Goal: Task Accomplishment & Management: Manage account settings

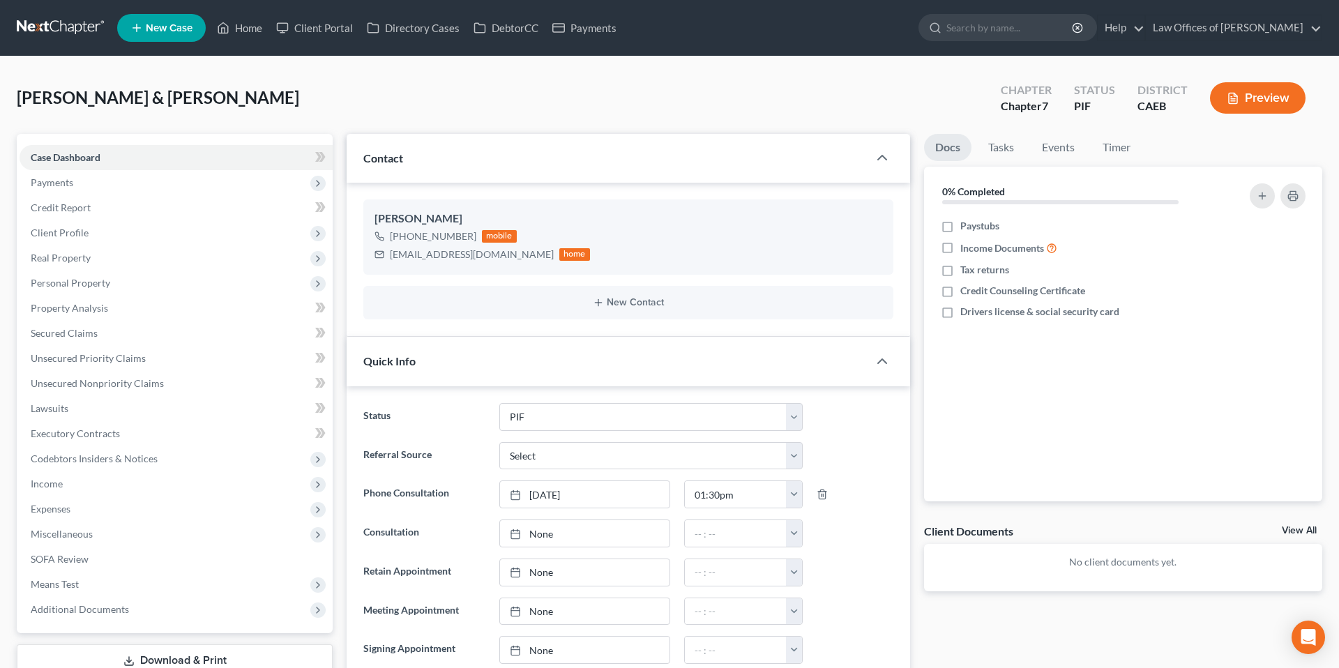
select select "11"
select select "0"
click at [54, 176] on span "Payments" at bounding box center [52, 182] width 43 height 12
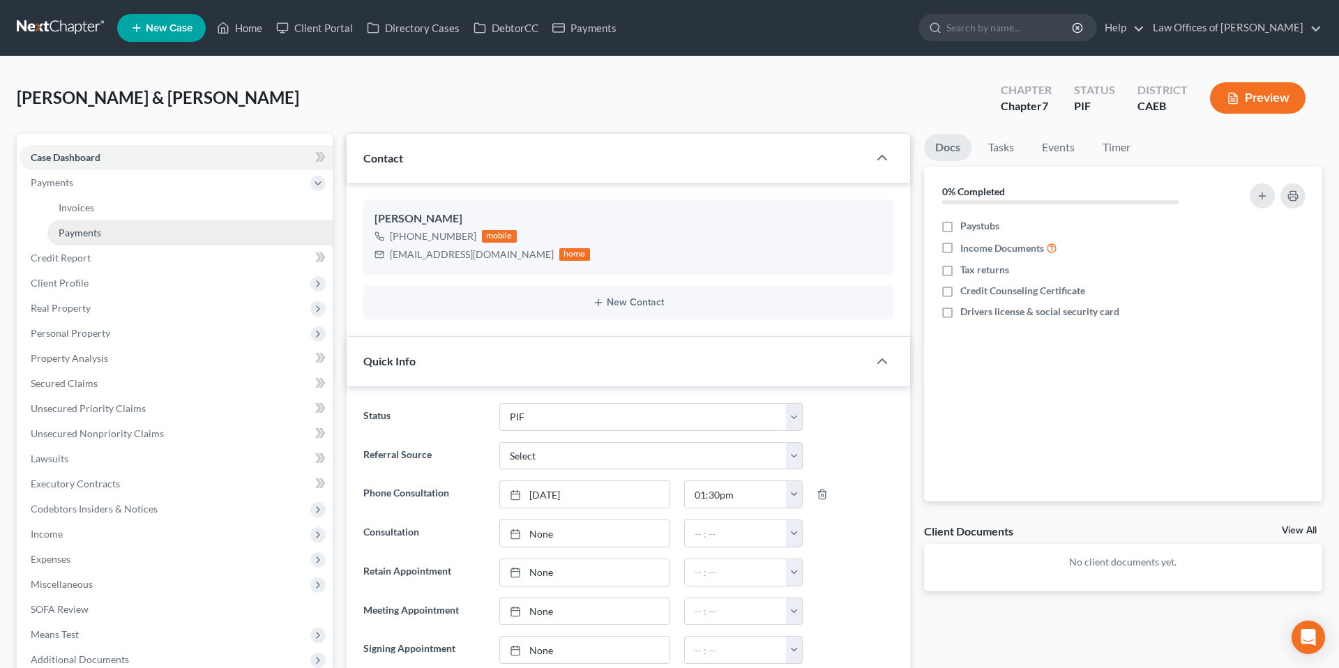
click at [97, 231] on span "Payments" at bounding box center [80, 233] width 43 height 12
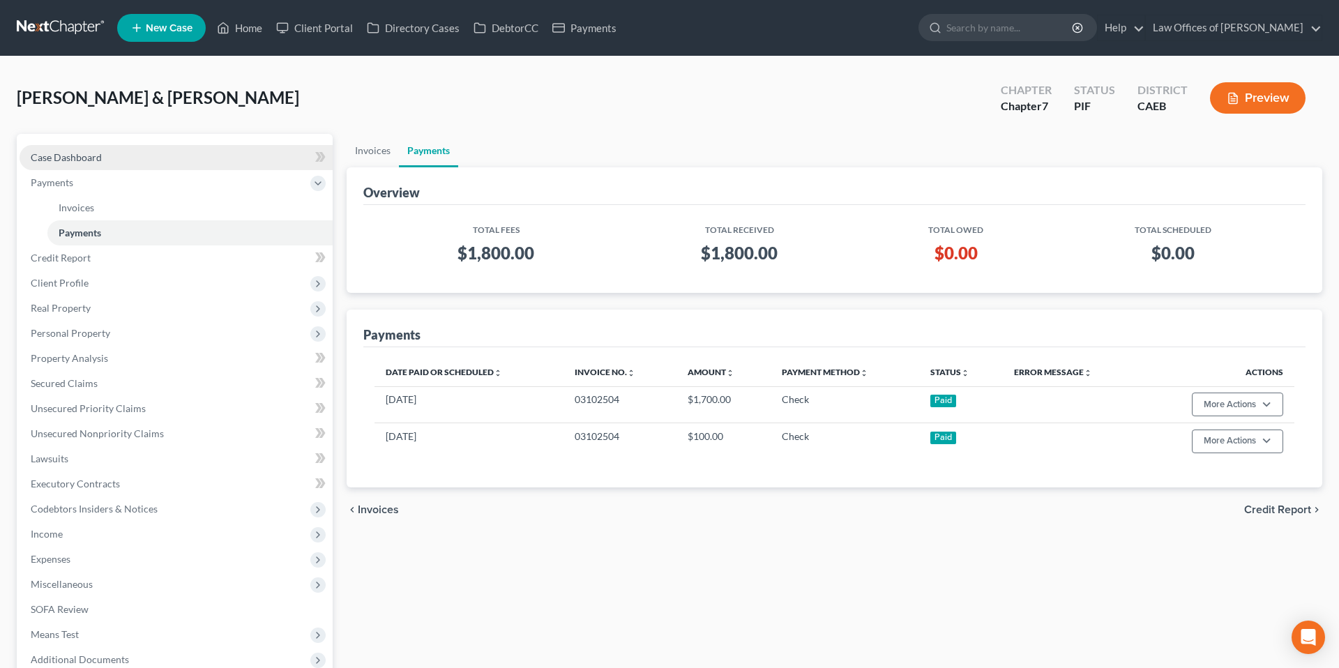
click at [82, 155] on span "Case Dashboard" at bounding box center [66, 157] width 71 height 12
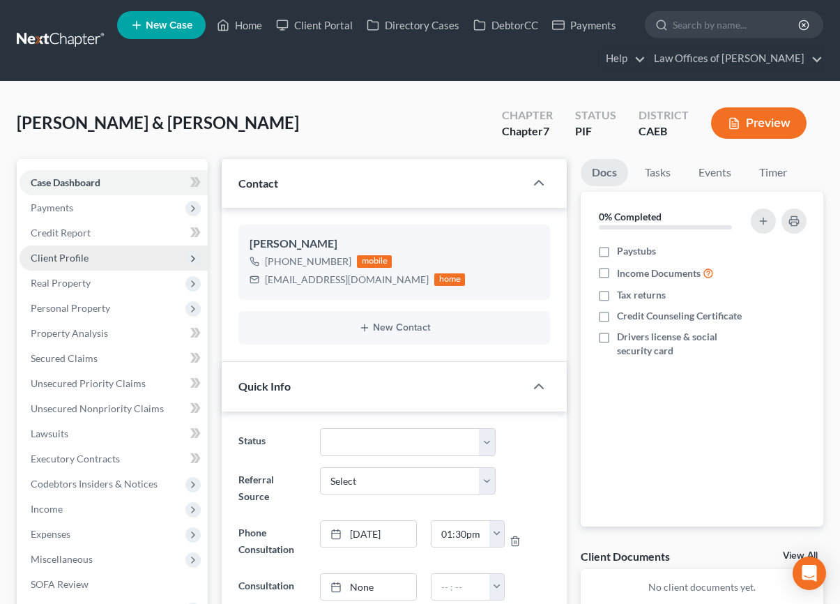
click at [91, 257] on span "Client Profile" at bounding box center [114, 257] width 188 height 25
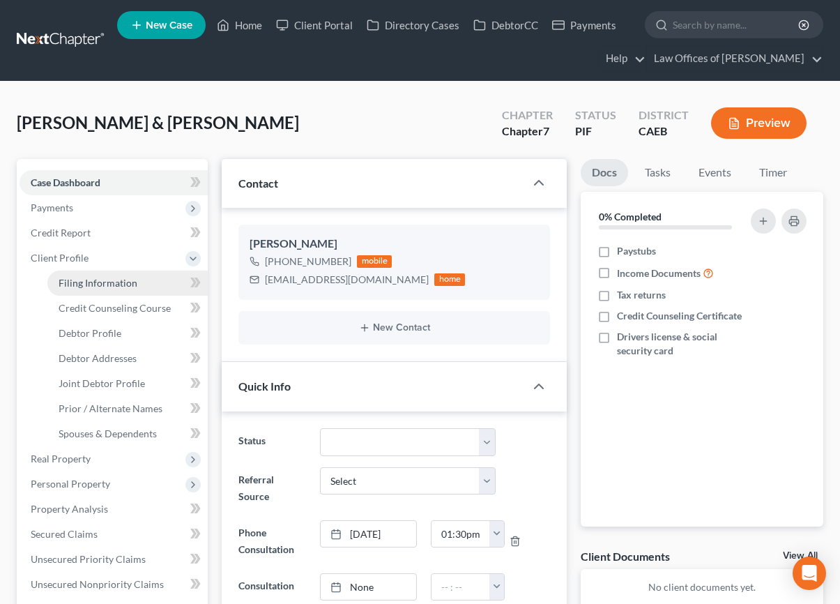
click at [105, 283] on span "Filing Information" at bounding box center [98, 283] width 79 height 12
select select "1"
select select "0"
select select "4"
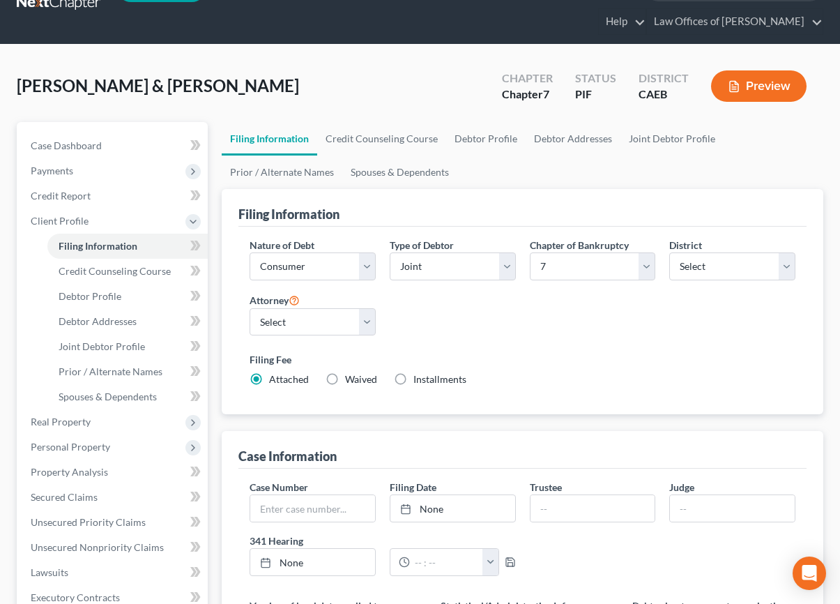
scroll to position [47, 0]
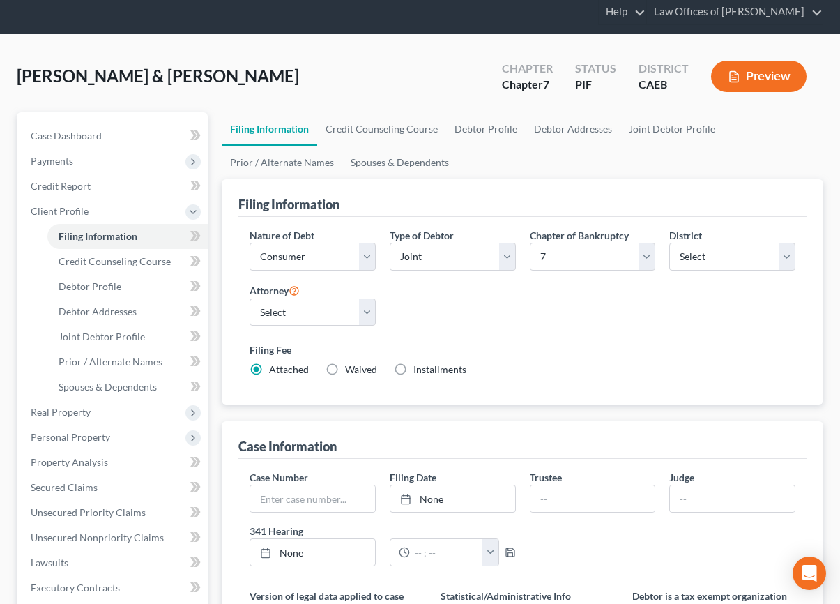
click at [413, 369] on label "Installments Installments" at bounding box center [439, 370] width 53 height 14
click at [419, 369] on input "Installments Installments" at bounding box center [423, 367] width 9 height 9
radio input "true"
radio input "false"
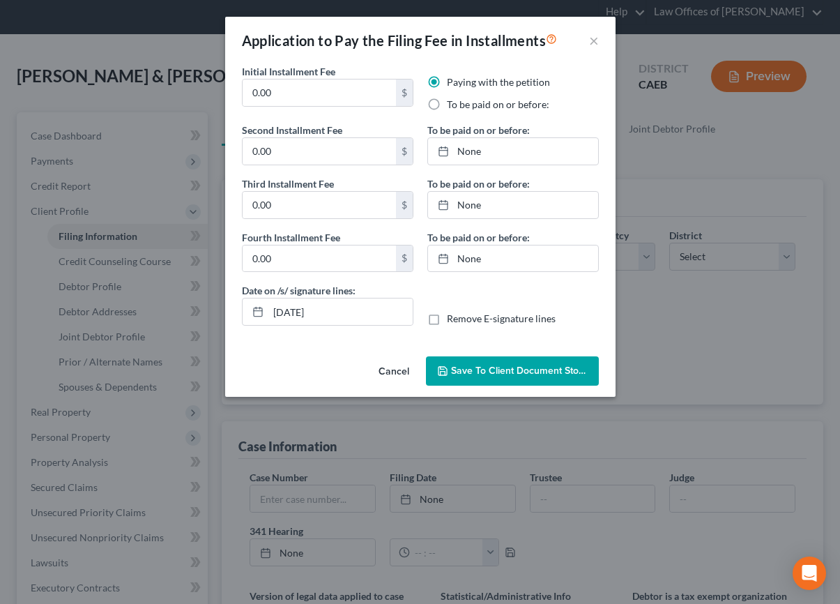
drag, startPoint x: 398, startPoint y: 363, endPoint x: 203, endPoint y: 317, distance: 200.7
click at [398, 363] on button "Cancel" at bounding box center [393, 372] width 53 height 28
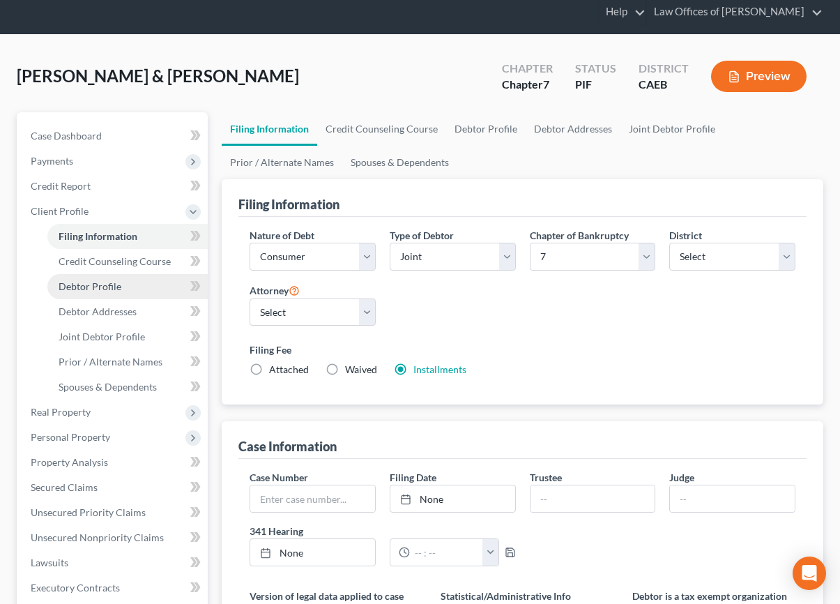
click at [109, 280] on span "Debtor Profile" at bounding box center [90, 286] width 63 height 12
select select "1"
select select "3"
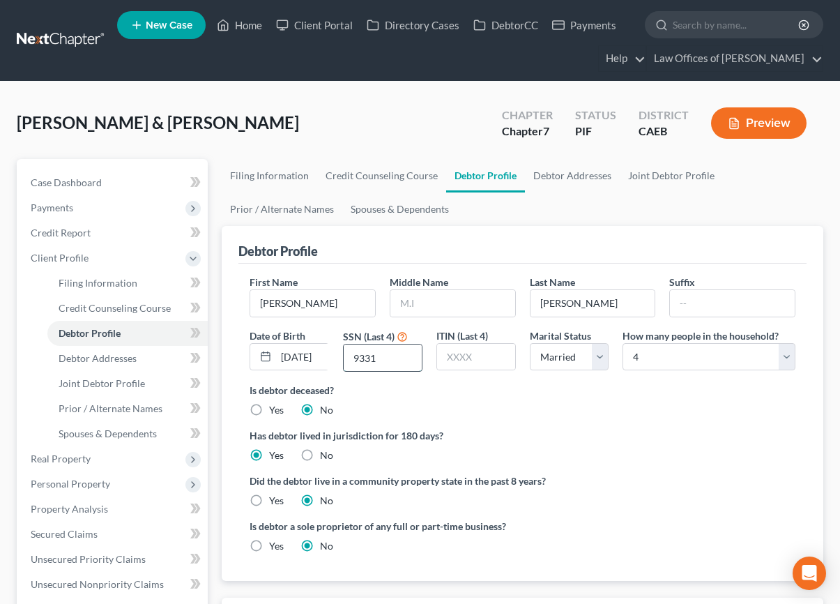
click at [393, 358] on input "9331" at bounding box center [383, 357] width 78 height 26
click at [471, 361] on input "text" at bounding box center [476, 357] width 78 height 26
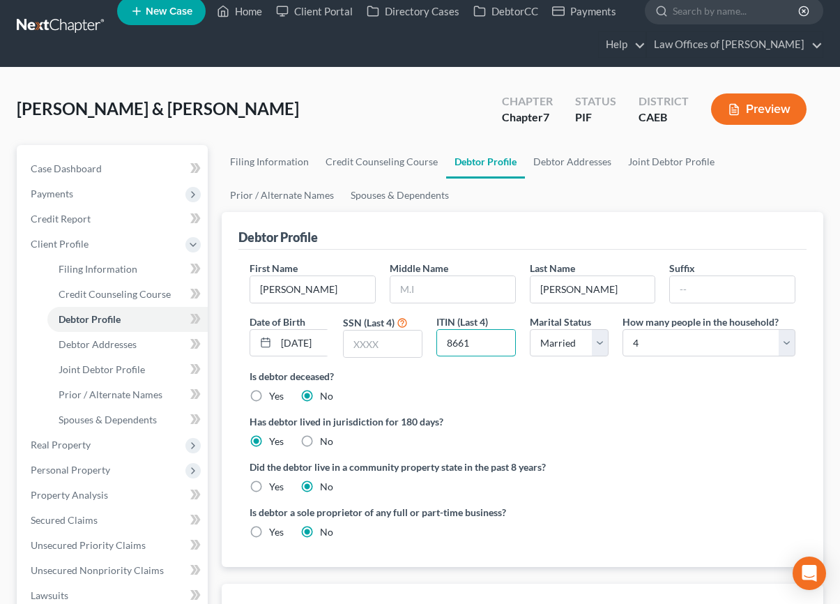
scroll to position [25, 0]
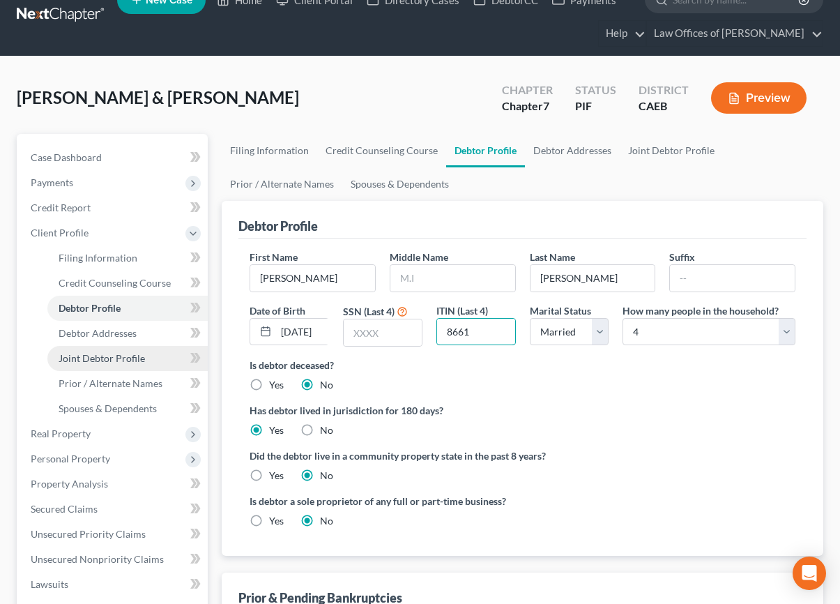
type input "8661"
click at [101, 361] on span "Joint Debtor Profile" at bounding box center [102, 358] width 86 height 12
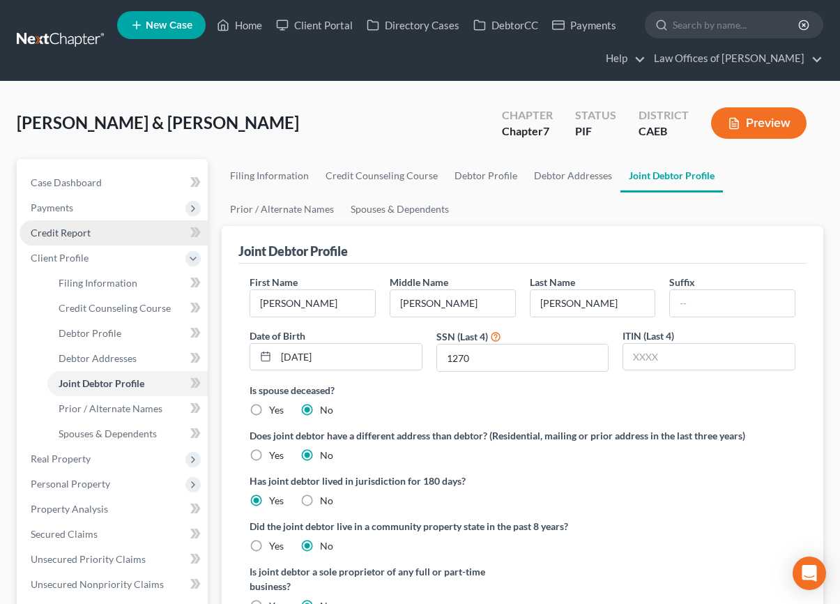
click at [73, 236] on span "Credit Report" at bounding box center [61, 233] width 60 height 12
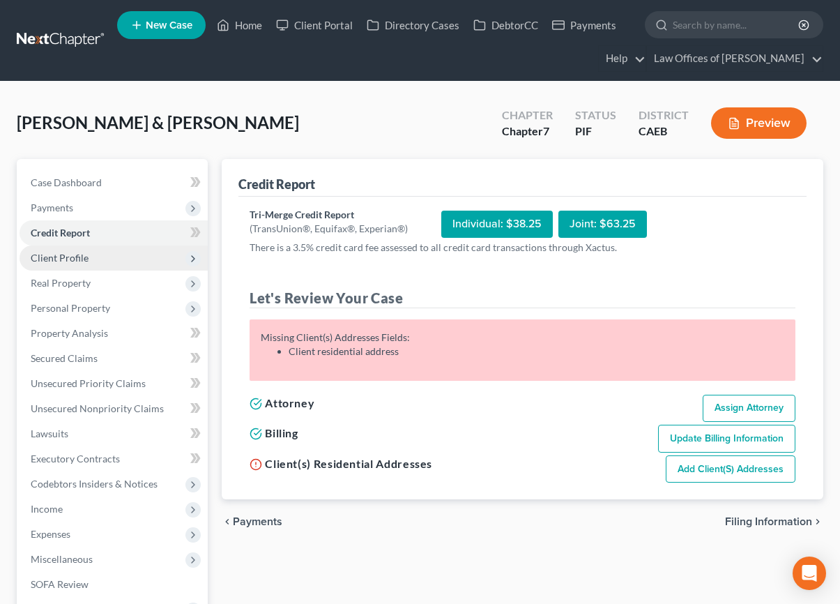
click at [93, 263] on span "Client Profile" at bounding box center [114, 257] width 188 height 25
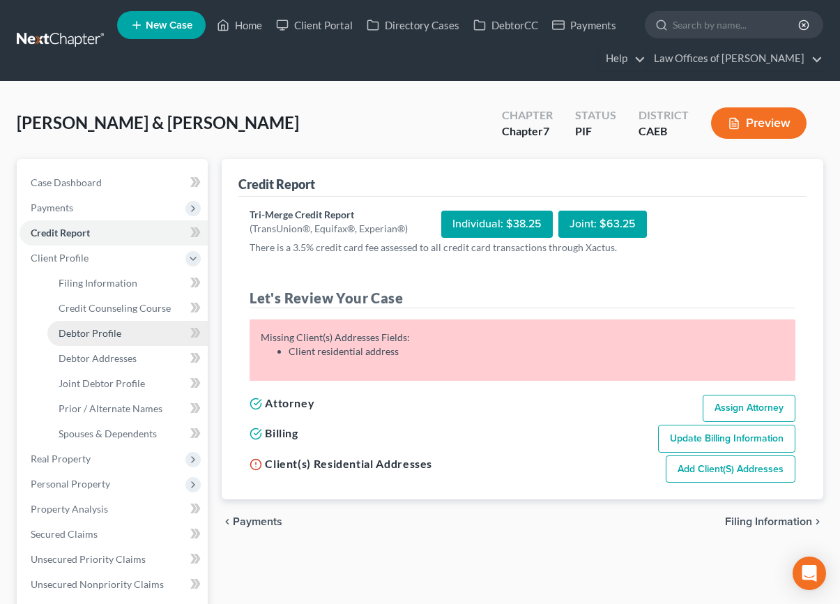
click at [130, 333] on link "Debtor Profile" at bounding box center [127, 333] width 160 height 25
select select "1"
select select "3"
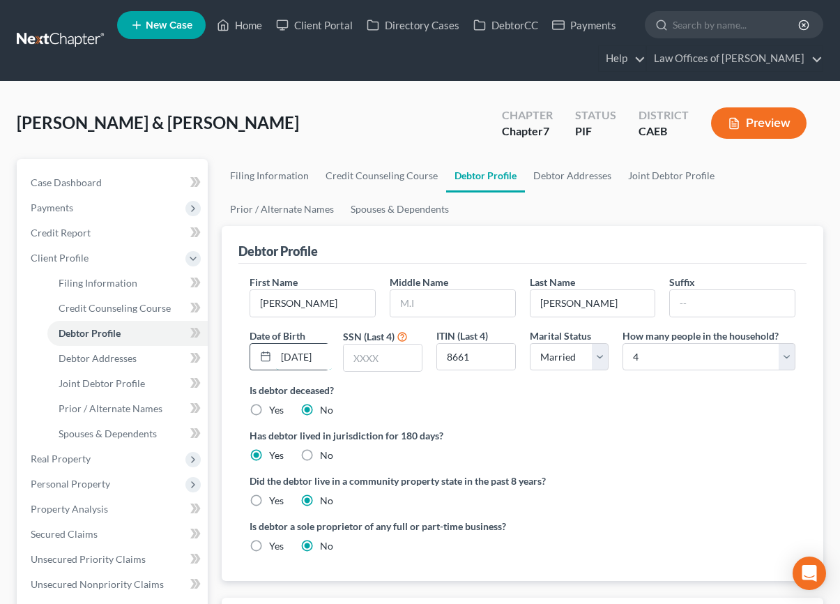
click at [314, 362] on input "[DATE]" at bounding box center [304, 357] width 56 height 26
click at [98, 361] on span "Debtor Addresses" at bounding box center [98, 358] width 78 height 12
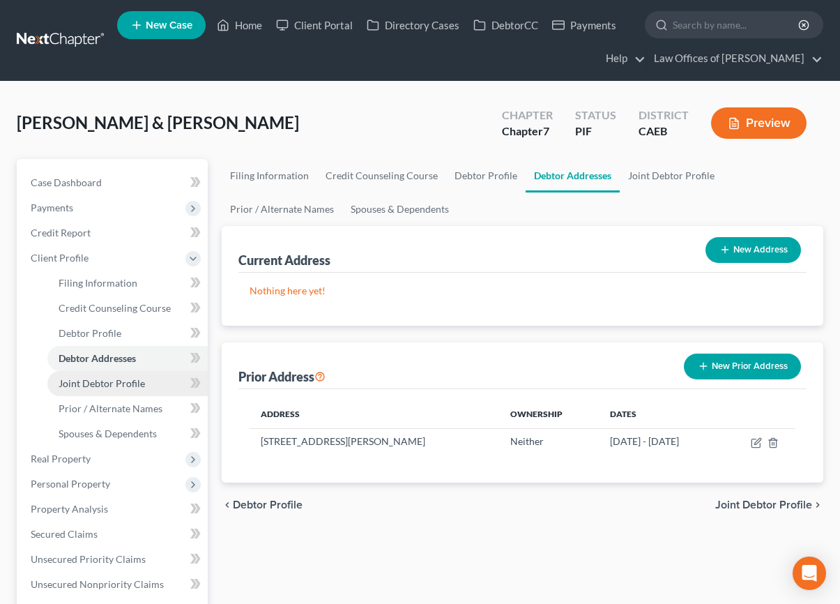
click at [120, 390] on link "Joint Debtor Profile" at bounding box center [127, 383] width 160 height 25
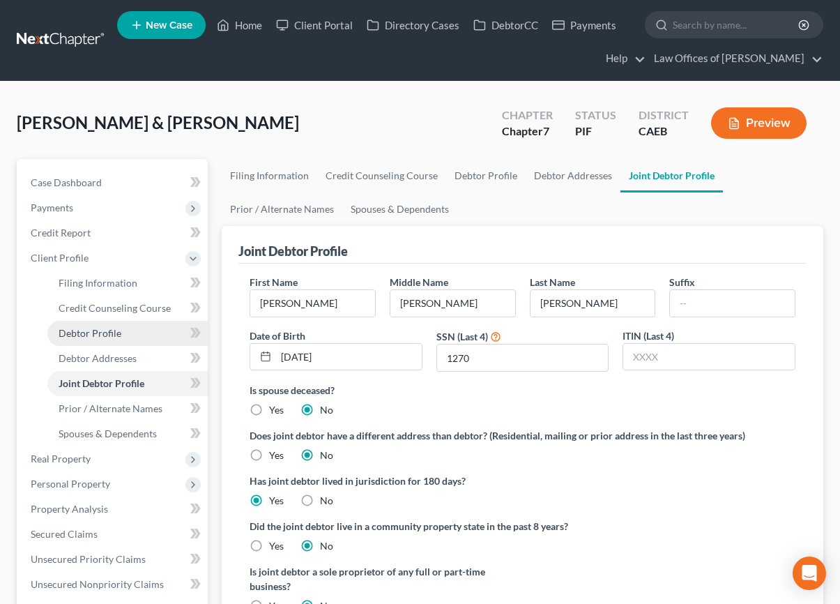
click at [113, 328] on span "Debtor Profile" at bounding box center [90, 333] width 63 height 12
select select "1"
select select "3"
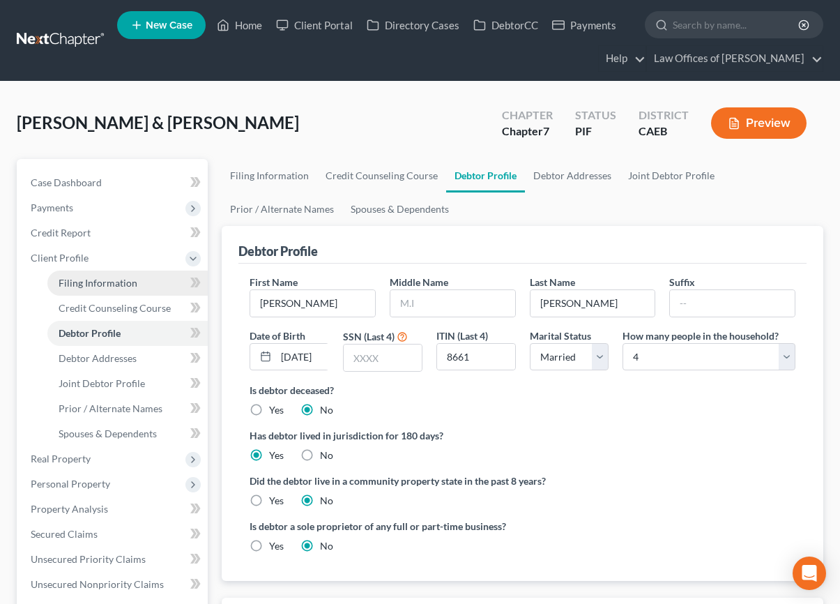
click at [116, 283] on span "Filing Information" at bounding box center [98, 283] width 79 height 12
select select "1"
select select "0"
select select "8"
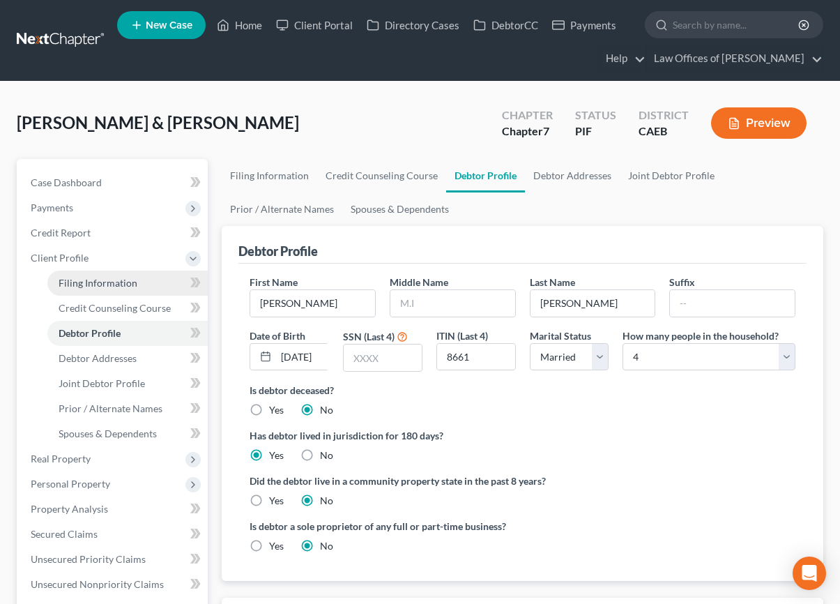
select select "0"
select select "4"
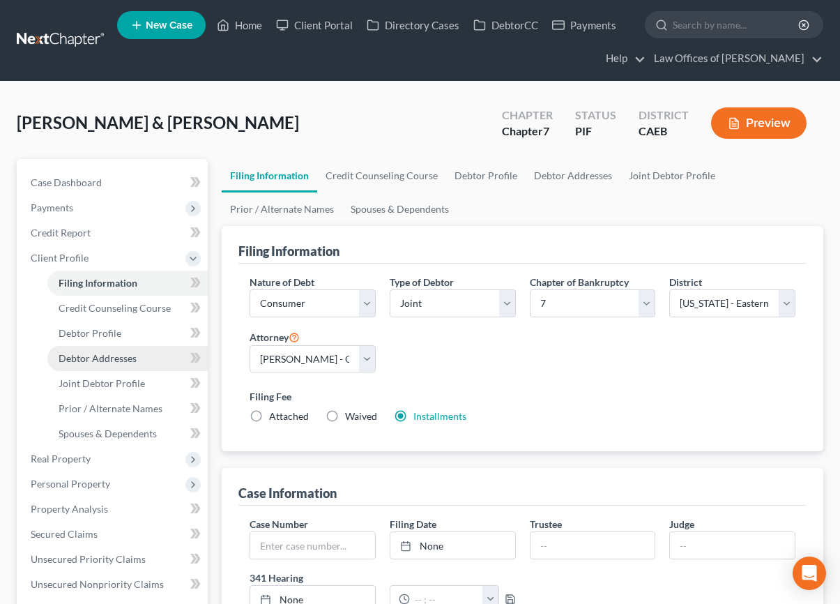
click at [128, 358] on span "Debtor Addresses" at bounding box center [98, 358] width 78 height 12
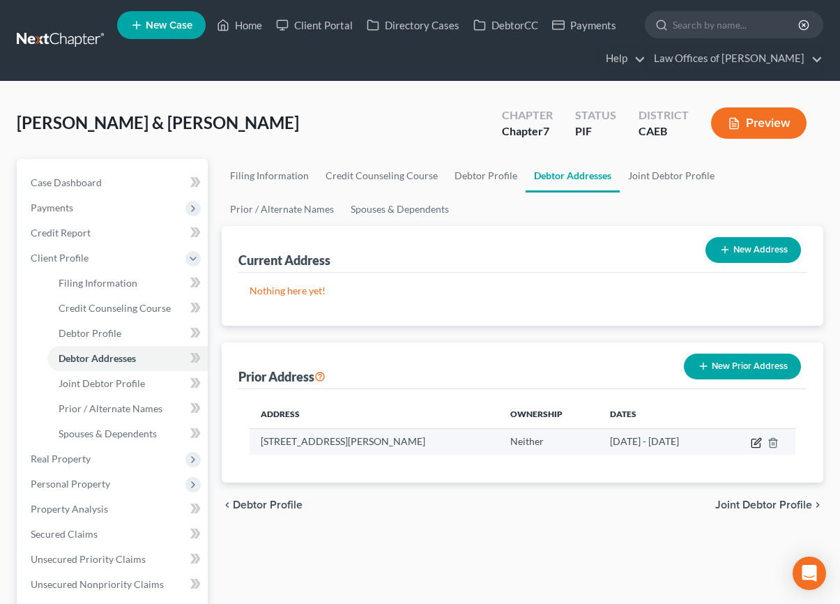
click at [752, 444] on icon "button" at bounding box center [756, 442] width 11 height 11
select select "4"
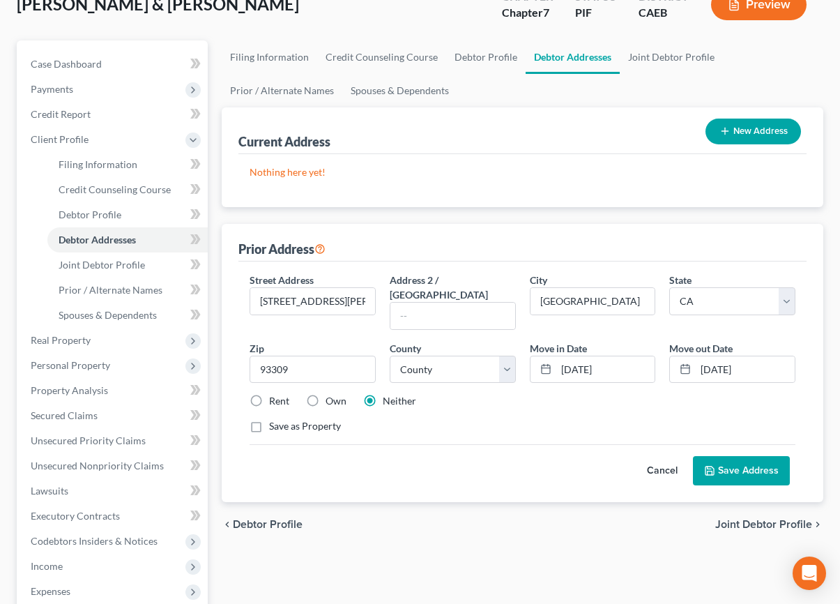
scroll to position [121, 0]
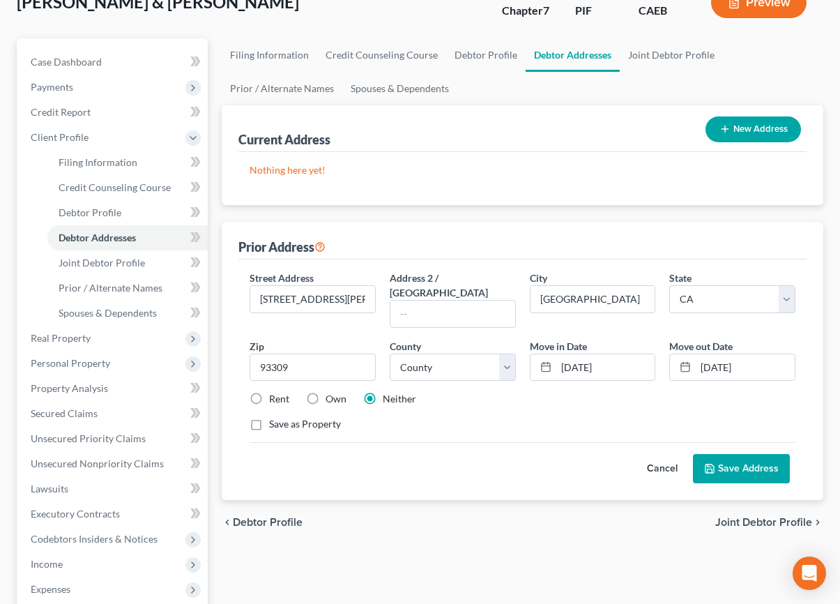
click at [269, 392] on label "Rent" at bounding box center [279, 399] width 20 height 14
click at [275, 392] on input "Rent" at bounding box center [279, 396] width 9 height 9
radio input "true"
click at [714, 464] on icon at bounding box center [710, 468] width 8 height 8
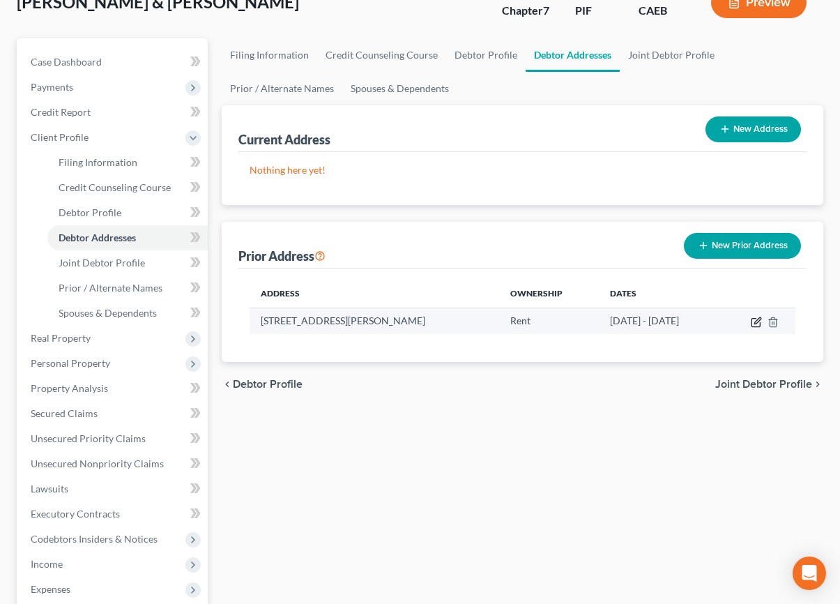
click at [752, 319] on icon "button" at bounding box center [756, 322] width 11 height 11
select select "4"
select select "14"
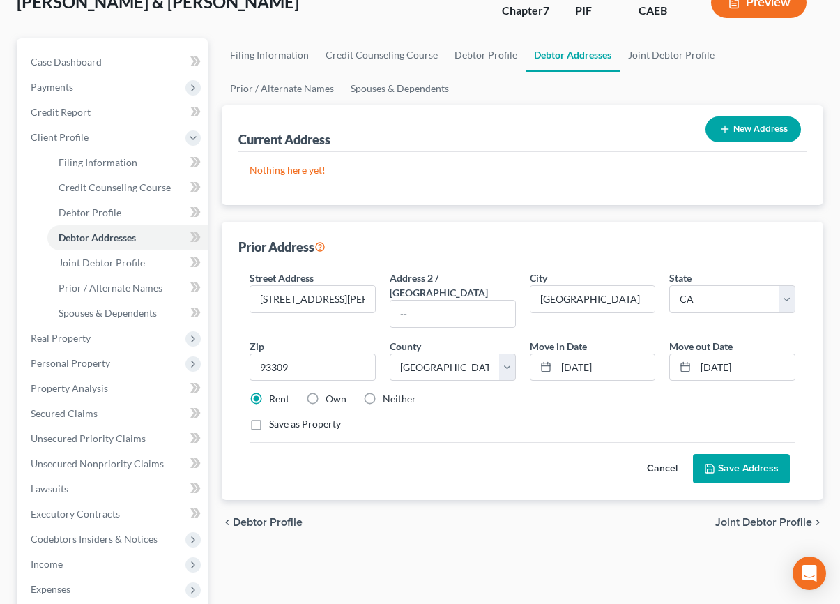
click at [315, 417] on label "Save as Property" at bounding box center [305, 424] width 72 height 14
click at [284, 417] on input "Save as Property" at bounding box center [279, 421] width 9 height 9
checkbox input "true"
click at [747, 458] on button "Save Address" at bounding box center [741, 468] width 97 height 29
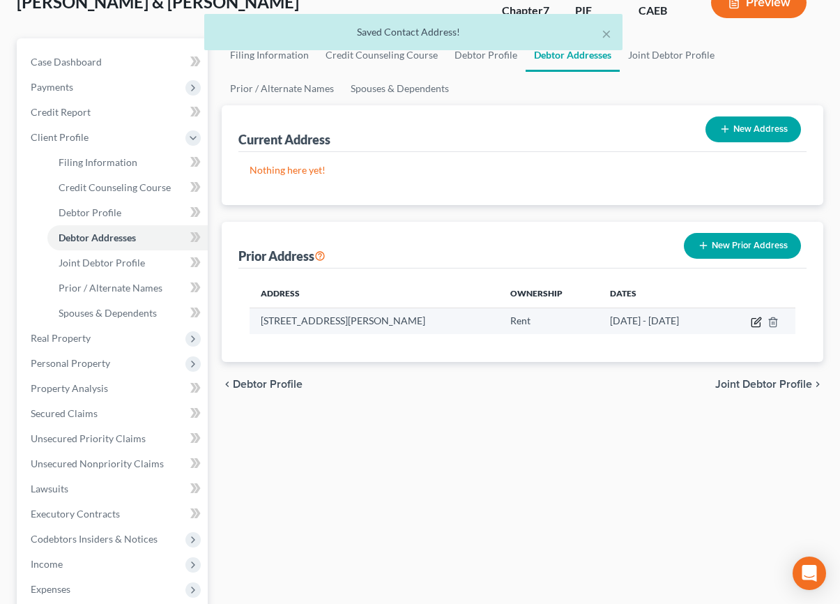
click at [755, 323] on icon "button" at bounding box center [757, 320] width 6 height 6
select select "4"
select select "14"
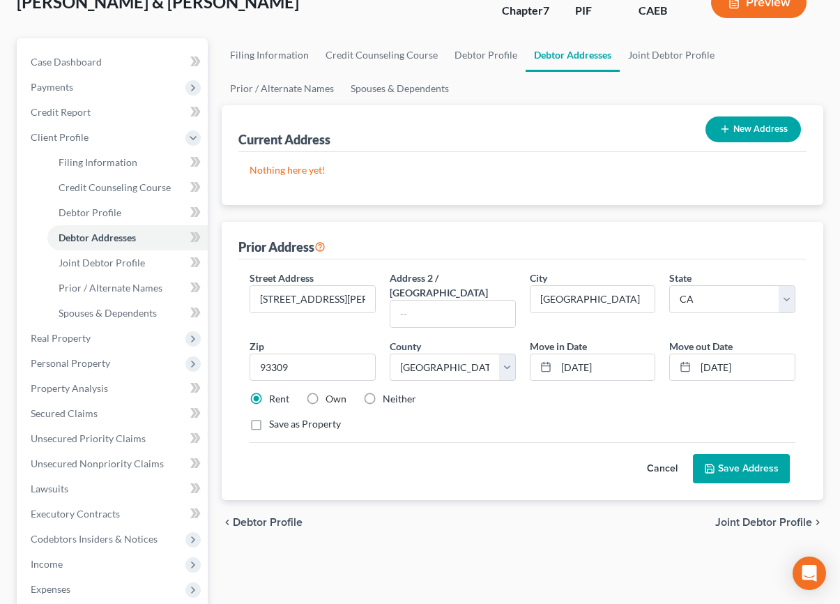
click at [745, 138] on button "New Address" at bounding box center [754, 129] width 96 height 26
select select "0"
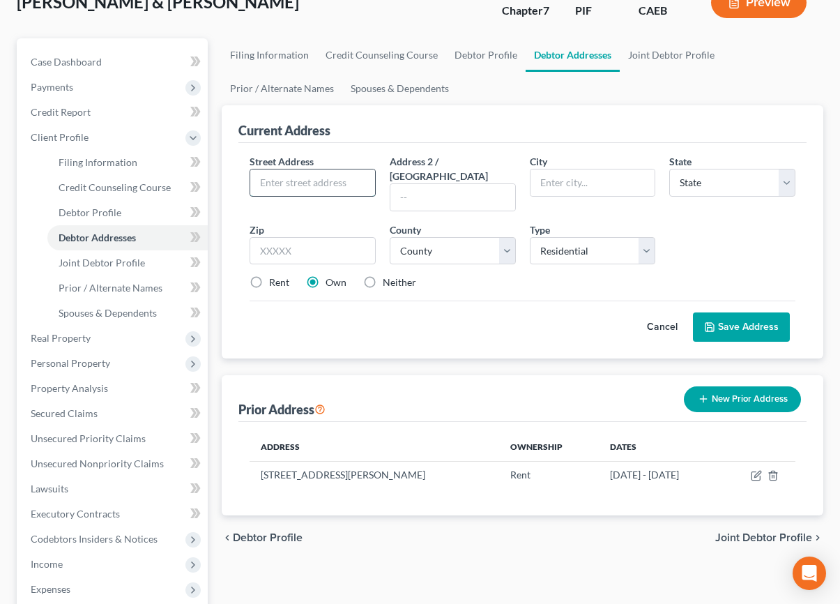
click at [346, 190] on input "text" at bounding box center [312, 182] width 125 height 26
type input "[STREET_ADDRESS][PERSON_NAME]"
type input "[GEOGRAPHIC_DATA]"
select select "4"
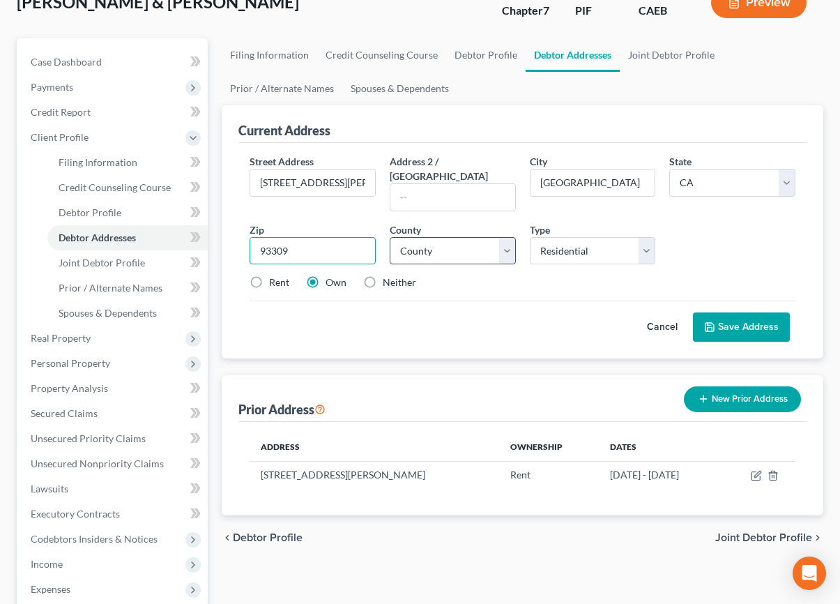
type input "93309"
click at [492, 237] on select "County [GEOGRAPHIC_DATA] [GEOGRAPHIC_DATA] [GEOGRAPHIC_DATA] [GEOGRAPHIC_DATA] …" at bounding box center [453, 251] width 126 height 28
select select "14"
click at [390, 237] on select "County [GEOGRAPHIC_DATA] [GEOGRAPHIC_DATA] [GEOGRAPHIC_DATA] [GEOGRAPHIC_DATA] …" at bounding box center [453, 251] width 126 height 28
click at [612, 237] on select "Select Residential Mailing Rental Business" at bounding box center [593, 251] width 126 height 28
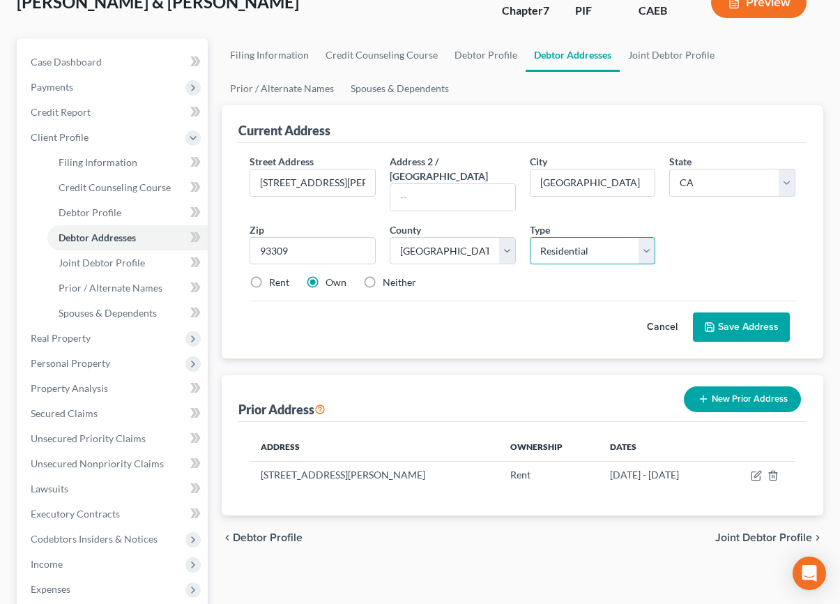
click at [530, 237] on select "Select Residential Mailing Rental Business" at bounding box center [593, 251] width 126 height 28
click at [282, 275] on label "Rent" at bounding box center [279, 282] width 20 height 14
click at [282, 275] on input "Rent" at bounding box center [279, 279] width 9 height 9
radio input "true"
click at [773, 312] on button "Save Address" at bounding box center [741, 326] width 97 height 29
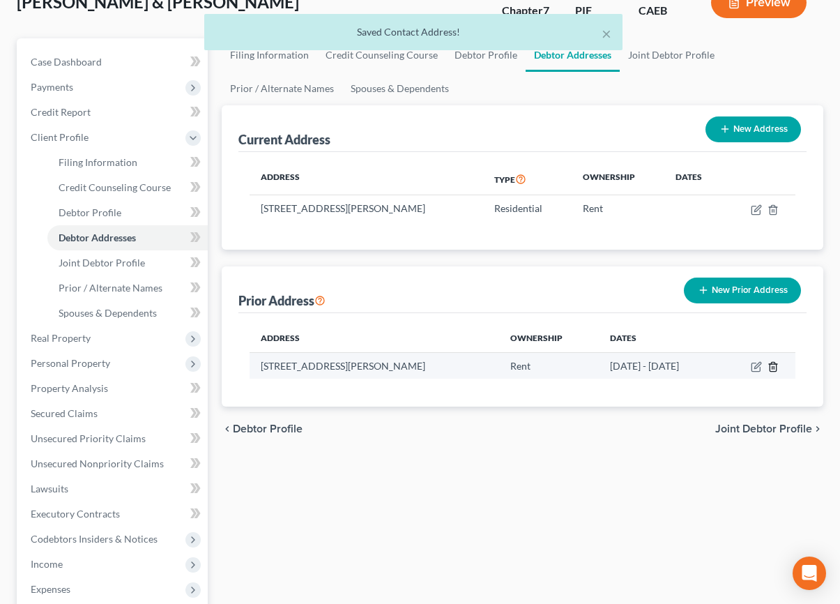
click at [775, 367] on icon "button" at bounding box center [773, 366] width 11 height 11
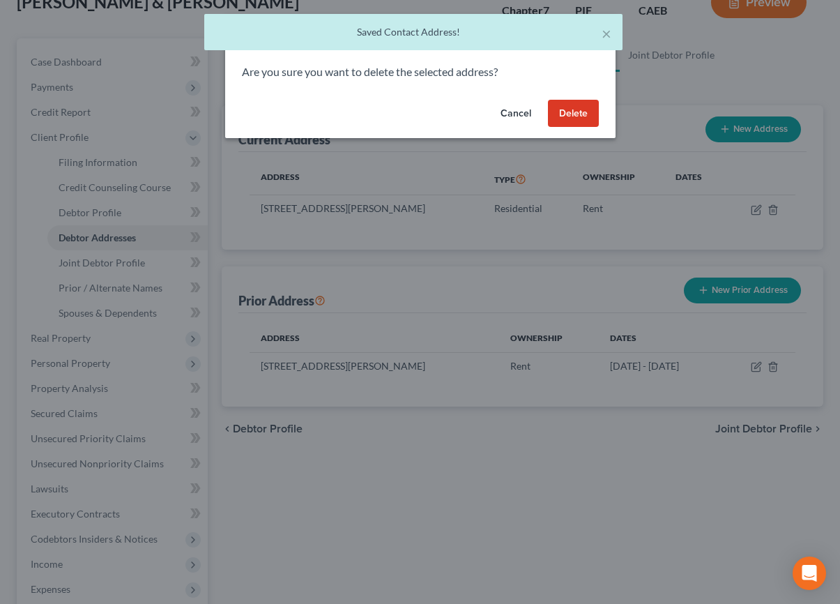
click at [570, 116] on button "Delete" at bounding box center [573, 114] width 51 height 28
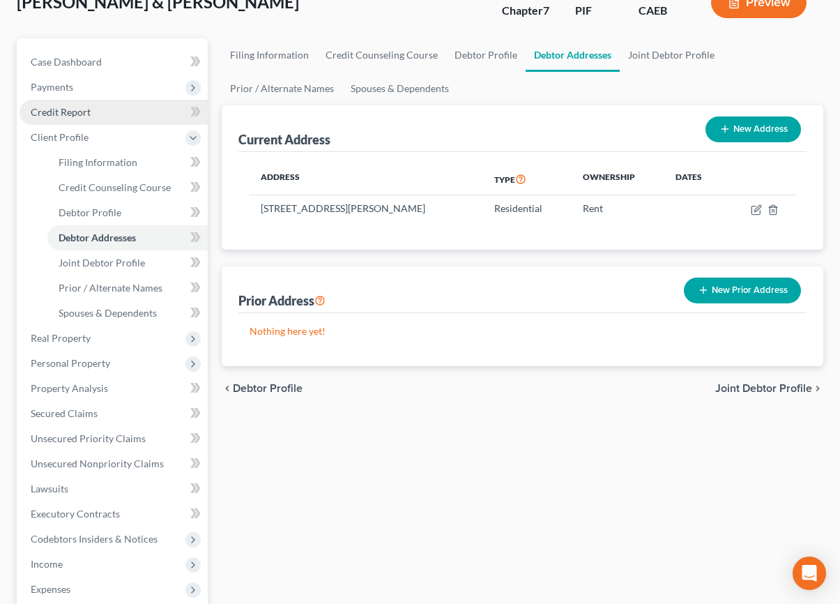
click at [53, 107] on span "Credit Report" at bounding box center [61, 112] width 60 height 12
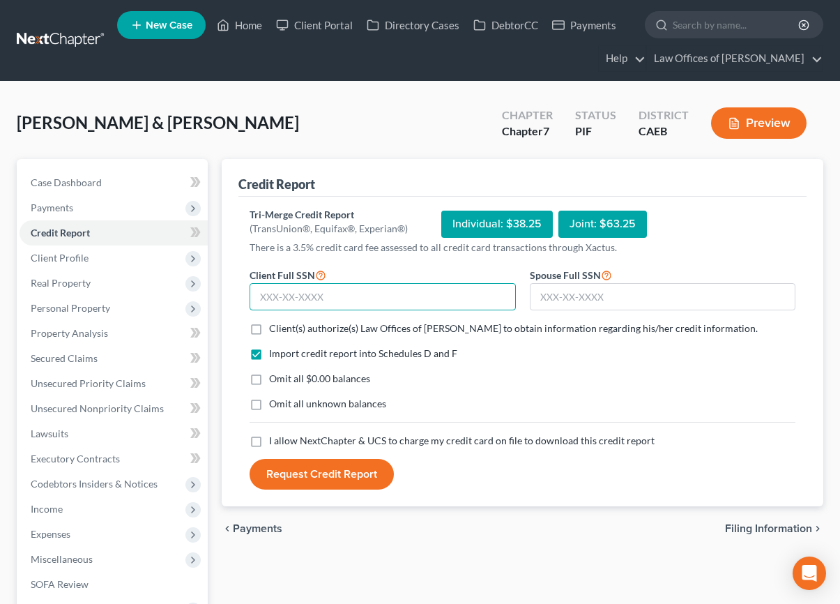
click at [289, 302] on input "text" at bounding box center [383, 297] width 266 height 28
type input "931-83-8661"
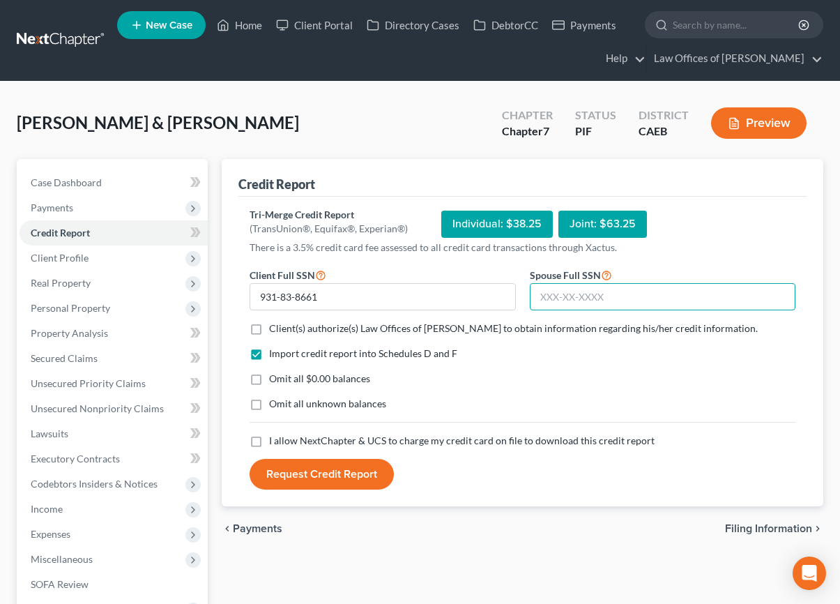
click at [550, 301] on input "text" at bounding box center [663, 297] width 266 height 28
type input "572-51-1270"
click at [301, 326] on span "Client(s) authorize(s) Law Offices of [PERSON_NAME] to obtain information regar…" at bounding box center [513, 328] width 489 height 12
click at [284, 326] on input "Client(s) authorize(s) Law Offices of [PERSON_NAME] to obtain information regar…" at bounding box center [279, 325] width 9 height 9
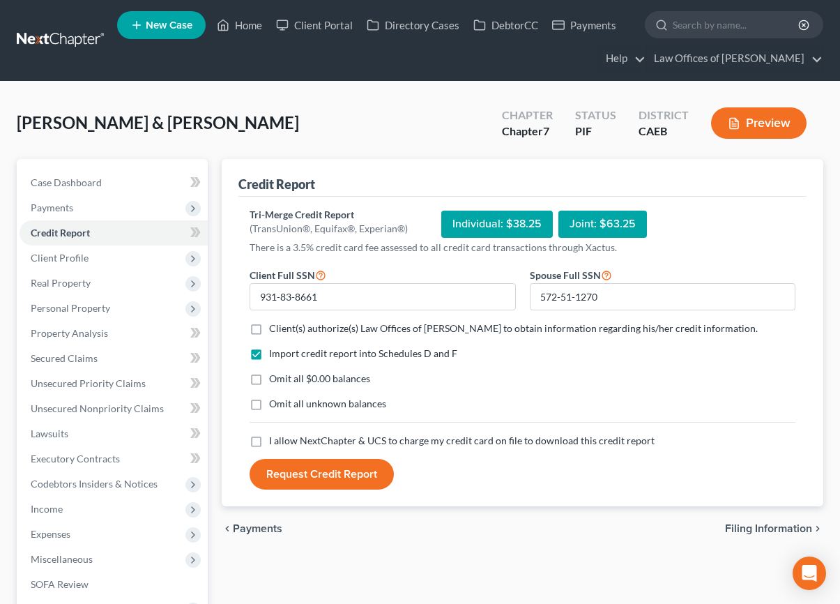
checkbox input "true"
click at [297, 380] on span "Omit all $0.00 balances" at bounding box center [319, 378] width 101 height 12
click at [284, 380] on input "Omit all $0.00 balances" at bounding box center [279, 376] width 9 height 9
checkbox input "true"
click at [294, 439] on span "I allow NextChapter & UCS to charge my credit card on file to download this cre…" at bounding box center [462, 440] width 386 height 12
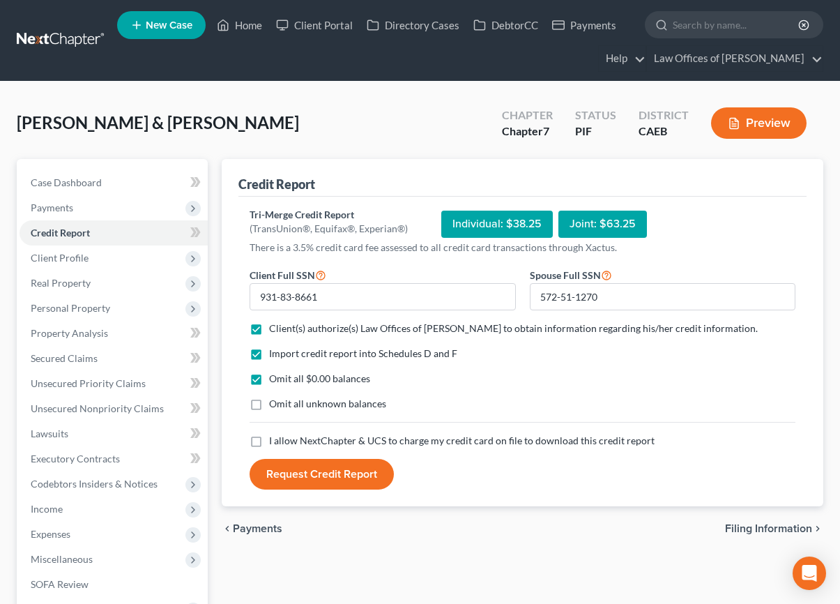
click at [284, 439] on input "I allow NextChapter & UCS to charge my credit card on file to download this cre…" at bounding box center [279, 438] width 9 height 9
checkbox input "true"
click at [320, 481] on button "Request Credit Report" at bounding box center [322, 474] width 144 height 31
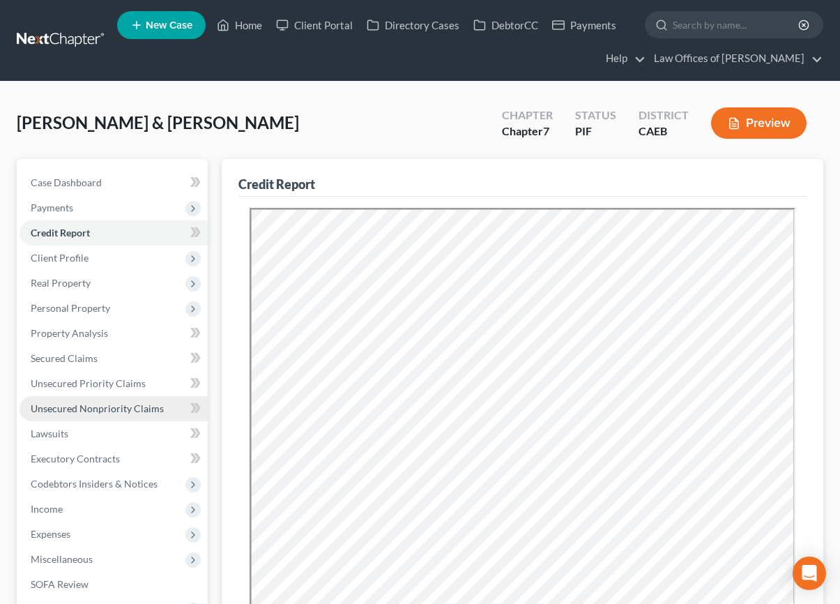
click at [91, 411] on span "Unsecured Nonpriority Claims" at bounding box center [97, 408] width 133 height 12
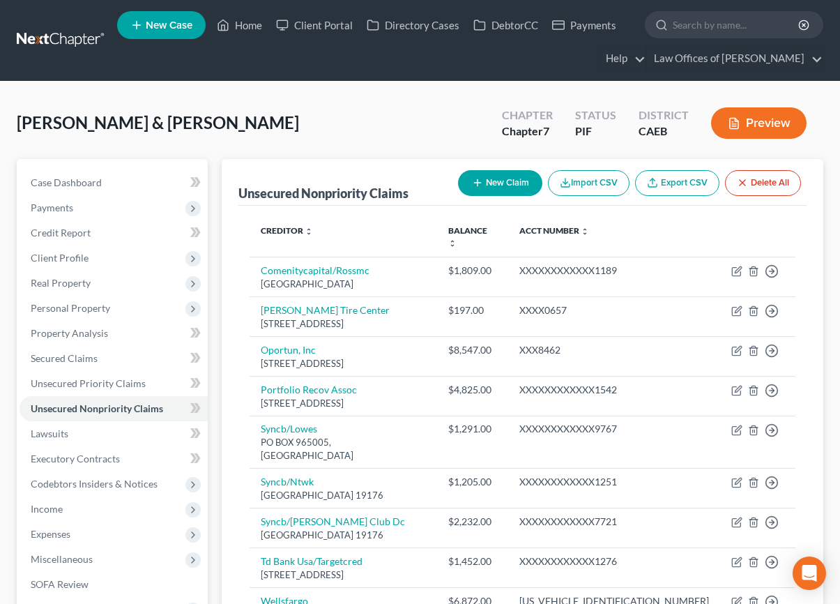
click at [742, 124] on button "Preview" at bounding box center [759, 122] width 96 height 31
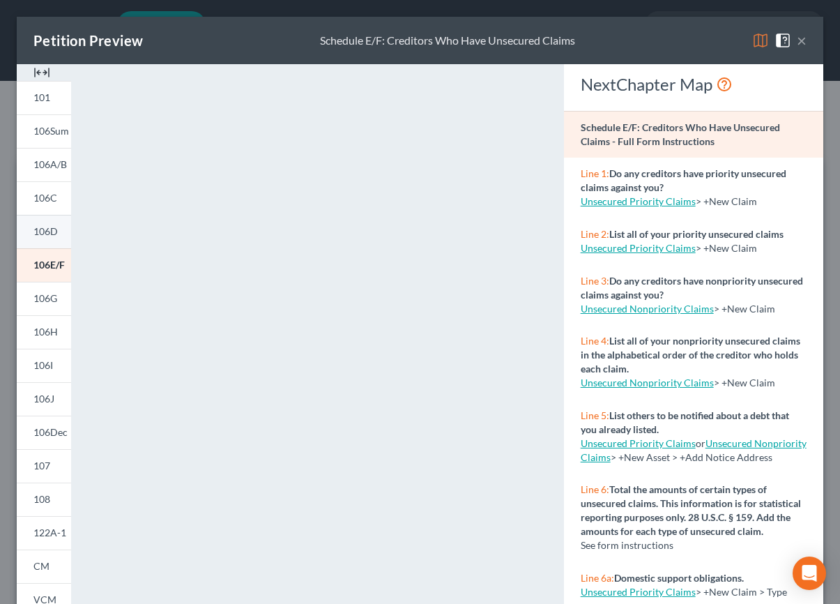
click at [36, 231] on span "106D" at bounding box center [45, 231] width 24 height 12
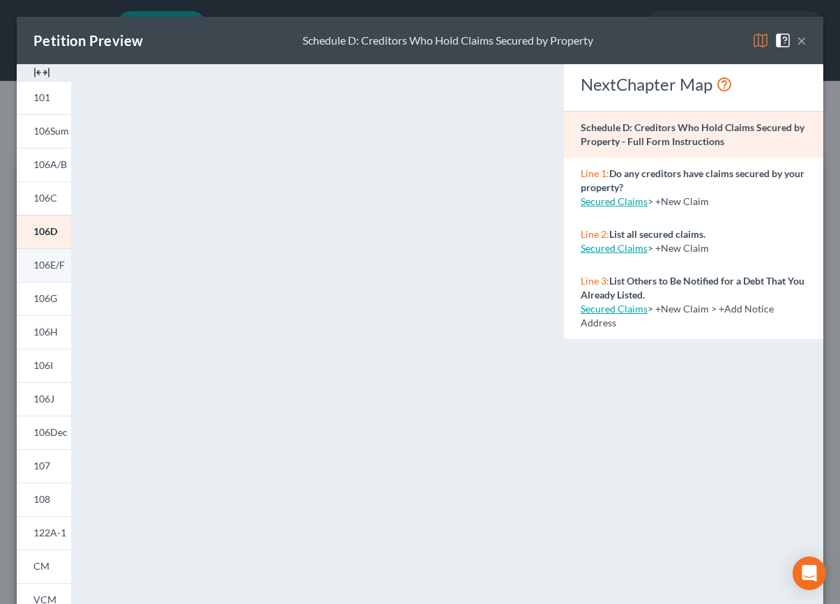
click at [61, 267] on span "106E/F" at bounding box center [48, 265] width 31 height 12
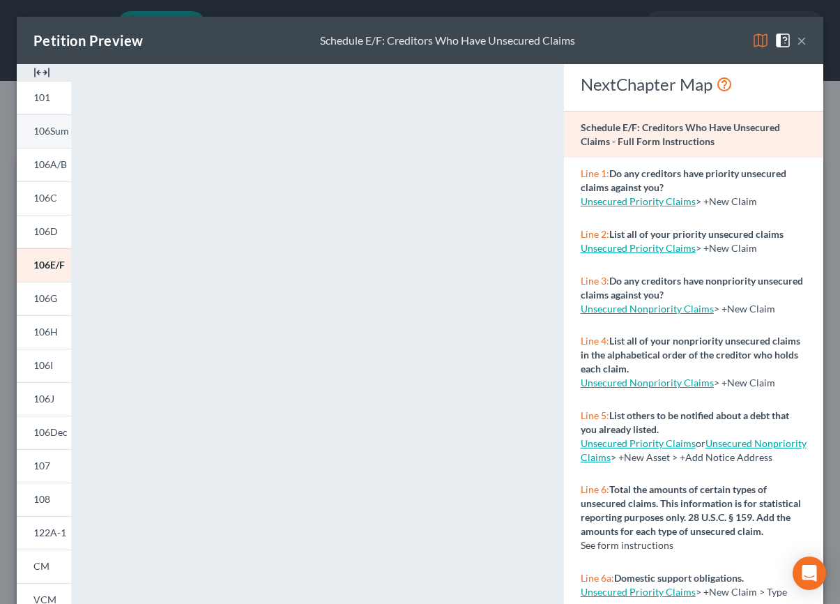
click at [803, 42] on button "×" at bounding box center [802, 40] width 10 height 17
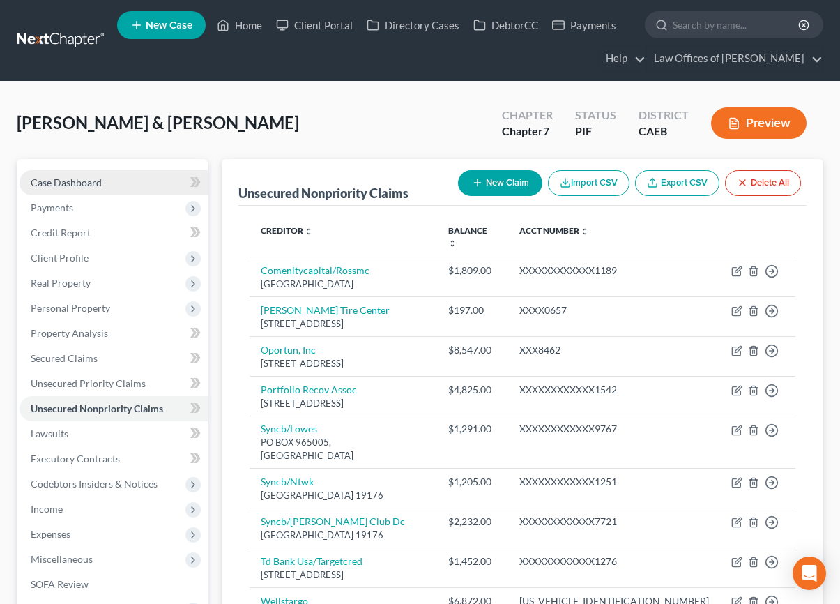
click at [92, 177] on span "Case Dashboard" at bounding box center [66, 182] width 71 height 12
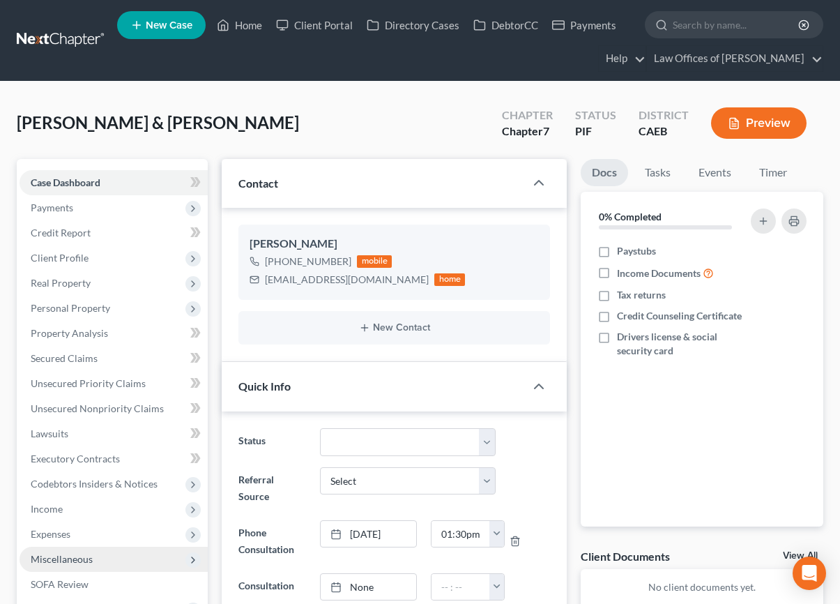
click at [77, 558] on span "Miscellaneous" at bounding box center [62, 559] width 62 height 12
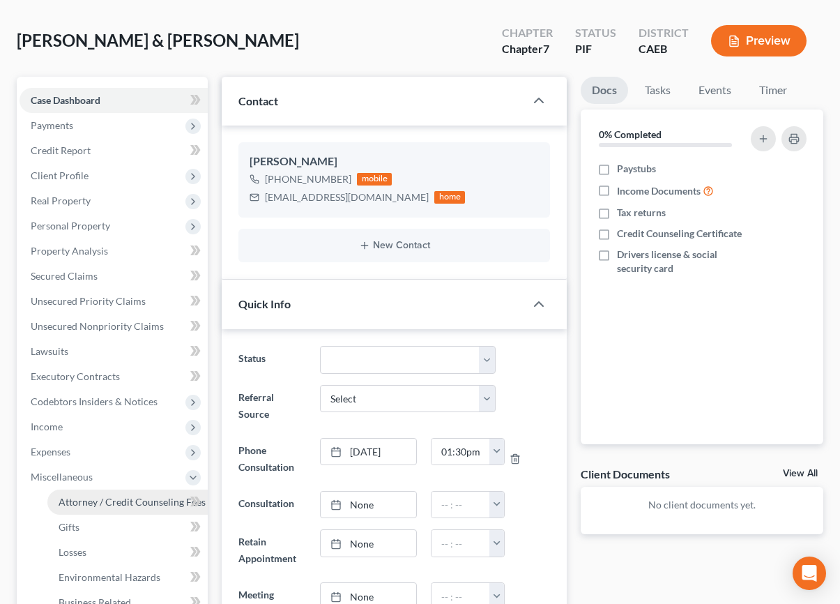
scroll to position [83, 0]
click at [144, 497] on span "Attorney / Credit Counseling Fees" at bounding box center [132, 501] width 147 height 12
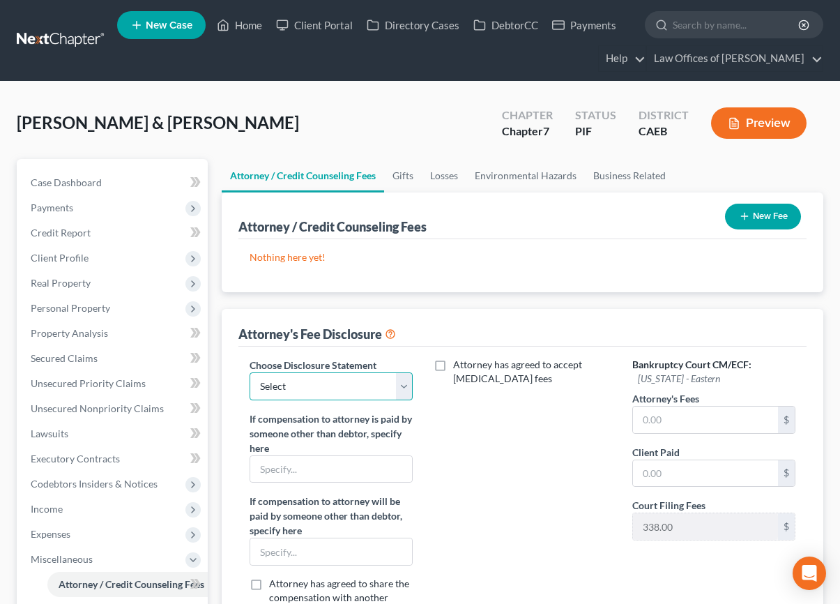
click at [311, 378] on select "Select Disclosure" at bounding box center [331, 386] width 163 height 28
select select "0"
click at [250, 372] on select "Select Disclosure" at bounding box center [331, 386] width 163 height 28
click at [694, 428] on input "text" at bounding box center [705, 419] width 145 height 26
type input "1,800"
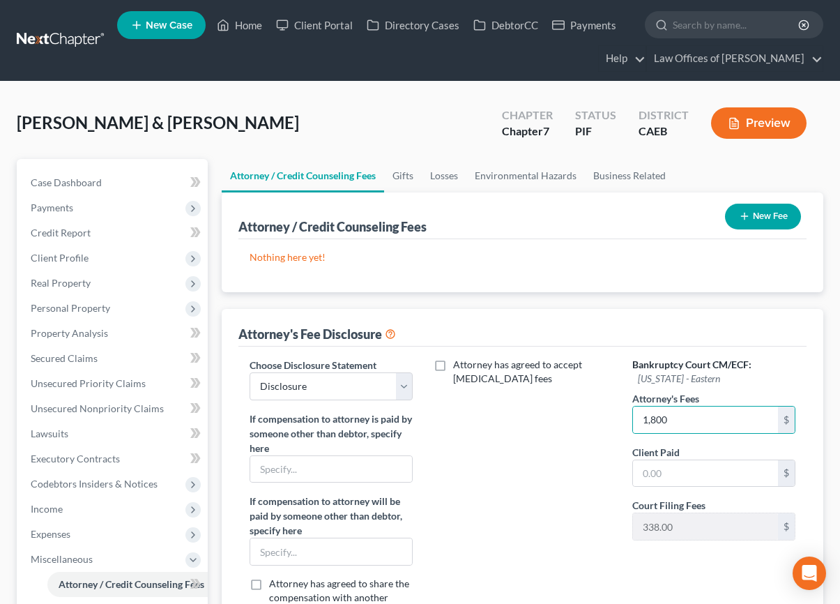
click at [699, 456] on div "Client Paid $" at bounding box center [713, 466] width 163 height 43
click at [699, 475] on input "text" at bounding box center [705, 473] width 145 height 26
type input "1,800"
click at [749, 211] on button "New Fee" at bounding box center [763, 217] width 76 height 26
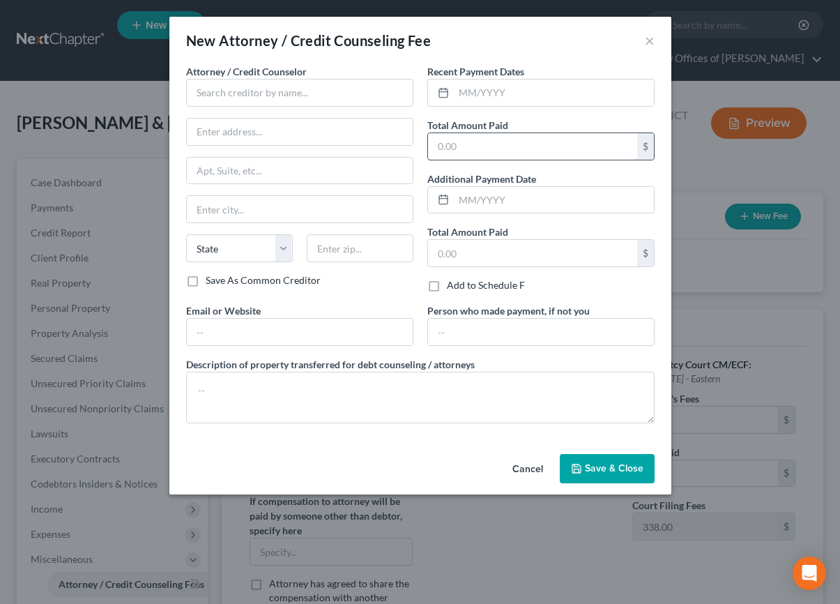
click at [487, 143] on input "text" at bounding box center [532, 146] width 209 height 26
type input "1,800"
click at [477, 94] on input "text" at bounding box center [554, 92] width 200 height 26
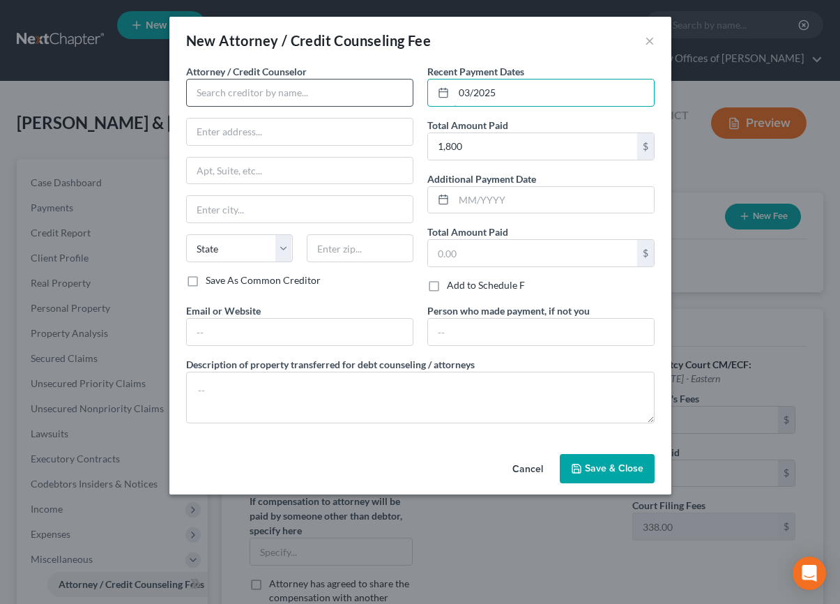
type input "03/2025"
click at [347, 97] on input "text" at bounding box center [299, 93] width 227 height 28
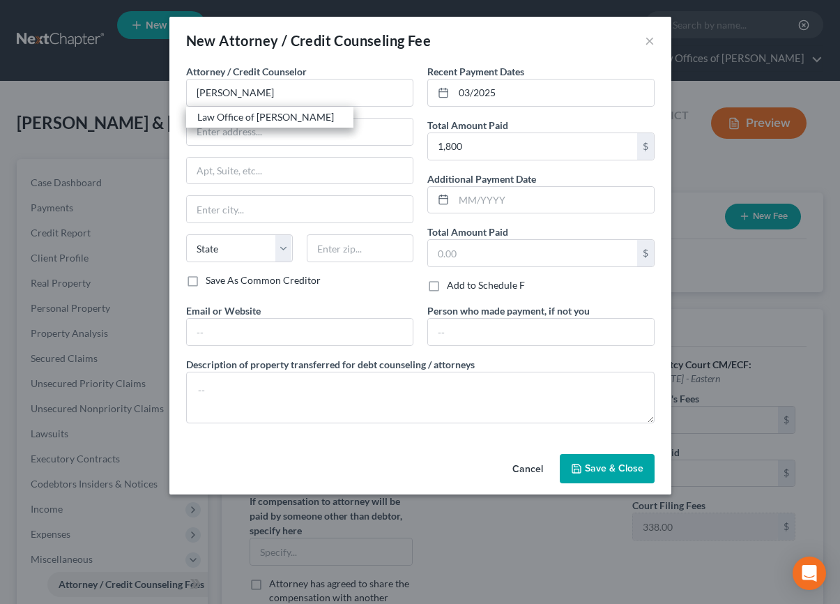
click at [281, 115] on div "Law Office of [PERSON_NAME]" at bounding box center [269, 117] width 145 height 14
type input "Law Office of [PERSON_NAME]"
type input "[STREET_ADDRESS]"
type input "[GEOGRAPHIC_DATA]"
select select "4"
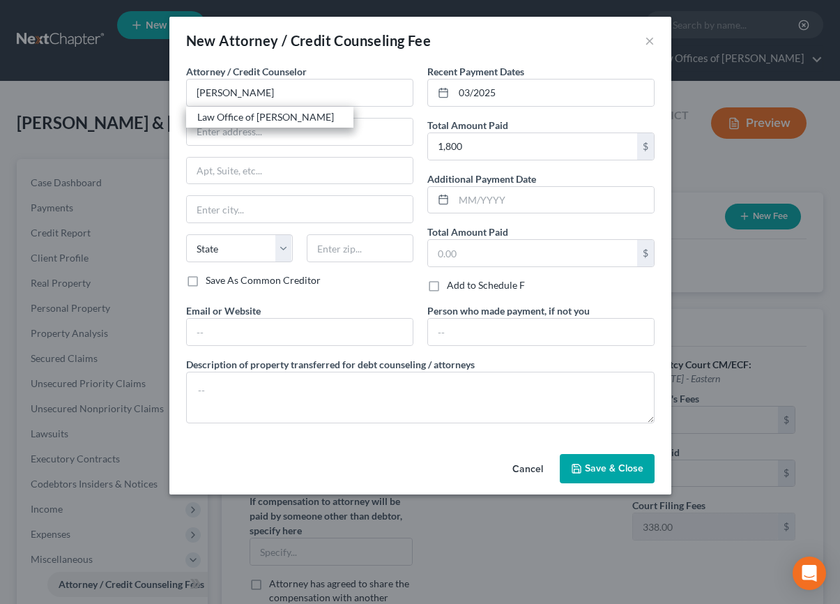
type input "93301"
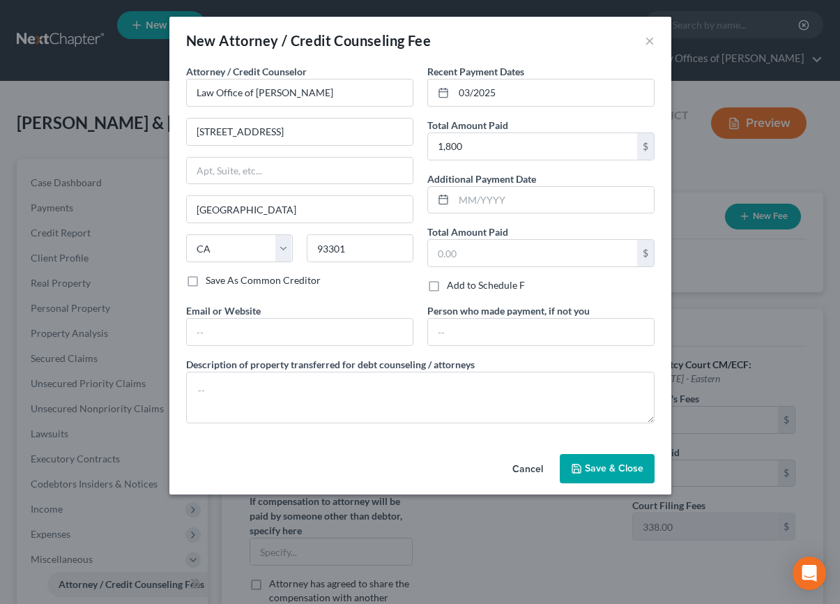
click at [620, 471] on span "Save & Close" at bounding box center [614, 468] width 59 height 12
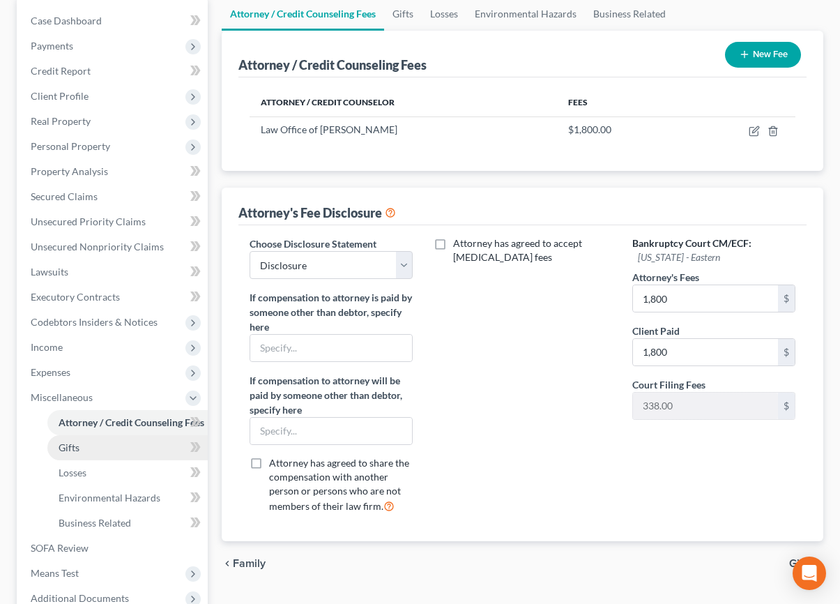
scroll to position [151, 0]
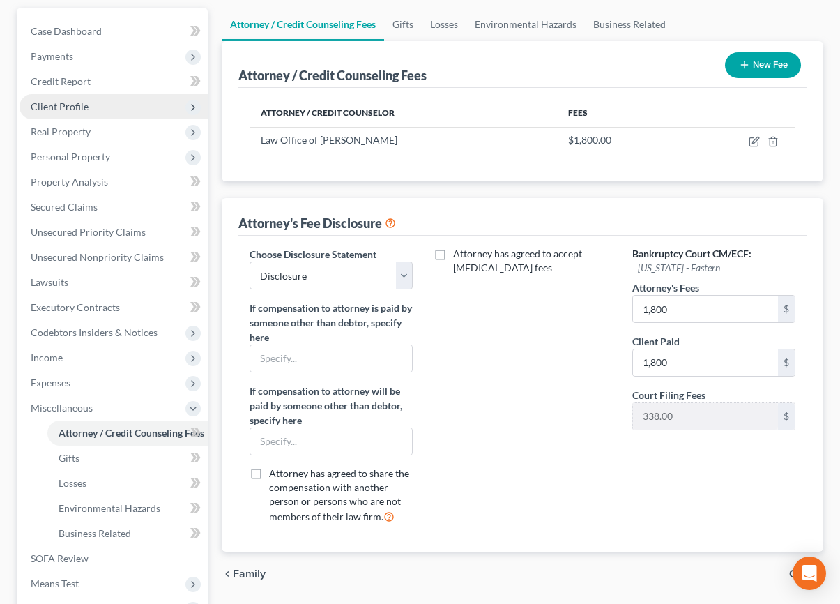
click at [86, 105] on span "Client Profile" at bounding box center [60, 106] width 58 height 12
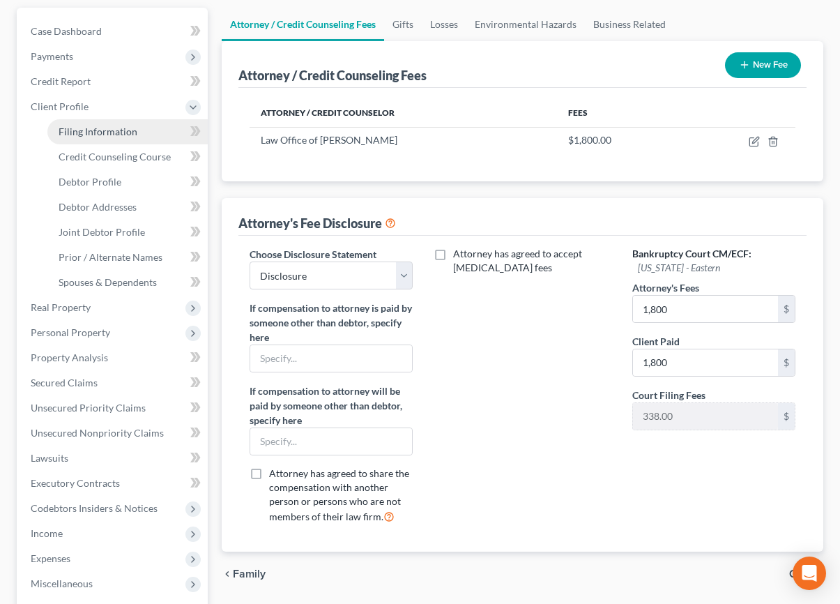
click at [114, 128] on span "Filing Information" at bounding box center [98, 131] width 79 height 12
select select "1"
select select "0"
select select "8"
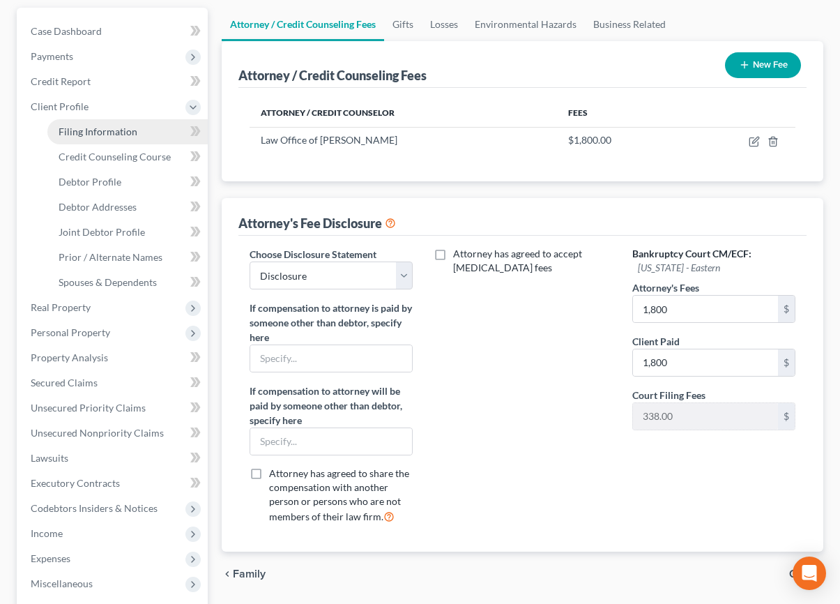
select select "0"
select select "4"
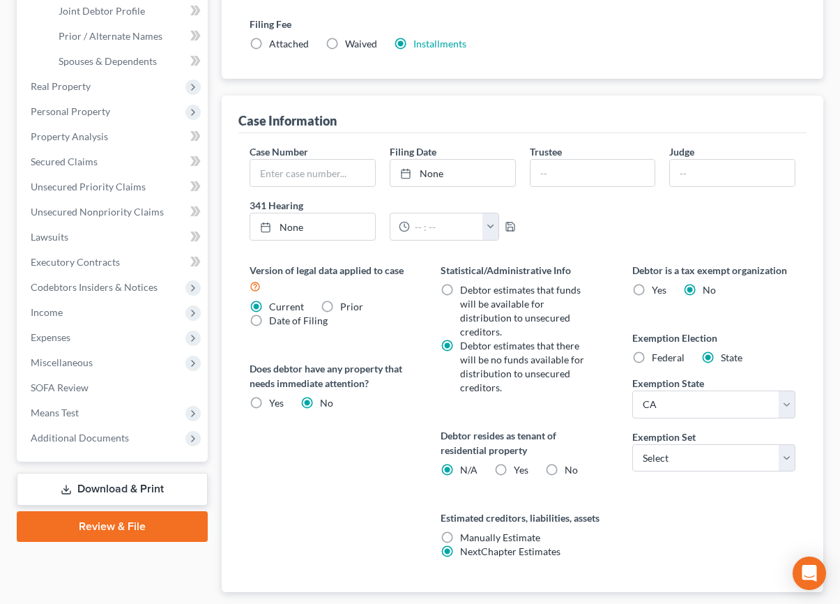
scroll to position [373, 0]
click at [514, 469] on label "Yes Yes" at bounding box center [521, 469] width 15 height 14
click at [519, 469] on input "Yes Yes" at bounding box center [523, 466] width 9 height 9
radio input "true"
radio input "false"
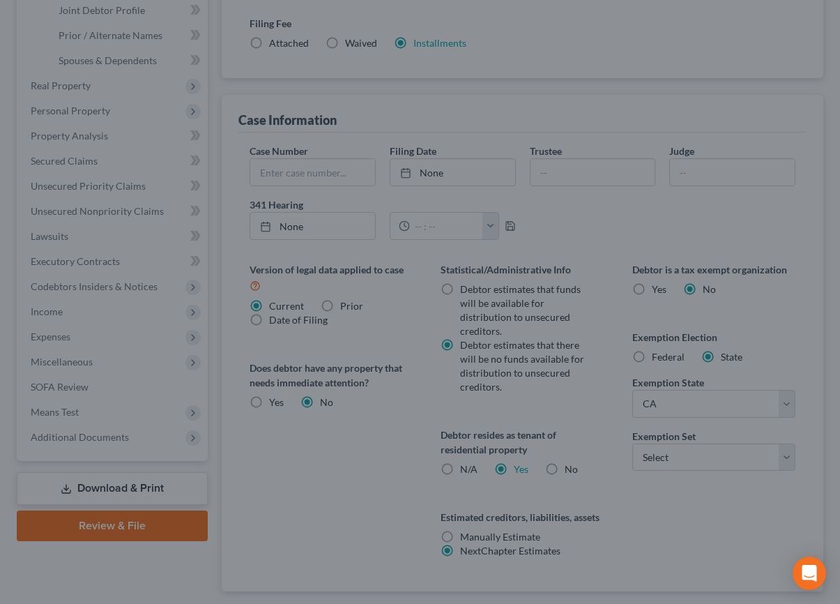
click at [656, 463] on div "Certification by a Debtor Who Resides as a Tenant of Residential Property × Lan…" at bounding box center [420, 302] width 840 height 604
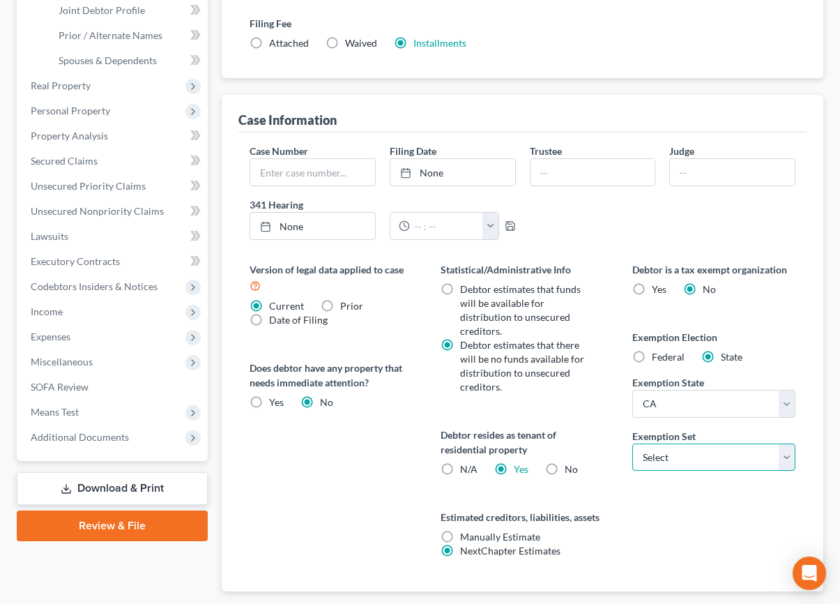
click at [656, 463] on select "Select 703 704" at bounding box center [713, 457] width 163 height 28
select select "0"
click at [632, 443] on select "Select 703 704" at bounding box center [713, 457] width 163 height 28
click at [627, 516] on div "Debtor is a tax exempt organization Yes No Exemption Election Federal State Exe…" at bounding box center [713, 426] width 191 height 329
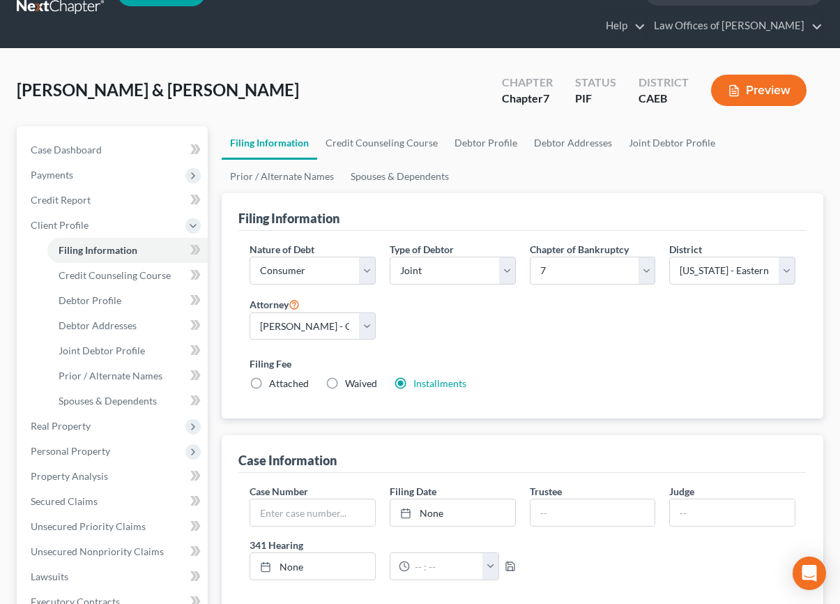
scroll to position [0, 0]
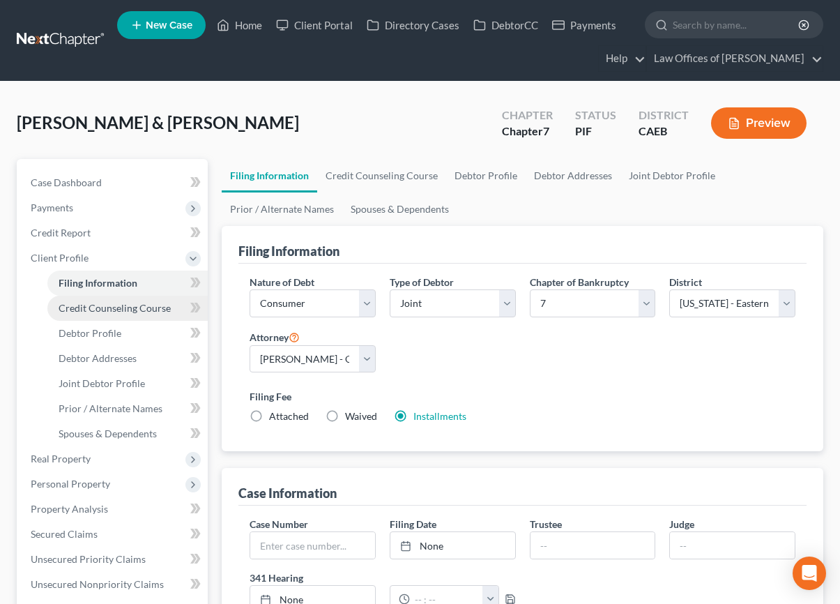
click at [121, 314] on link "Credit Counseling Course" at bounding box center [127, 308] width 160 height 25
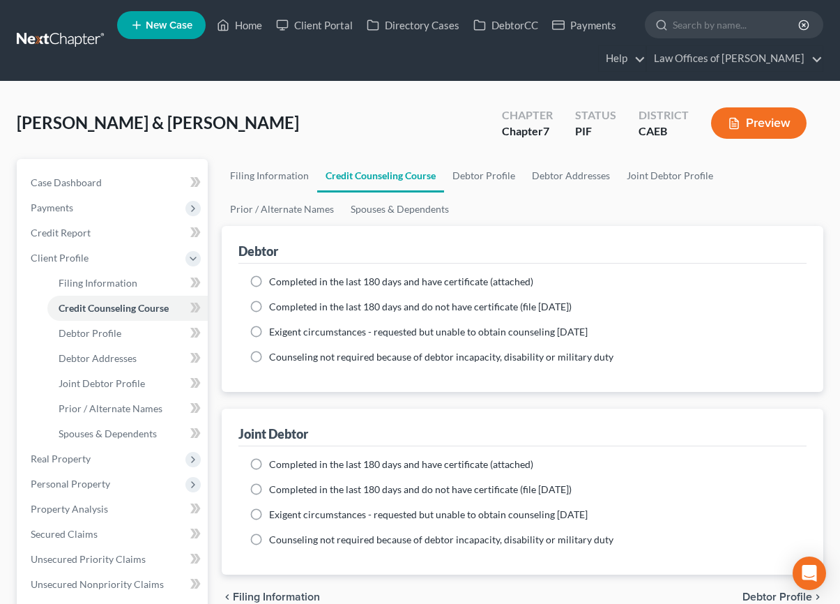
click at [269, 277] on label "Completed in the last 180 days and have certificate (attached)" at bounding box center [401, 282] width 264 height 14
click at [275, 277] on input "Completed in the last 180 days and have certificate (attached)" at bounding box center [279, 279] width 9 height 9
radio input "true"
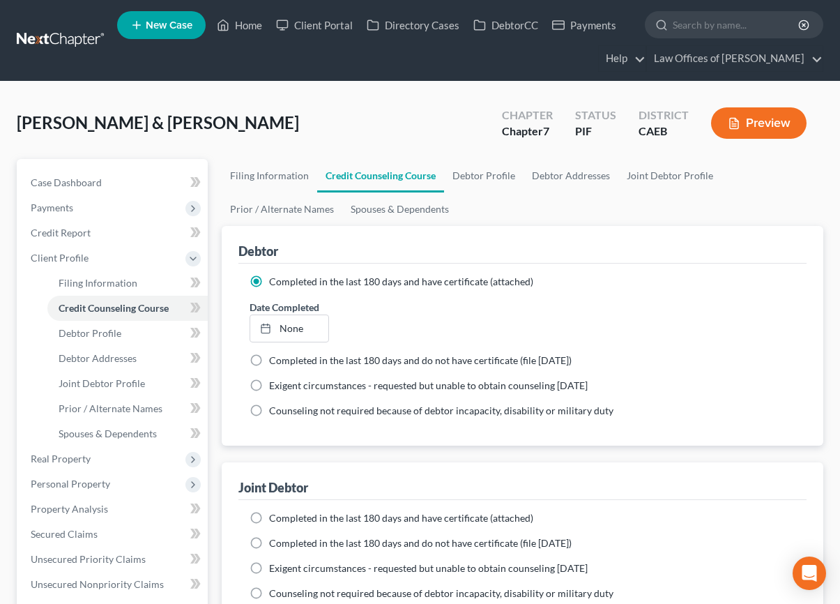
click at [269, 515] on label "Completed in the last 180 days and have certificate (attached)" at bounding box center [401, 518] width 264 height 14
click at [275, 515] on input "Completed in the last 180 days and have certificate (attached)" at bounding box center [279, 515] width 9 height 9
radio input "true"
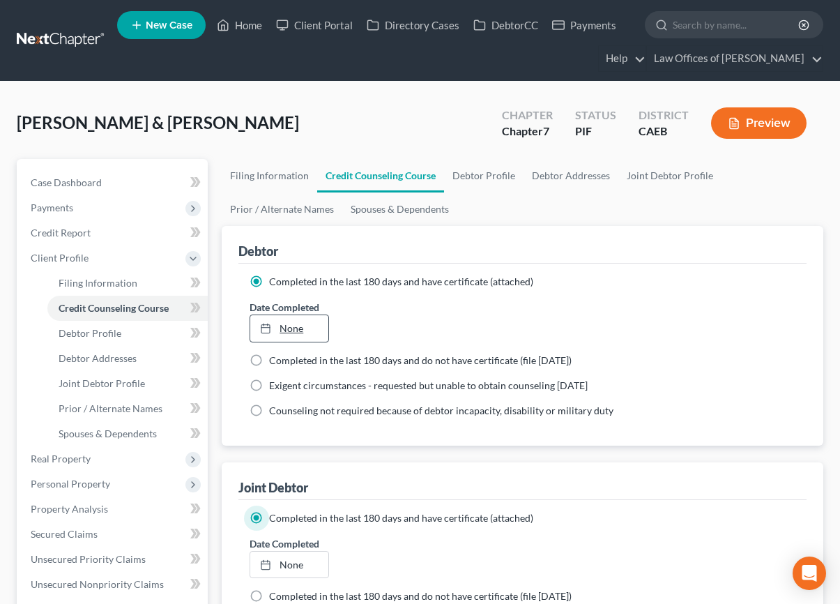
click at [301, 328] on link "None" at bounding box center [289, 328] width 78 height 26
type input "[DATE]"
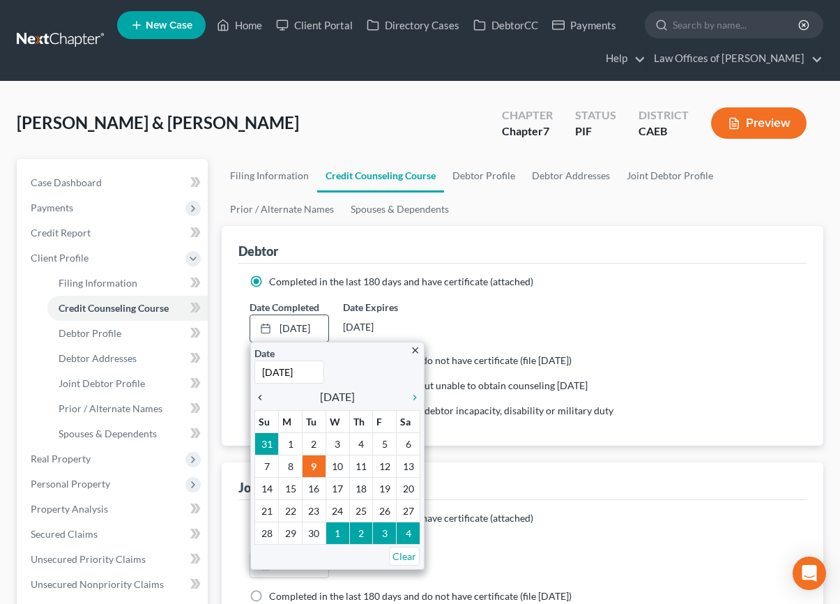
click at [260, 399] on icon "chevron_left" at bounding box center [263, 397] width 18 height 11
click at [260, 399] on link "chevron_left" at bounding box center [263, 396] width 18 height 17
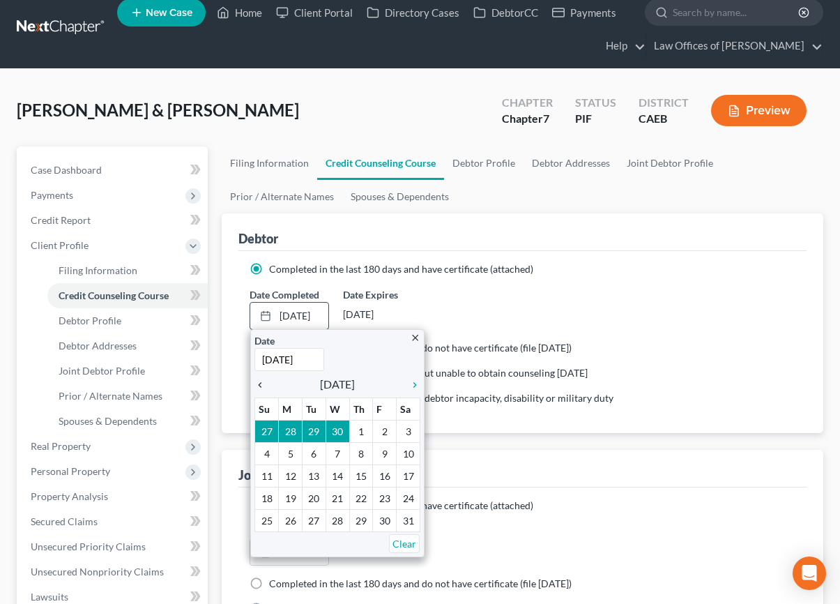
click at [259, 388] on icon "chevron_left" at bounding box center [263, 384] width 18 height 11
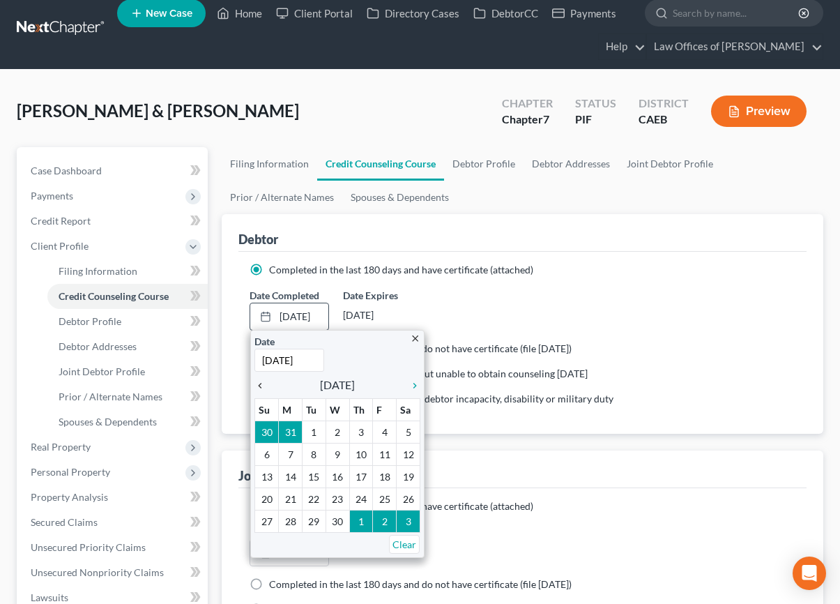
click at [261, 383] on icon "chevron_left" at bounding box center [263, 385] width 18 height 11
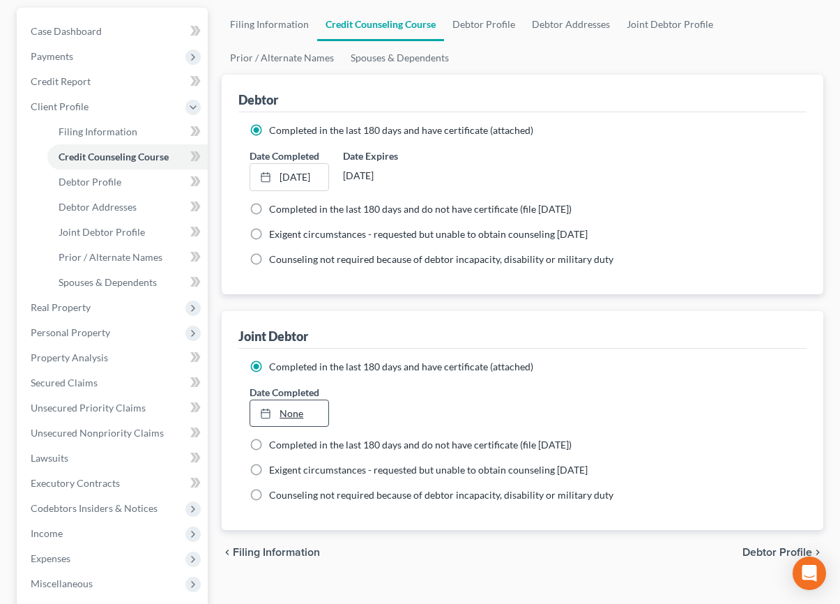
scroll to position [153, 0]
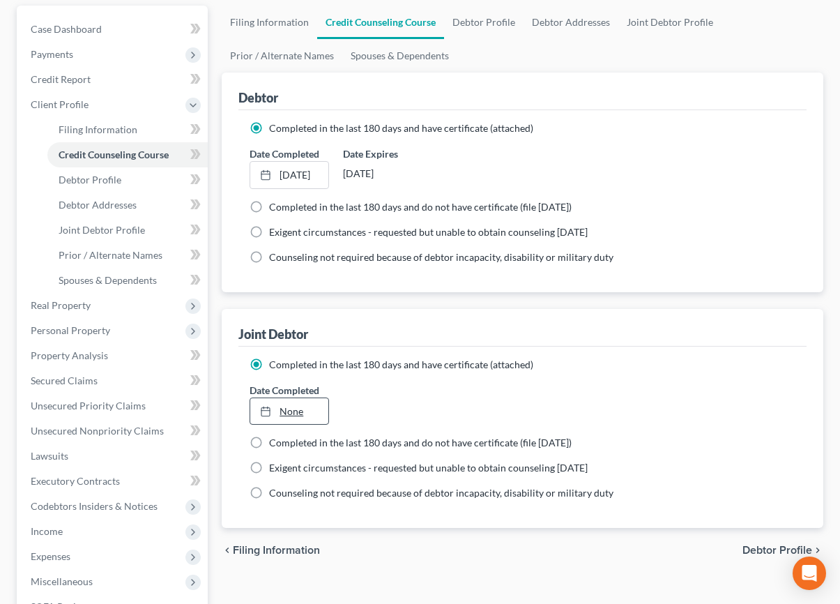
type input "[DATE]"
click at [282, 408] on link "None" at bounding box center [289, 411] width 78 height 26
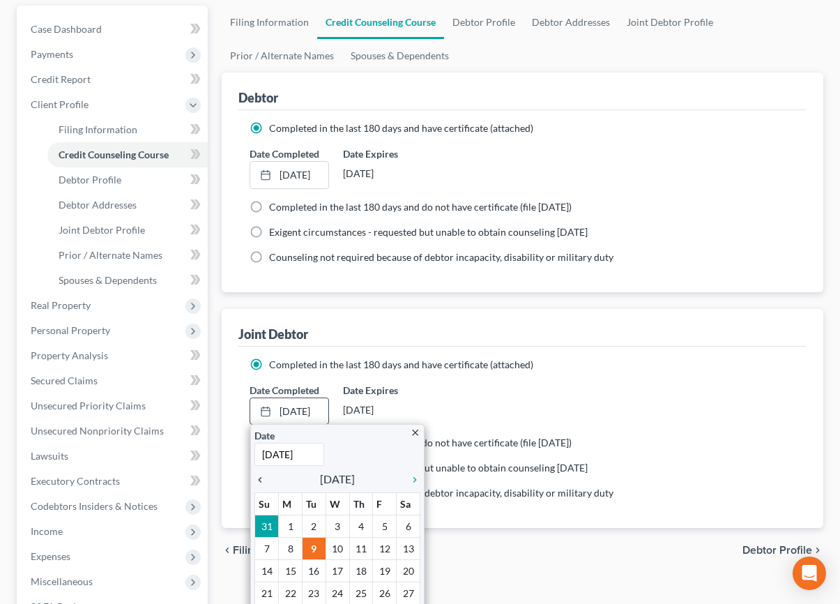
click at [265, 476] on icon "chevron_left" at bounding box center [263, 479] width 18 height 11
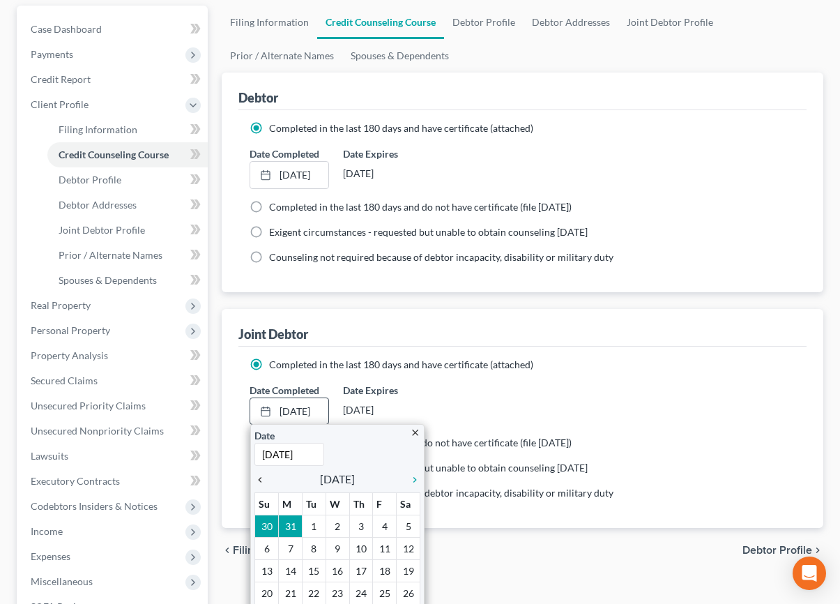
scroll to position [154, 0]
click at [266, 472] on div "chevron_left" at bounding box center [263, 477] width 18 height 13
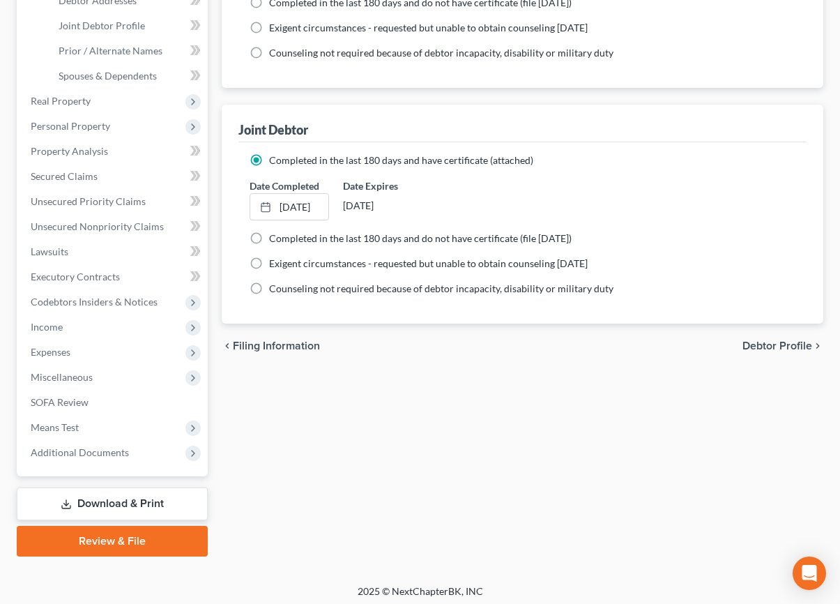
scroll to position [363, 0]
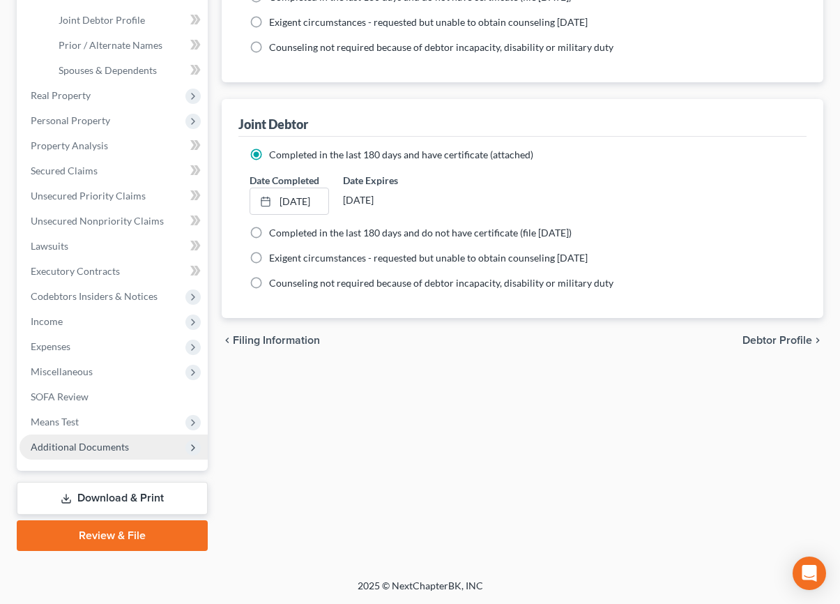
click at [91, 445] on span "Additional Documents" at bounding box center [80, 447] width 98 height 12
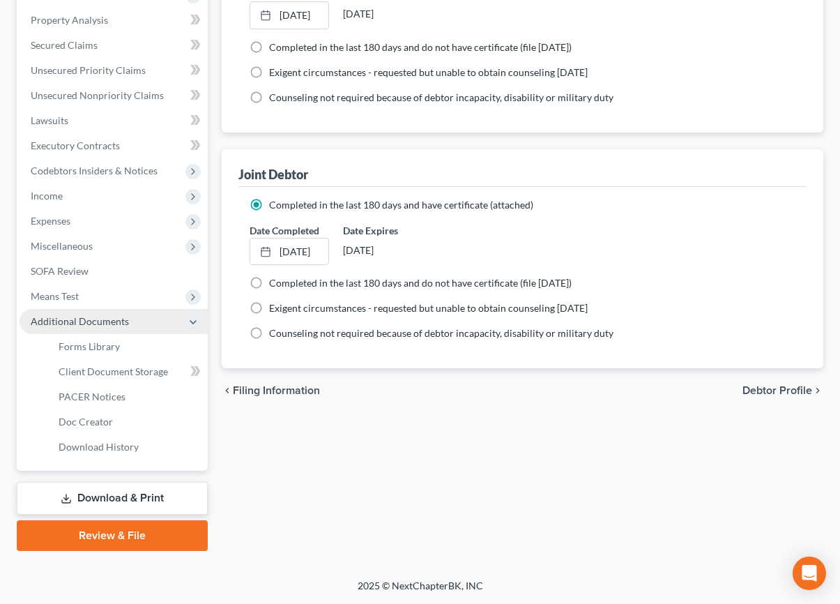
scroll to position [313, 0]
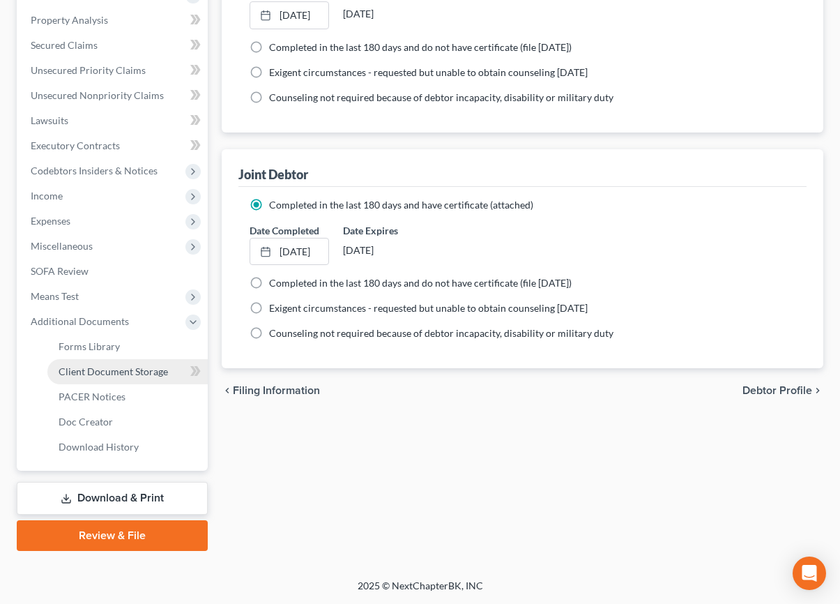
click at [98, 370] on span "Client Document Storage" at bounding box center [113, 371] width 109 height 12
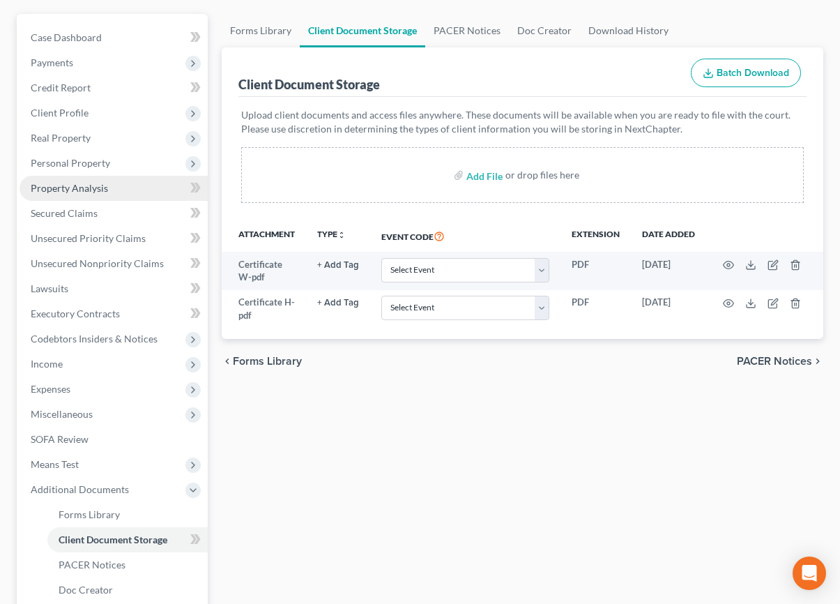
scroll to position [148, 0]
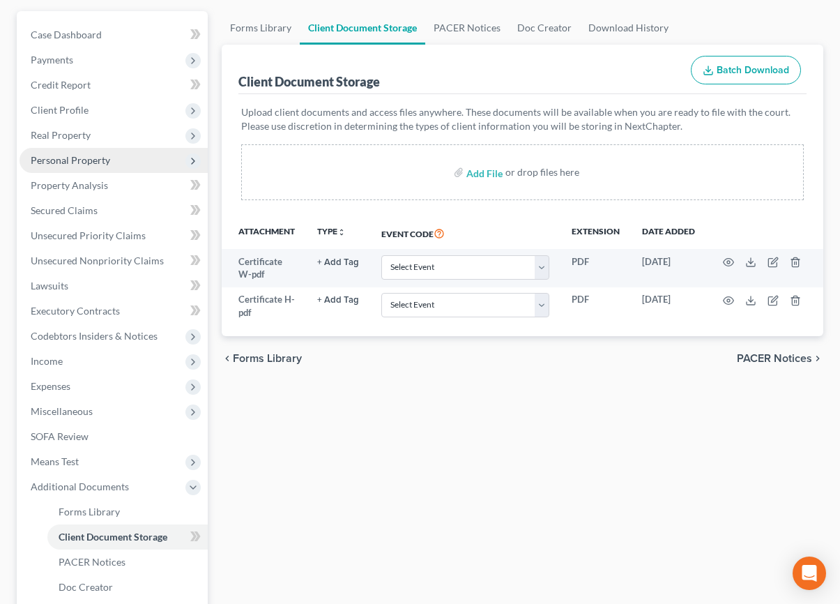
click at [91, 155] on span "Personal Property" at bounding box center [70, 160] width 79 height 12
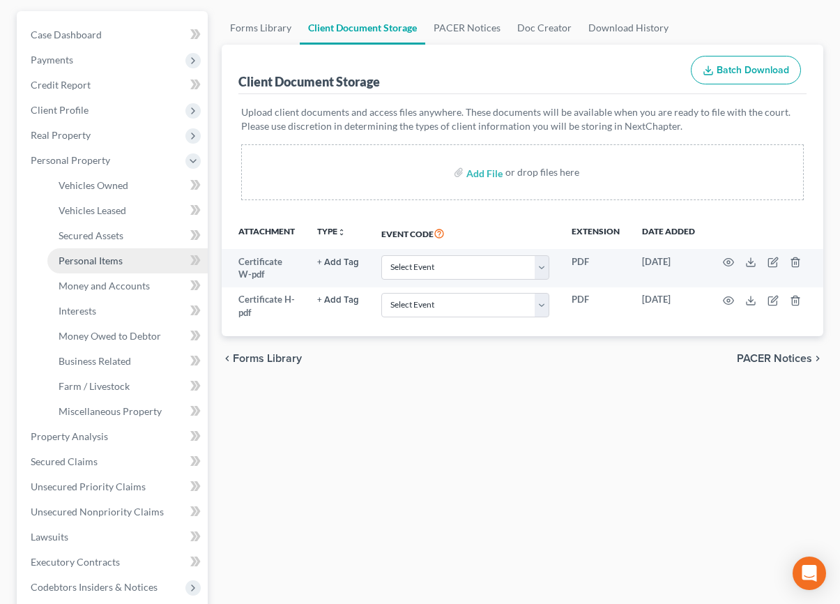
click at [102, 268] on link "Personal Items" at bounding box center [127, 260] width 160 height 25
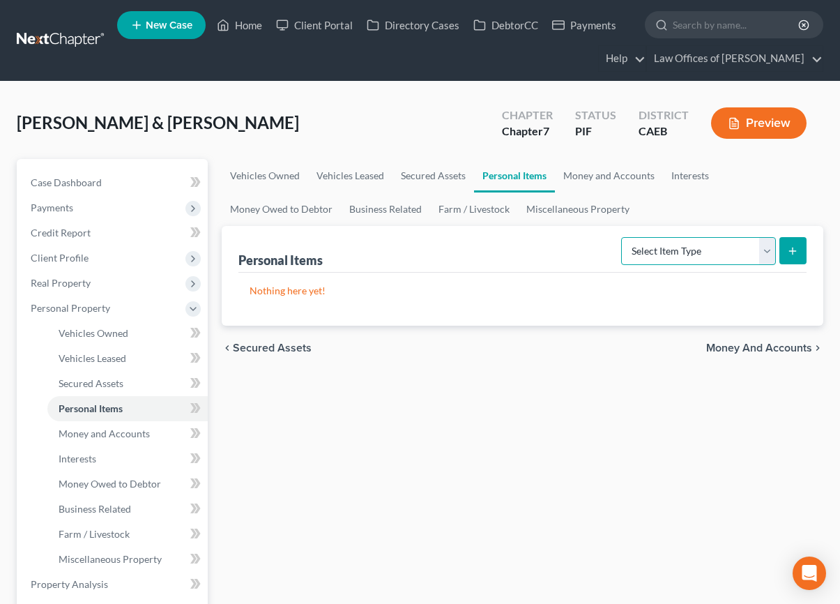
click at [676, 257] on select "Select Item Type Clothing Collectibles Of Value Electronics Firearms Household …" at bounding box center [698, 251] width 155 height 28
select select "clothing"
click at [623, 237] on select "Select Item Type Clothing Collectibles Of Value Electronics Firearms Household …" at bounding box center [698, 251] width 155 height 28
click at [795, 251] on line "submit" at bounding box center [793, 251] width 6 height 0
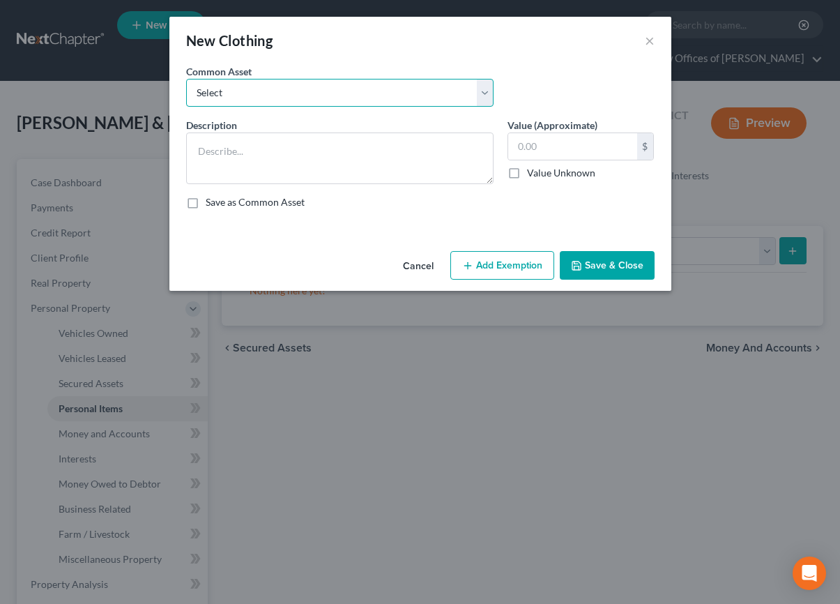
click at [400, 97] on select "Select Wardrobe" at bounding box center [339, 93] width 307 height 28
select select "0"
click at [186, 79] on select "Select Wardrobe" at bounding box center [339, 93] width 307 height 28
type textarea "Wardrobe"
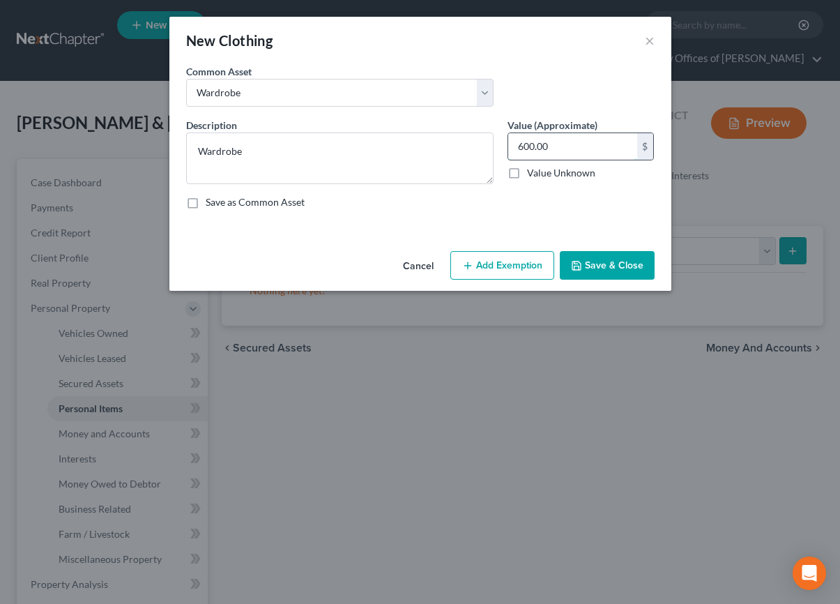
click at [533, 152] on input "600.00" at bounding box center [572, 146] width 129 height 26
type input "900"
click at [515, 254] on button "Add Exemption" at bounding box center [502, 265] width 104 height 29
select select "2"
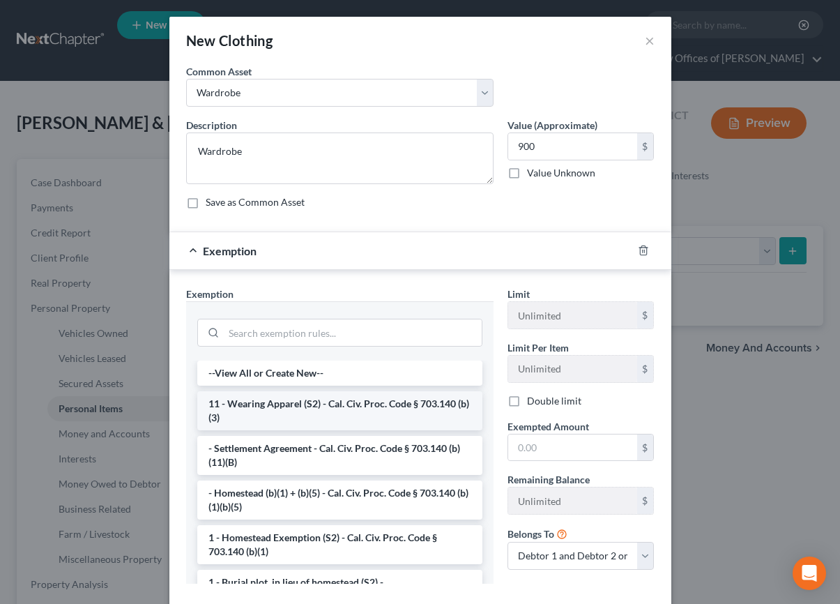
click at [277, 410] on li "11 - Wearing Apparel (S2) - Cal. Civ. Proc. Code § 703.140 (b)(3)" at bounding box center [339, 410] width 285 height 39
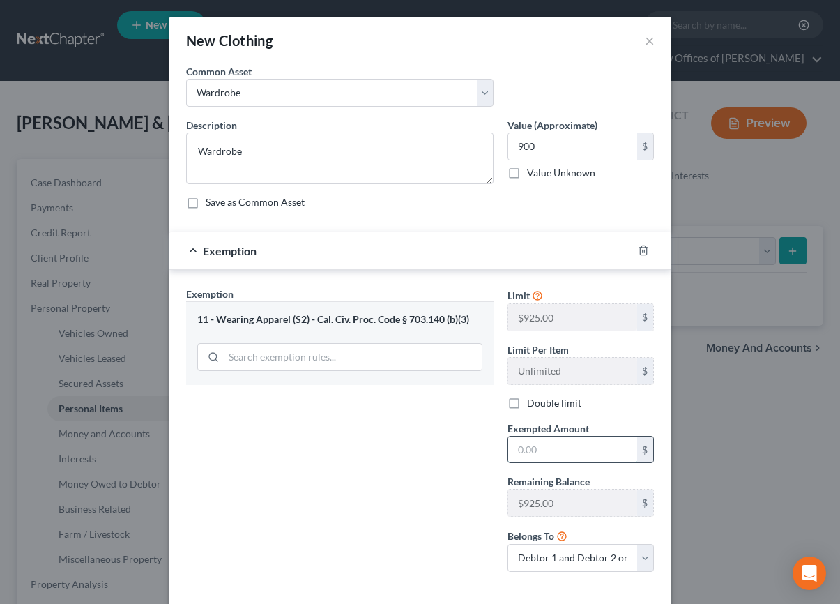
click at [528, 456] on input "text" at bounding box center [572, 449] width 129 height 26
type input "900"
click at [423, 522] on div "Exemption Set must be selected for CA. Exemption * 11 - Wearing Apparel (S2) - …" at bounding box center [339, 435] width 321 height 296
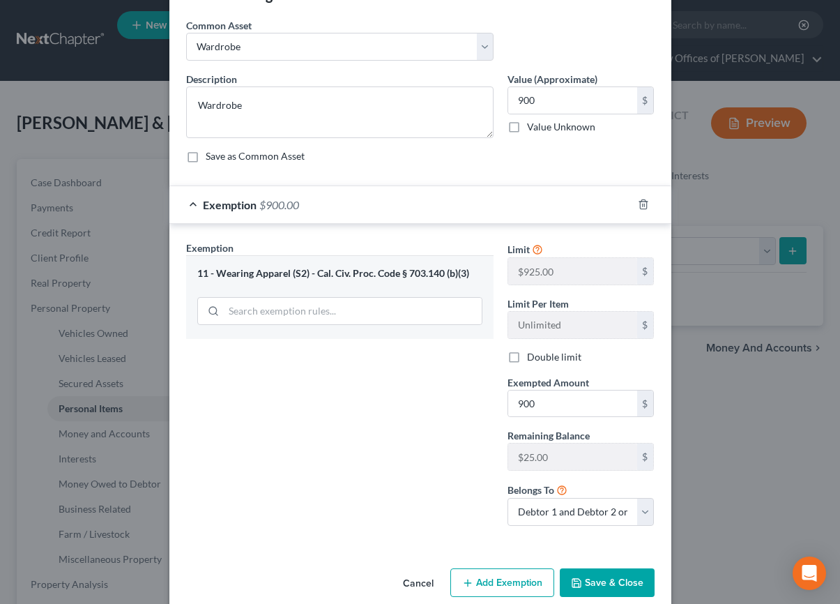
scroll to position [67, 0]
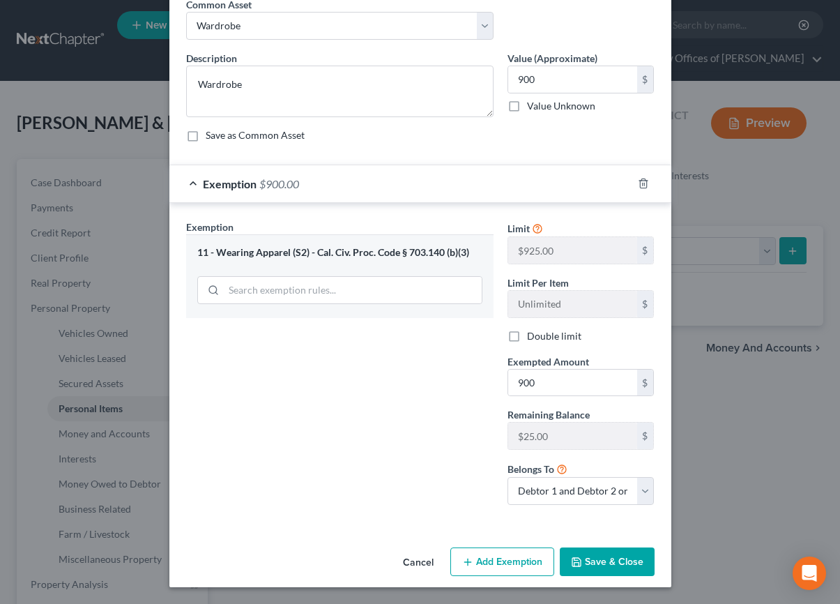
click at [604, 570] on button "Save & Close" at bounding box center [607, 561] width 95 height 29
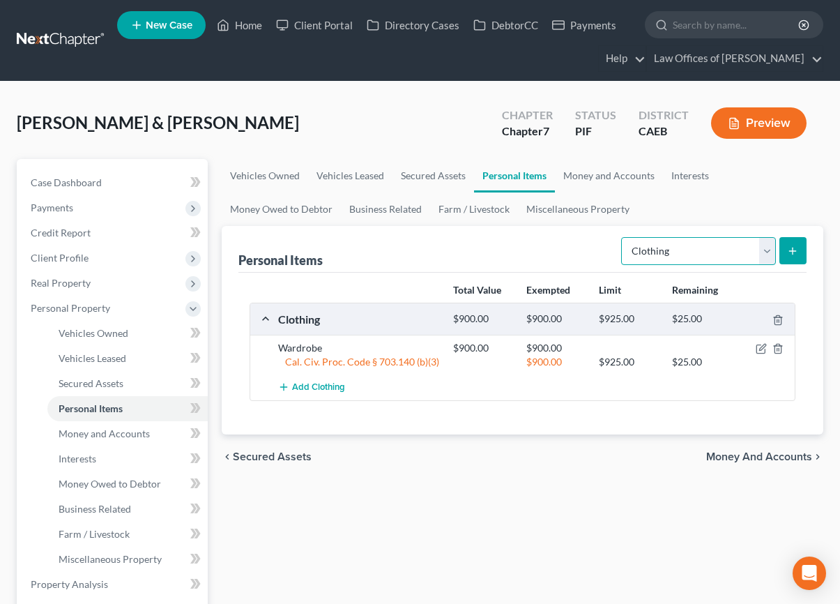
click at [703, 245] on select "Select Item Type Clothing Collectibles Of Value Electronics Firearms Household …" at bounding box center [698, 251] width 155 height 28
select select "electronics"
click at [623, 237] on select "Select Item Type Clothing Collectibles Of Value Electronics Firearms Household …" at bounding box center [698, 251] width 155 height 28
click at [796, 250] on icon "submit" at bounding box center [792, 250] width 11 height 11
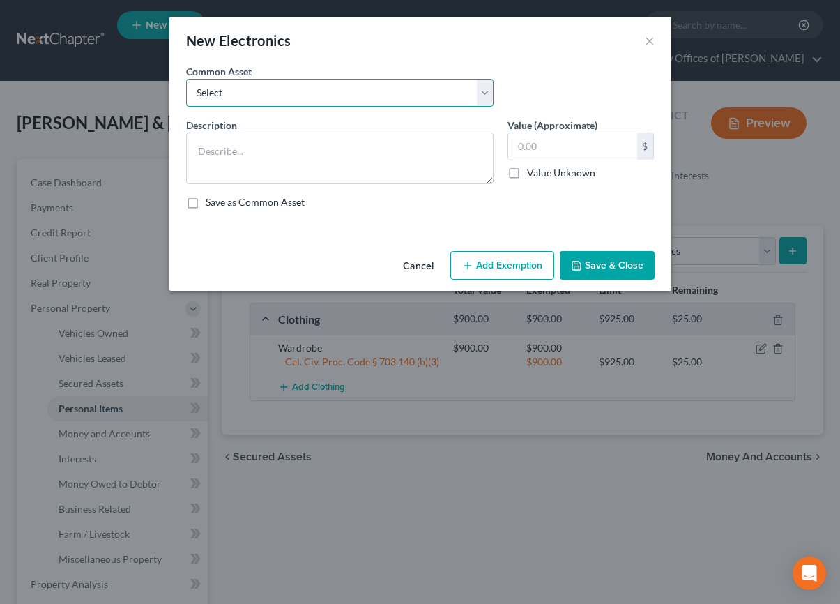
click at [328, 103] on select "Select Miscellaneous Electronic Items" at bounding box center [339, 93] width 307 height 28
select select "0"
click at [186, 79] on select "Select Miscellaneous Electronic Items" at bounding box center [339, 93] width 307 height 28
type textarea "Miscellaneous Electronic Items"
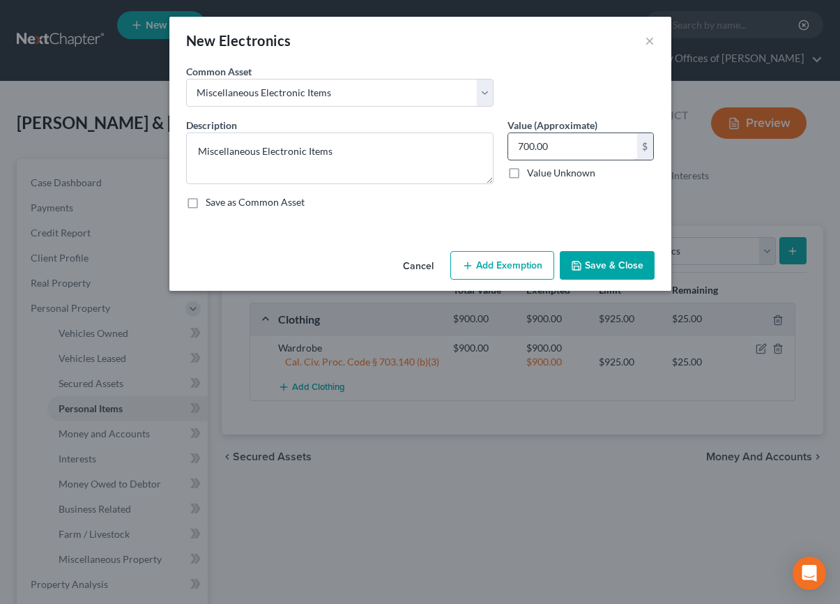
click at [524, 145] on input "700.00" at bounding box center [572, 146] width 129 height 26
type input "1,200"
click at [499, 264] on button "Add Exemption" at bounding box center [502, 265] width 104 height 29
select select "2"
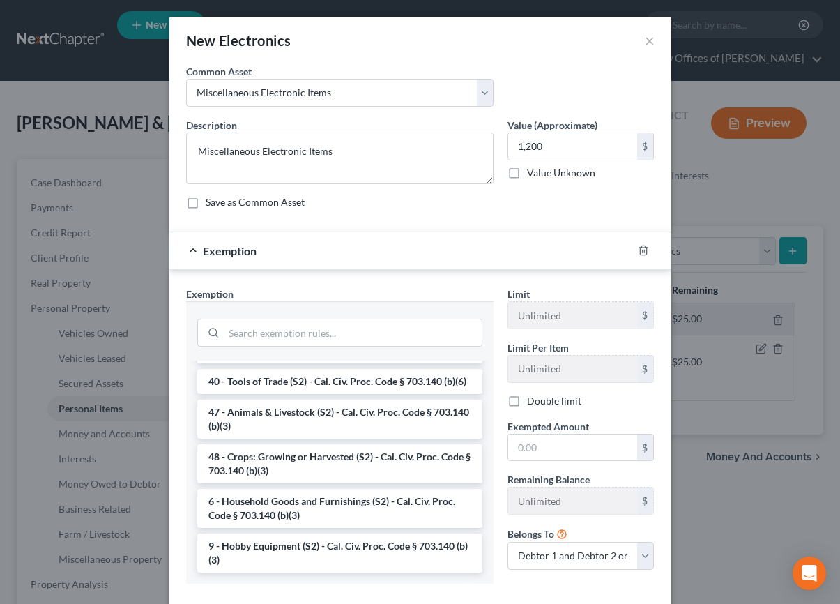
scroll to position [79, 0]
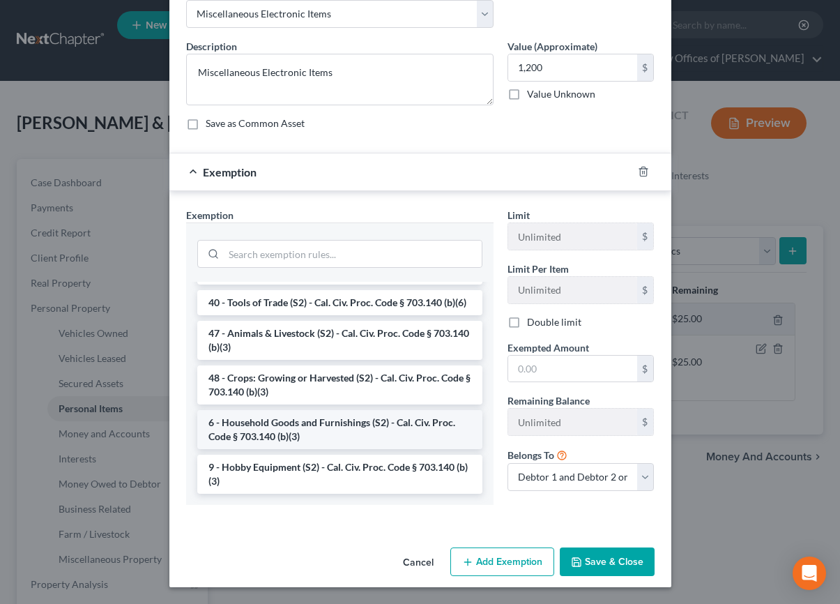
click at [280, 427] on li "6 - Household Goods and Furnishings (S2) - Cal. Civ. Proc. Code § 703.140 (b)(3)" at bounding box center [339, 429] width 285 height 39
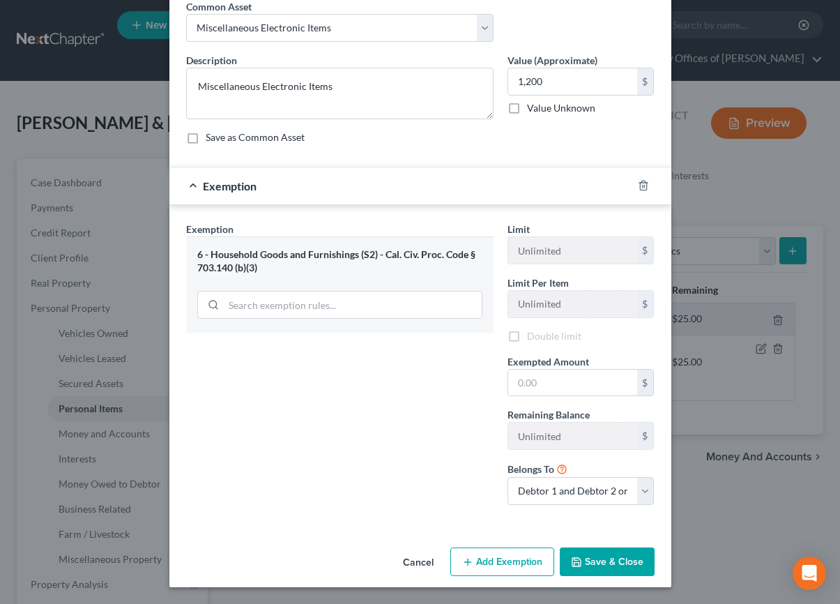
scroll to position [67, 0]
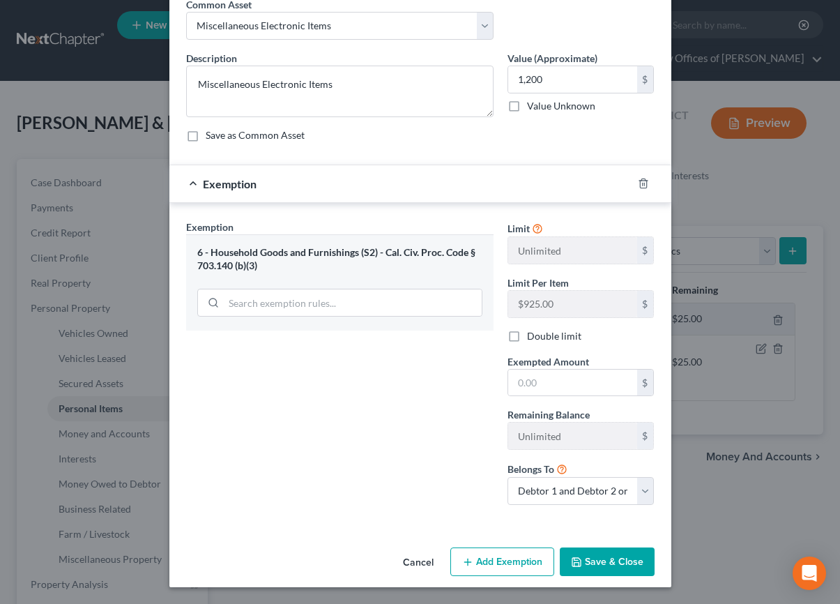
click at [572, 414] on label "Remaining Balance" at bounding box center [549, 414] width 82 height 15
click at [565, 394] on input "text" at bounding box center [572, 383] width 129 height 26
type input "1,200"
click at [510, 404] on div "Limit Unlimited $ Limit Per Item $925.00 $ Double limit Exempted Amount * 1,200…" at bounding box center [581, 368] width 161 height 296
click at [581, 556] on icon "button" at bounding box center [576, 561] width 11 height 11
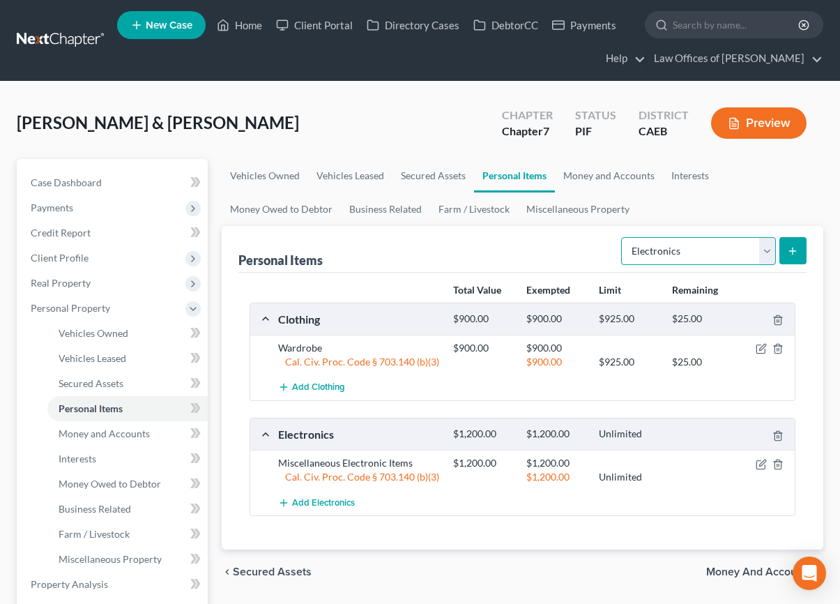
click at [683, 245] on select "Select Item Type Clothing Collectibles Of Value Electronics Firearms Household …" at bounding box center [698, 251] width 155 height 28
select select "household_goods"
click at [623, 237] on select "Select Item Type Clothing Collectibles Of Value Electronics Firearms Household …" at bounding box center [698, 251] width 155 height 28
click at [794, 251] on line "submit" at bounding box center [793, 251] width 6 height 0
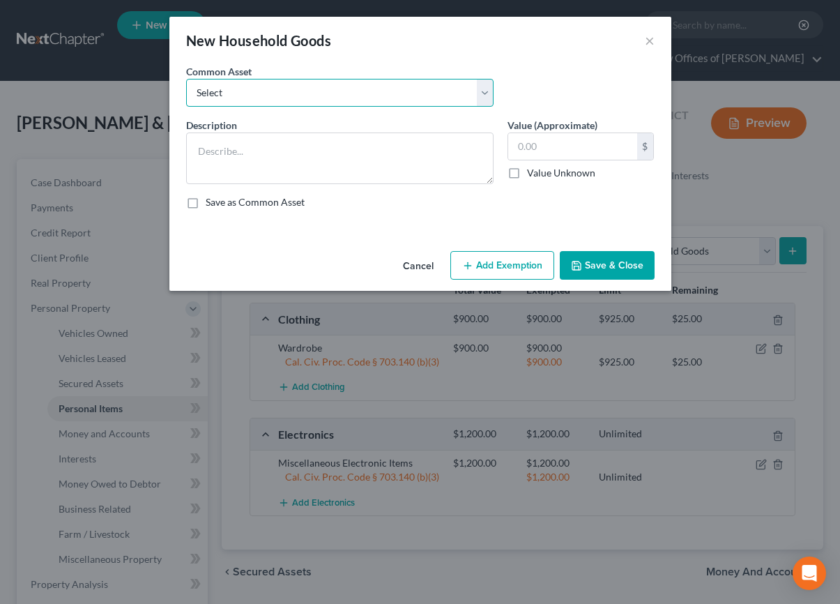
click at [446, 101] on select "Select Furniture and furnishings" at bounding box center [339, 93] width 307 height 28
select select "0"
click at [186, 79] on select "Select Furniture and furnishings" at bounding box center [339, 93] width 307 height 28
type textarea "Furniture and furnishings"
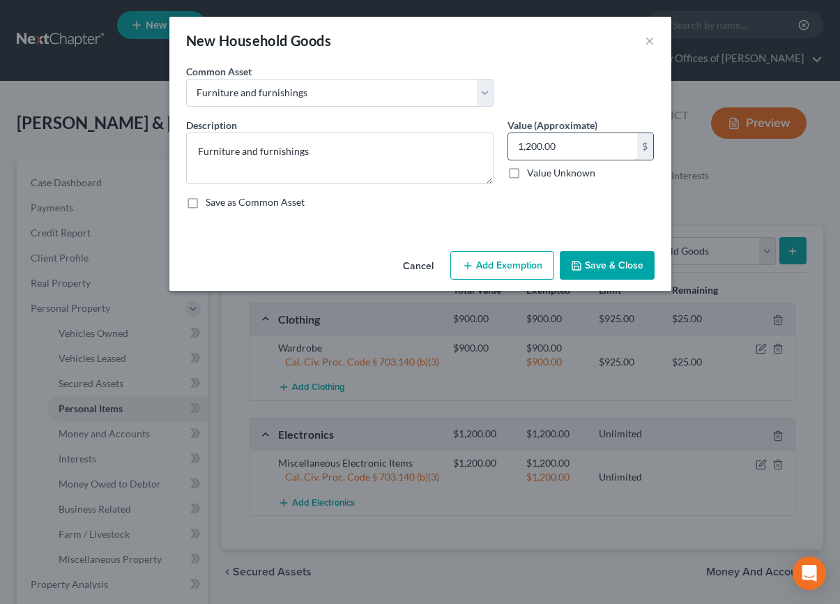
click at [523, 146] on input "1,200.00" at bounding box center [572, 146] width 129 height 26
type input "1,500"
click at [508, 277] on button "Add Exemption" at bounding box center [502, 265] width 104 height 29
select select "2"
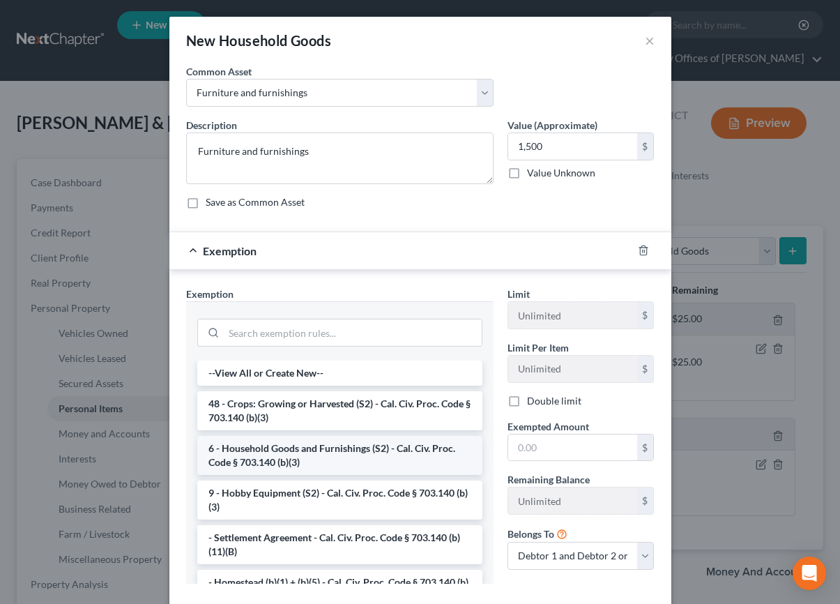
click at [326, 448] on li "6 - Household Goods and Furnishings (S2) - Cal. Civ. Proc. Code § 703.140 (b)(3)" at bounding box center [339, 455] width 285 height 39
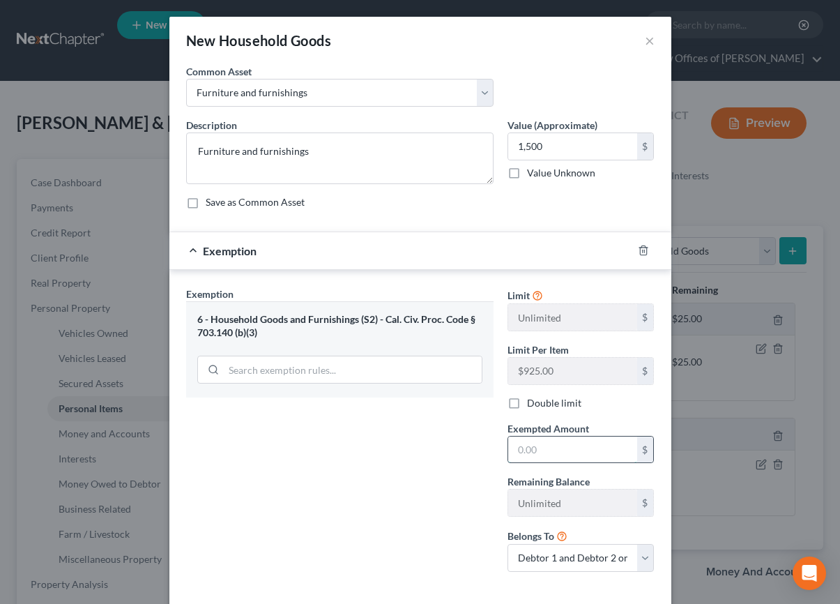
click at [518, 457] on input "text" at bounding box center [572, 449] width 129 height 26
type input "1,500"
click at [374, 473] on div "Exemption Set must be selected for CA. Exemption * 6 - Household Goods and Furn…" at bounding box center [339, 435] width 321 height 296
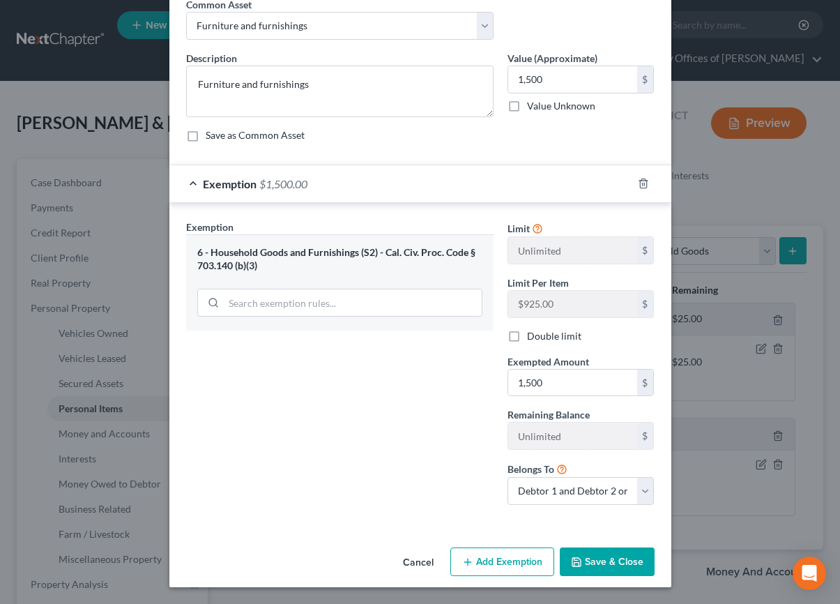
click at [621, 566] on button "Save & Close" at bounding box center [607, 561] width 95 height 29
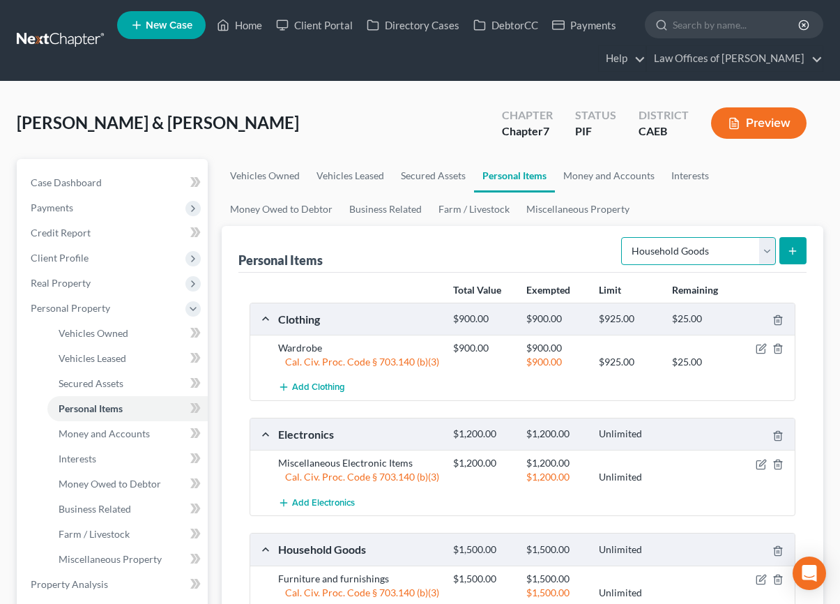
click at [699, 256] on select "Select Item Type Clothing Collectibles Of Value Electronics Firearms Household …" at bounding box center [698, 251] width 155 height 28
select select "jewelry"
click at [623, 237] on select "Select Item Type Clothing Collectibles Of Value Electronics Firearms Household …" at bounding box center [698, 251] width 155 height 28
click at [791, 248] on icon "submit" at bounding box center [792, 250] width 11 height 11
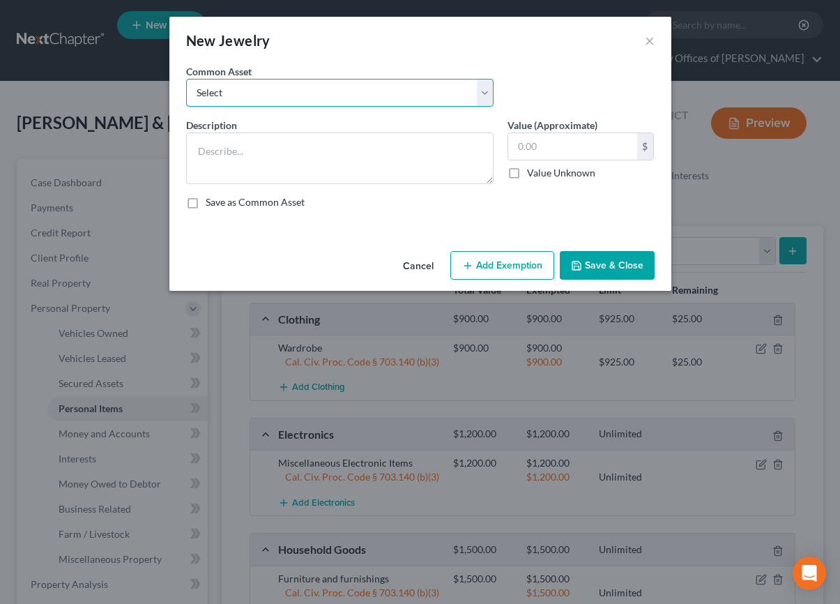
click at [390, 91] on select "Select Miscellaneous Jewelry" at bounding box center [339, 93] width 307 height 28
select select "0"
click at [186, 79] on select "Select Miscellaneous Jewelry" at bounding box center [339, 93] width 307 height 28
type textarea "Miscellaneous Jewelry"
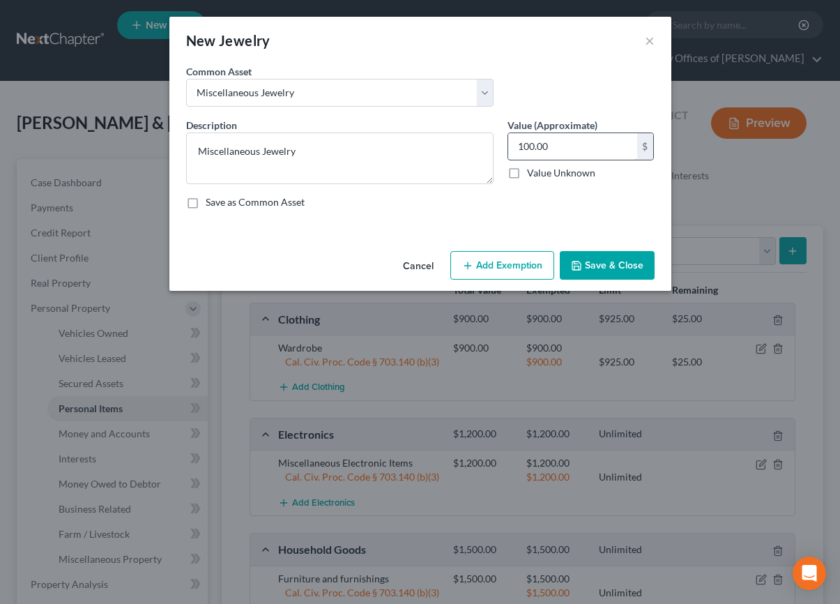
click at [538, 147] on input "100.00" at bounding box center [572, 146] width 129 height 26
type input "200"
click at [499, 261] on button "Add Exemption" at bounding box center [502, 265] width 104 height 29
select select "2"
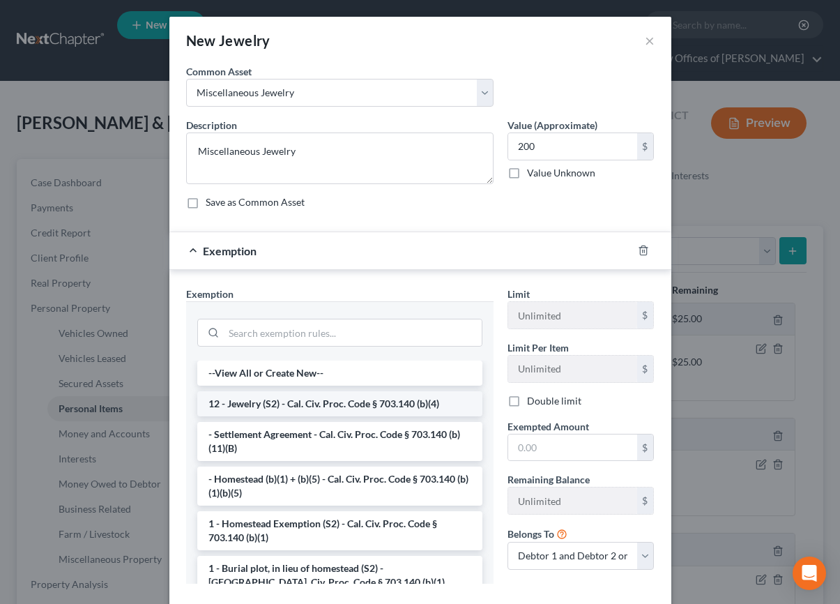
click at [310, 409] on li "12 - Jewelry (S2) - Cal. Civ. Proc. Code § 703.140 (b)(4)" at bounding box center [339, 403] width 285 height 25
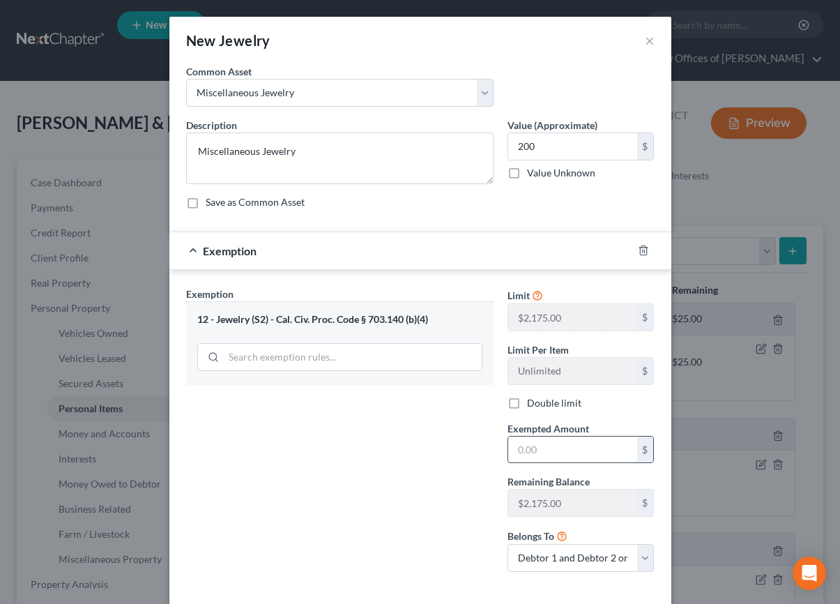
click at [588, 455] on input "text" at bounding box center [572, 449] width 129 height 26
type input "200"
click at [372, 458] on div "Exemption Set must be selected for CA. Exemption * 12 - Jewelry (S2) - Cal. Civ…" at bounding box center [339, 435] width 321 height 296
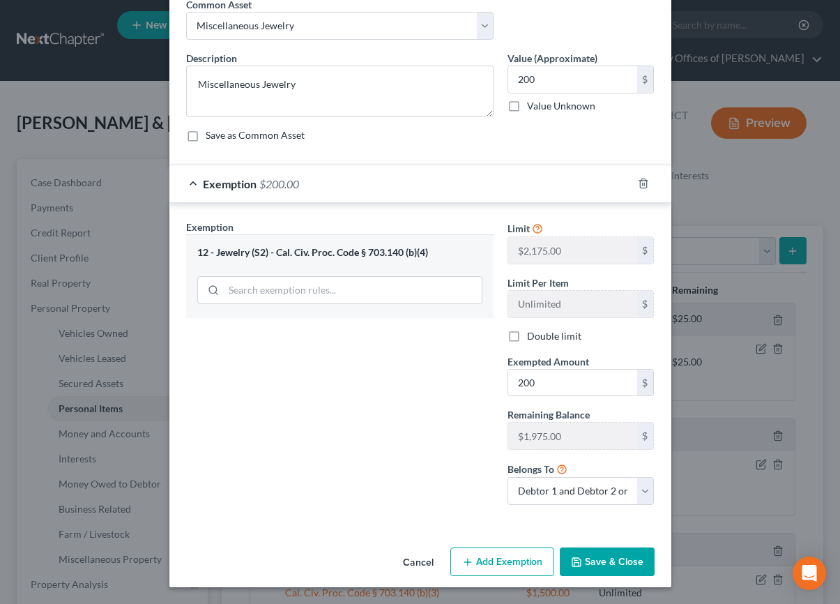
click at [607, 560] on button "Save & Close" at bounding box center [607, 561] width 95 height 29
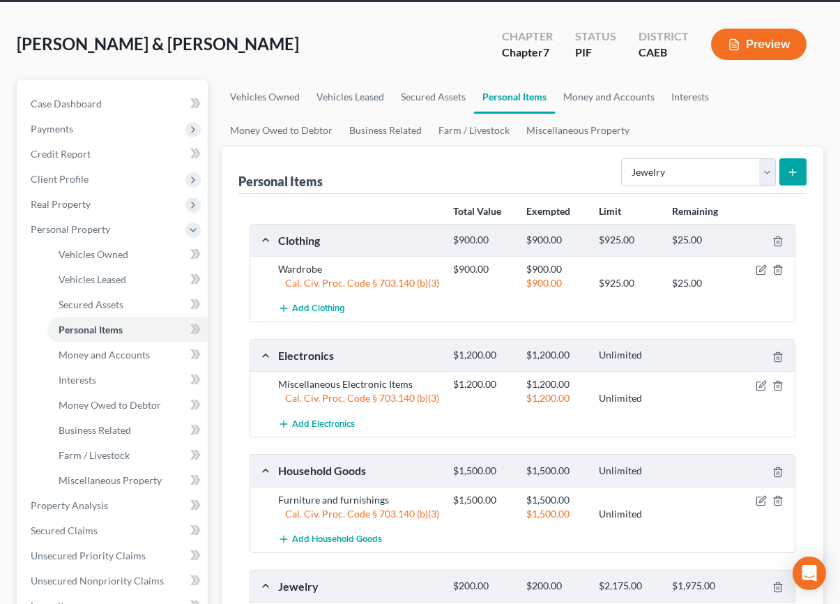
scroll to position [88, 0]
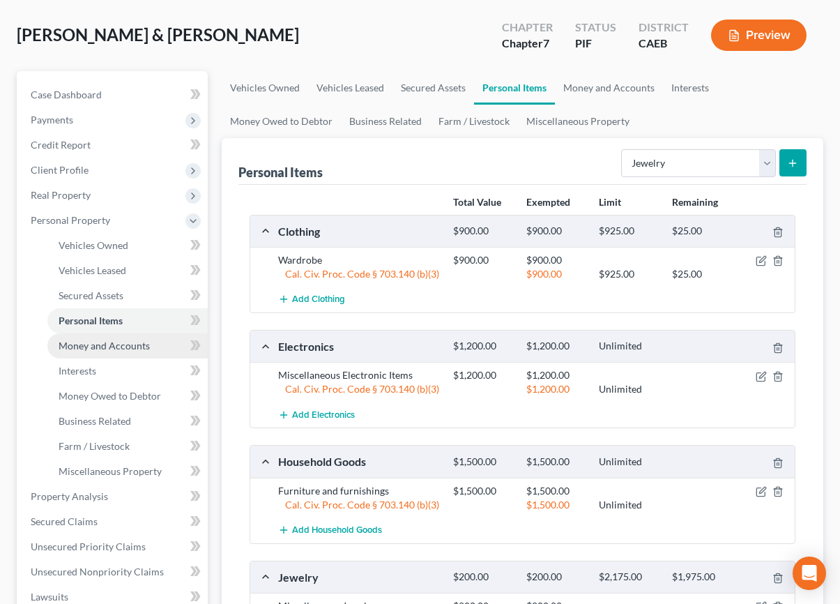
click at [107, 349] on span "Money and Accounts" at bounding box center [104, 346] width 91 height 12
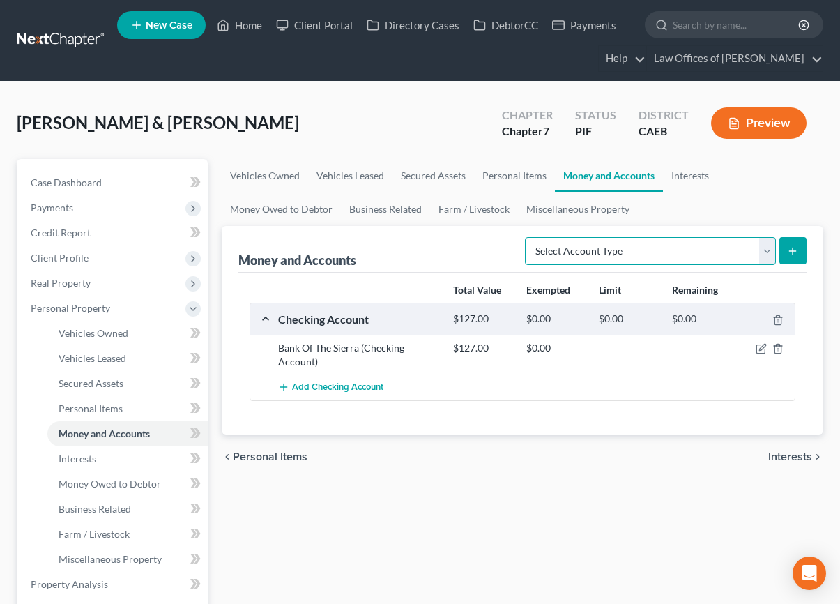
click at [589, 260] on select "Select Account Type Brokerage Cash on Hand Certificates of Deposit Checking Acc…" at bounding box center [650, 251] width 251 height 28
select select "cash_on_hand"
click at [528, 237] on select "Select Account Type Brokerage Cash on Hand Certificates of Deposit Checking Acc…" at bounding box center [650, 251] width 251 height 28
click at [789, 251] on icon "submit" at bounding box center [792, 250] width 11 height 11
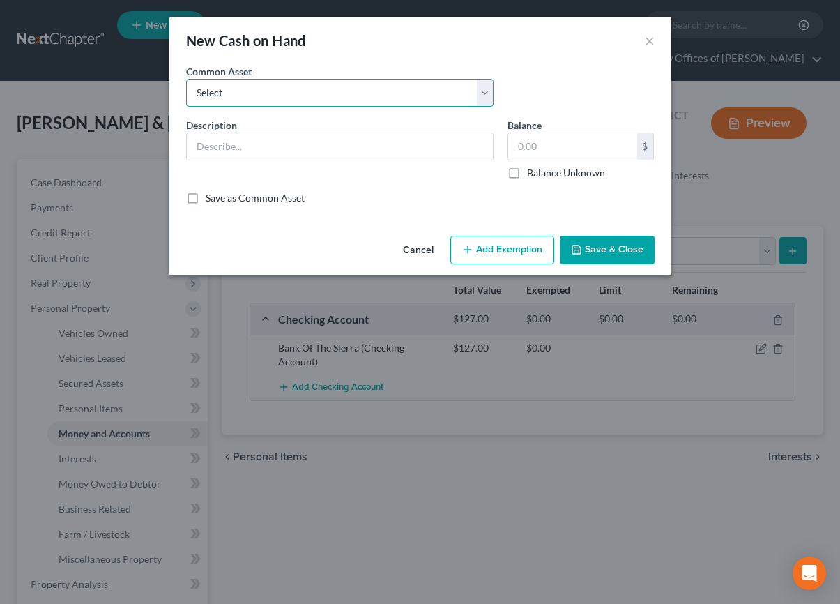
click at [392, 92] on select "Select Cash on Hand" at bounding box center [339, 93] width 307 height 28
select select "0"
click at [186, 79] on select "Select Cash on Hand" at bounding box center [339, 93] width 307 height 28
type input "Cash on Hand"
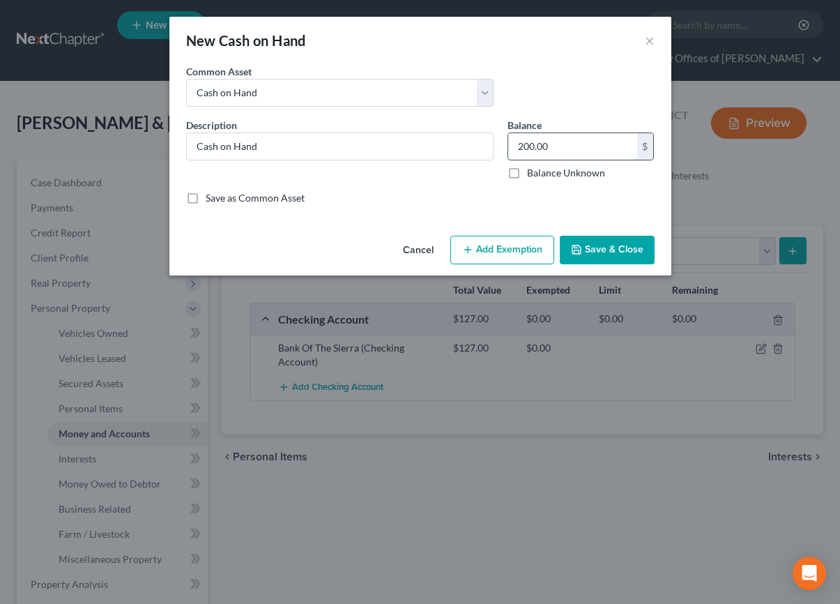
click at [541, 147] on input "200.00" at bounding box center [572, 146] width 129 height 26
type input "50"
click at [489, 259] on button "Add Exemption" at bounding box center [502, 250] width 104 height 29
select select "2"
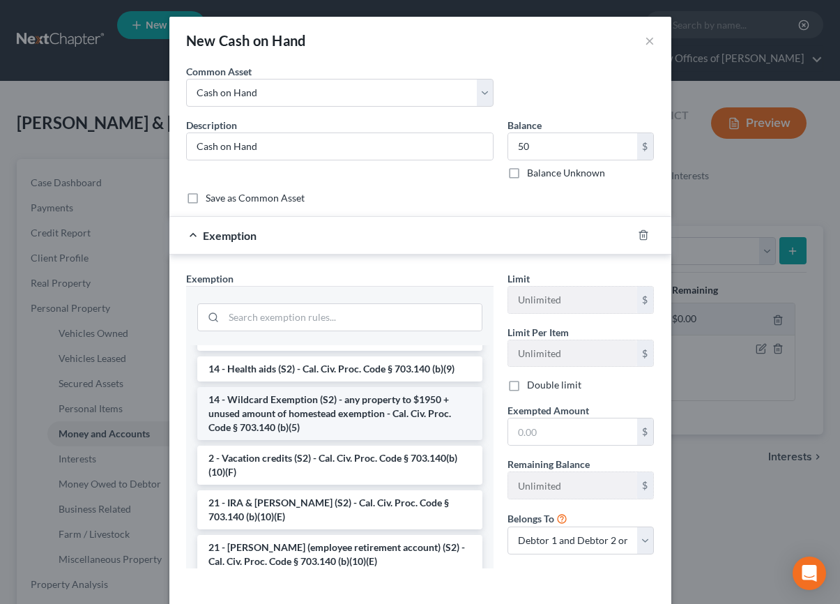
scroll to position [268, 0]
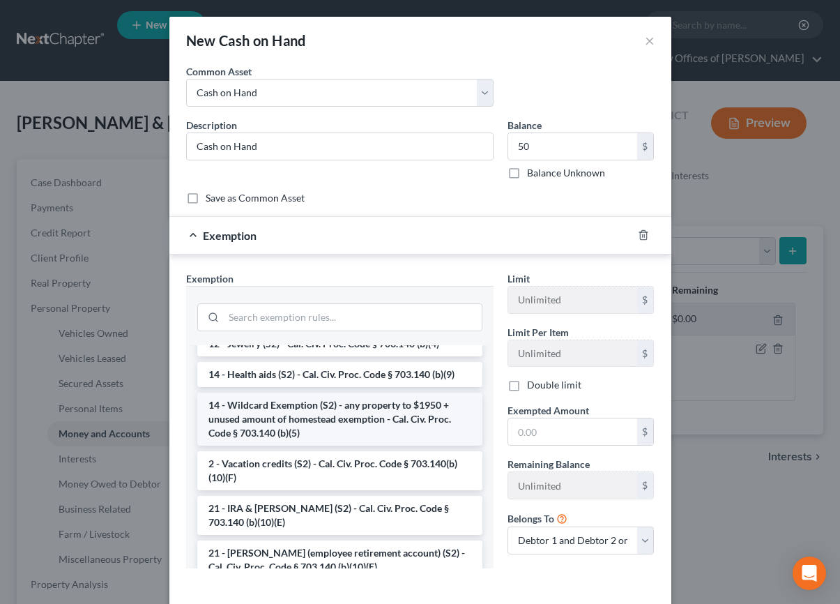
click at [338, 404] on li "14 - Wildcard Exemption (S2) - any property to $1950 + unused amount of homeste…" at bounding box center [339, 419] width 285 height 53
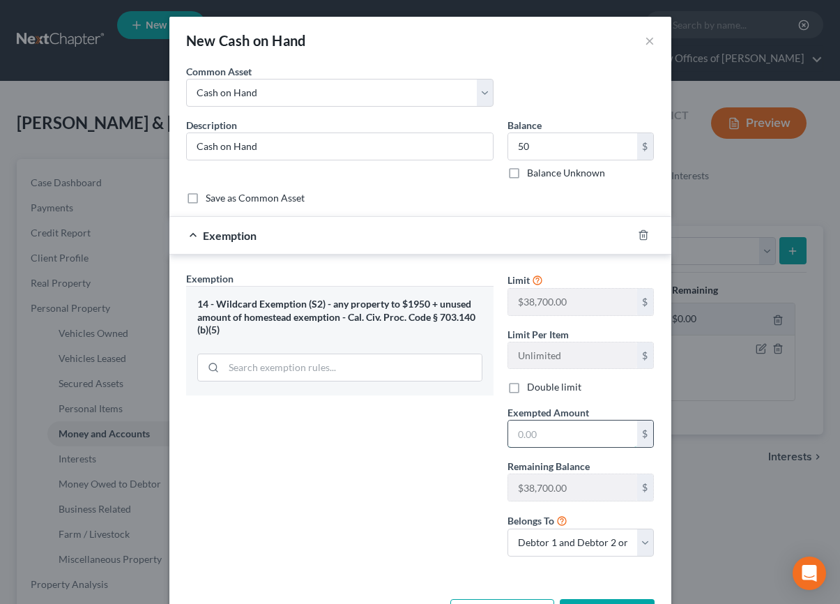
click at [538, 441] on input "text" at bounding box center [572, 433] width 129 height 26
type input "50"
click at [393, 469] on div "Exemption Set must be selected for CA. Exemption * 14 - Wildcard Exemption (S2)…" at bounding box center [339, 419] width 321 height 296
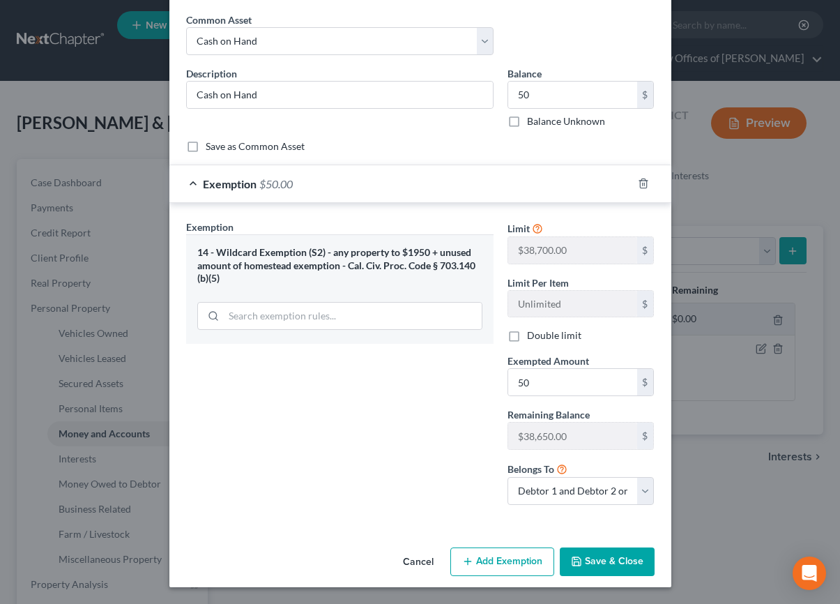
click at [602, 560] on button "Save & Close" at bounding box center [607, 561] width 95 height 29
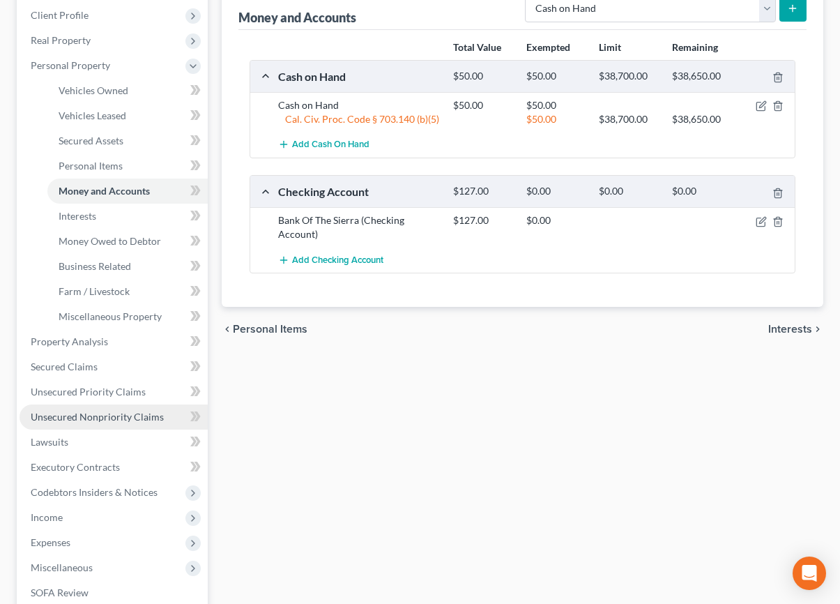
click at [114, 418] on span "Unsecured Nonpriority Claims" at bounding box center [97, 417] width 133 height 12
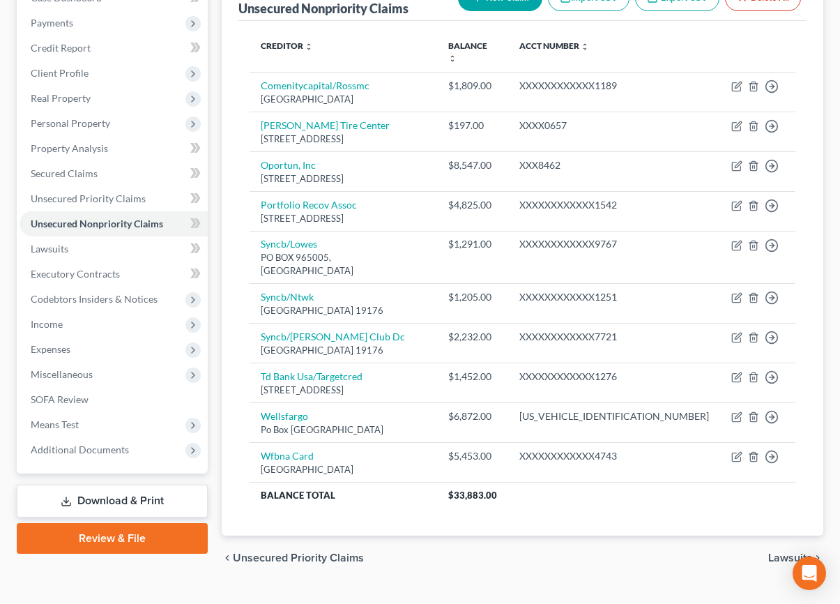
scroll to position [189, 0]
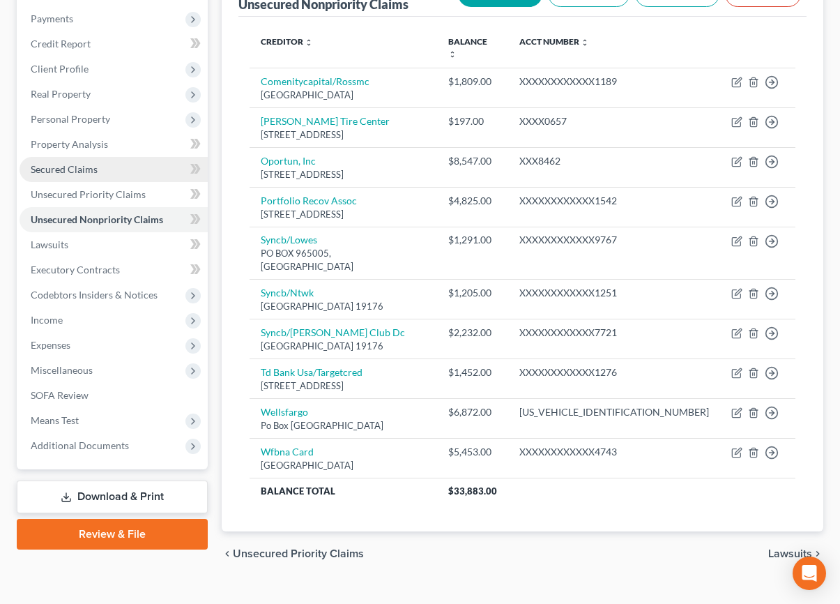
click at [70, 165] on span "Secured Claims" at bounding box center [64, 169] width 67 height 12
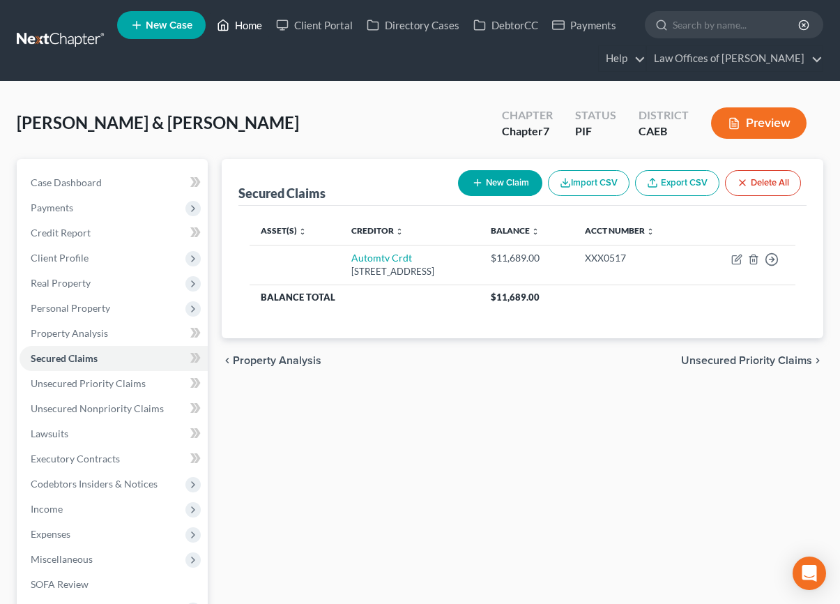
click at [248, 26] on link "Home" at bounding box center [239, 25] width 59 height 25
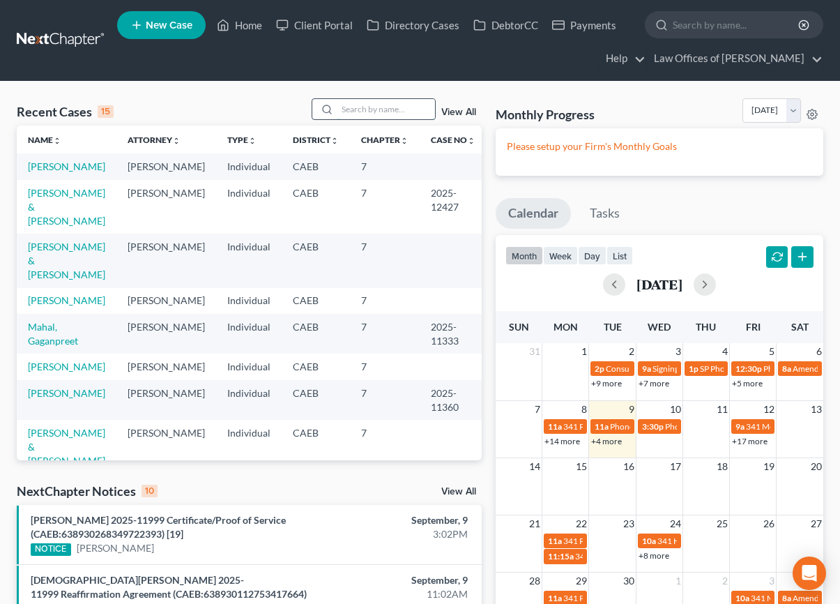
click at [391, 108] on input "search" at bounding box center [386, 109] width 98 height 20
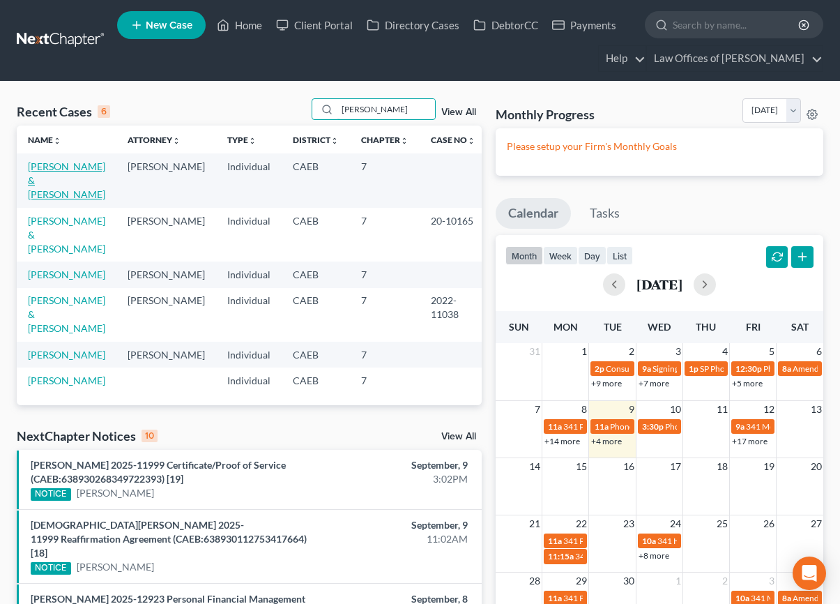
type input "[PERSON_NAME]"
click at [86, 167] on link "[PERSON_NAME] & [PERSON_NAME]" at bounding box center [66, 180] width 77 height 40
select select "11"
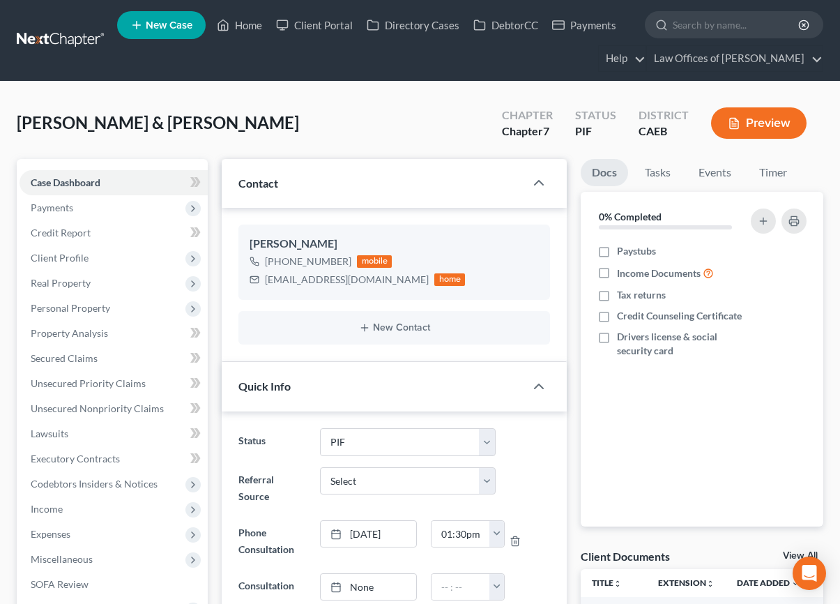
scroll to position [392, 0]
click at [66, 254] on span "Client Profile" at bounding box center [60, 258] width 58 height 12
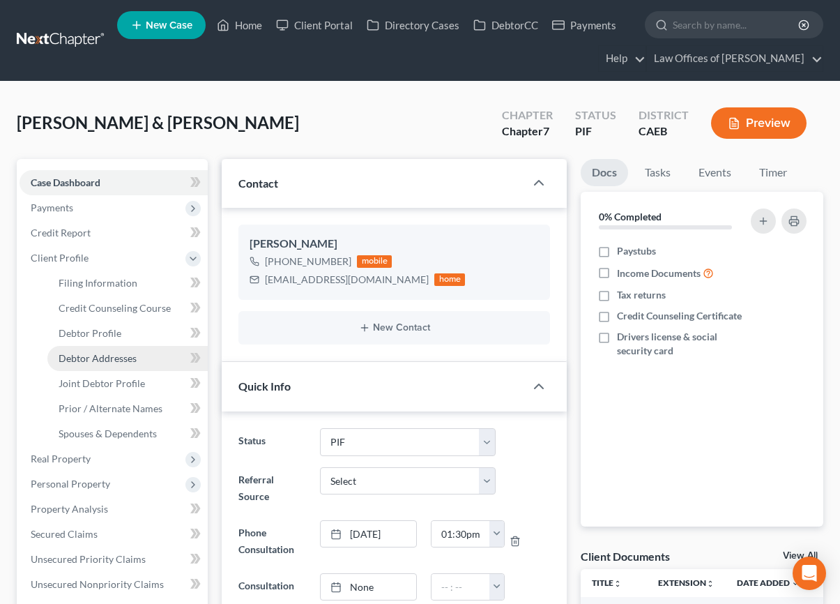
click at [128, 367] on link "Debtor Addresses" at bounding box center [127, 358] width 160 height 25
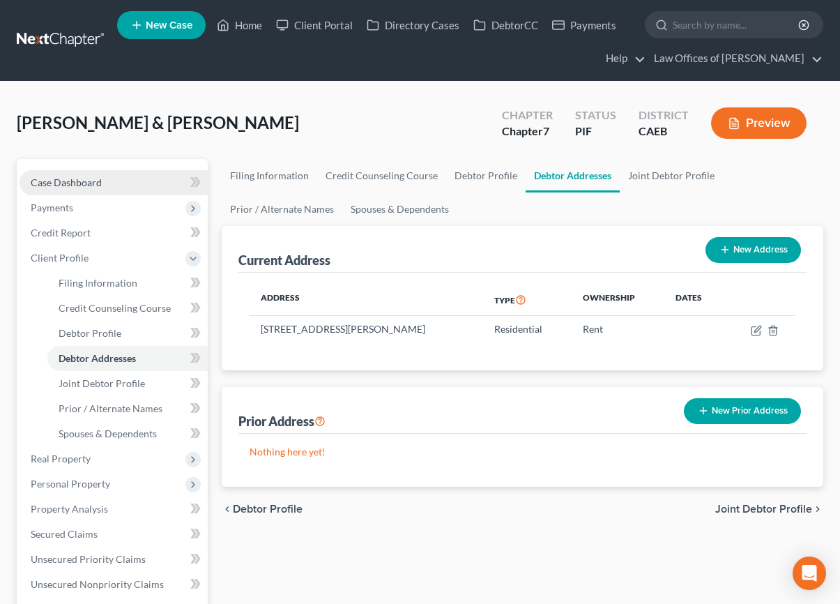
click at [105, 185] on link "Case Dashboard" at bounding box center [114, 182] width 188 height 25
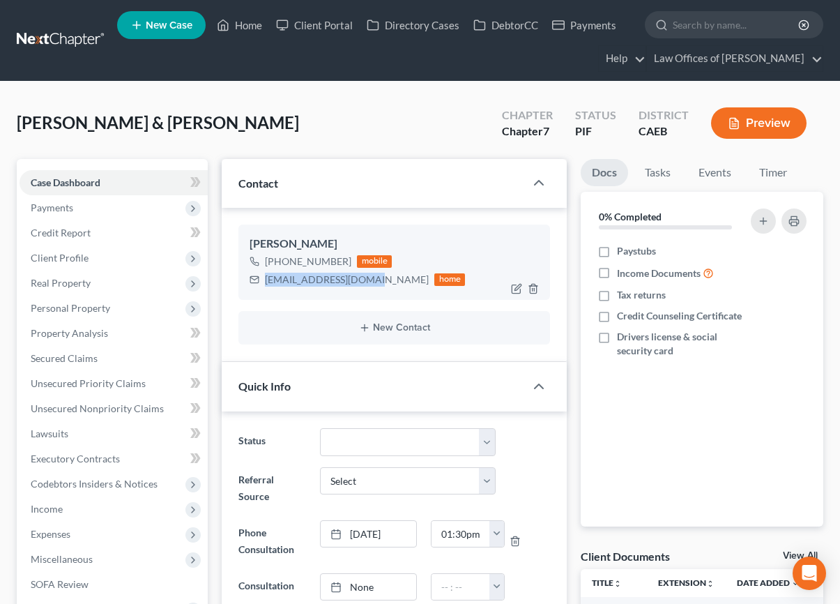
scroll to position [392, 0]
drag, startPoint x: 264, startPoint y: 281, endPoint x: 372, endPoint y: 282, distance: 107.4
click at [372, 282] on div "[EMAIL_ADDRESS][DOMAIN_NAME]" at bounding box center [347, 280] width 164 height 14
copy div "[EMAIL_ADDRESS][DOMAIN_NAME]"
click at [251, 31] on link "Home" at bounding box center [239, 25] width 59 height 25
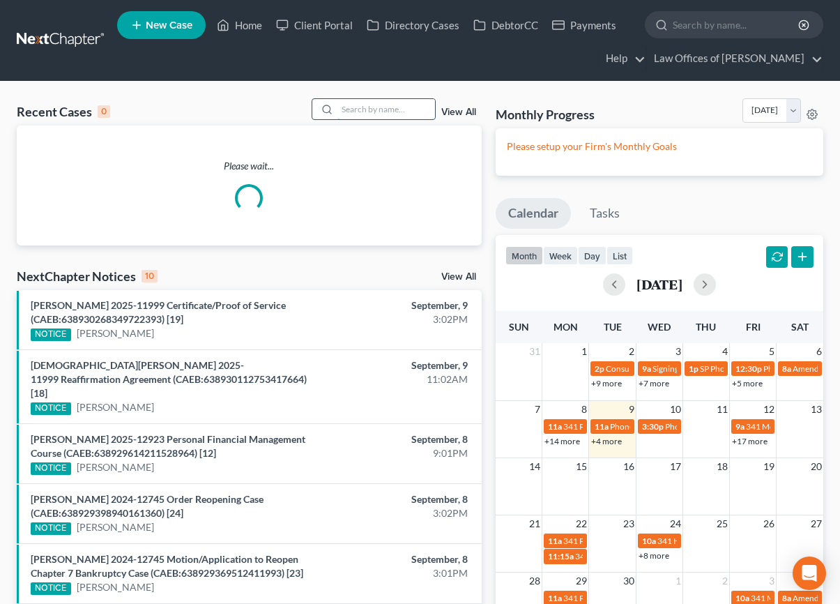
click at [383, 112] on input "search" at bounding box center [386, 109] width 98 height 20
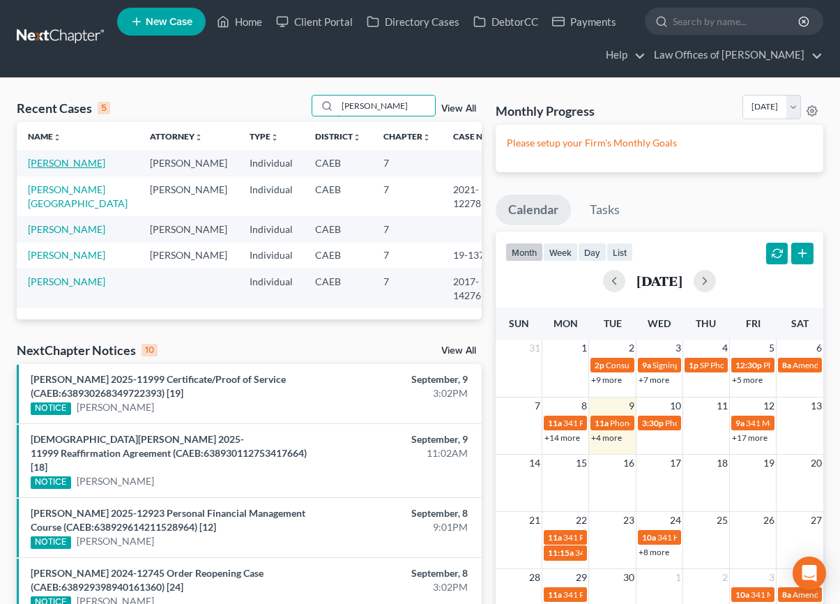
type input "[PERSON_NAME]"
click at [51, 165] on link "[PERSON_NAME]" at bounding box center [66, 163] width 77 height 12
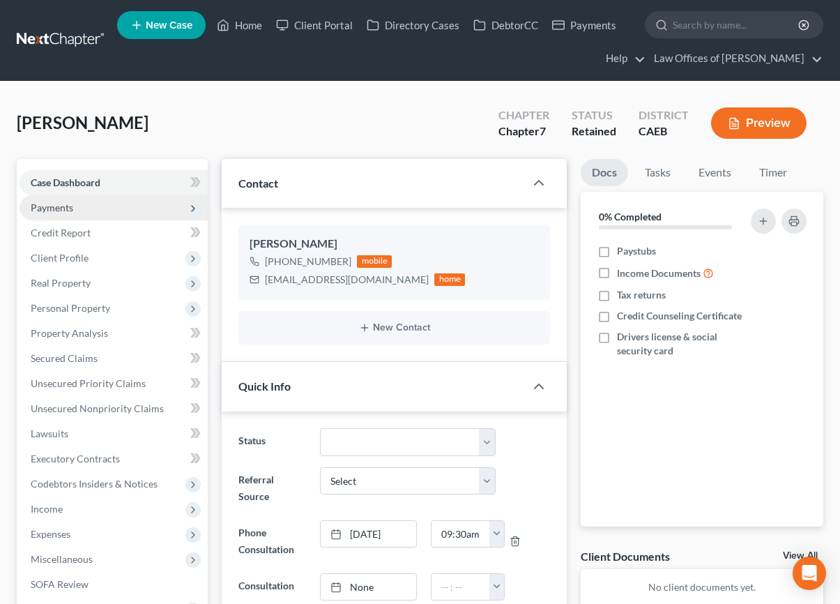
click at [59, 214] on span "Payments" at bounding box center [114, 207] width 188 height 25
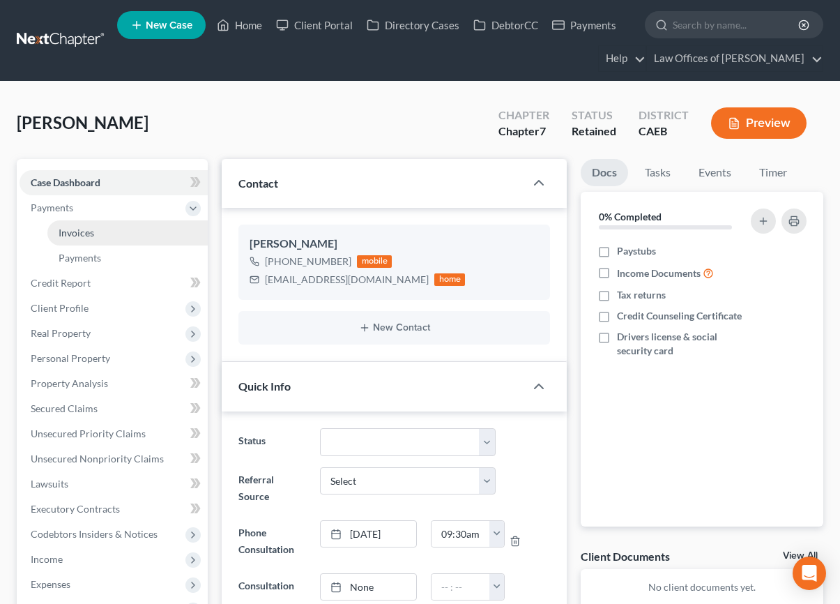
click at [77, 220] on link "Invoices" at bounding box center [127, 232] width 160 height 25
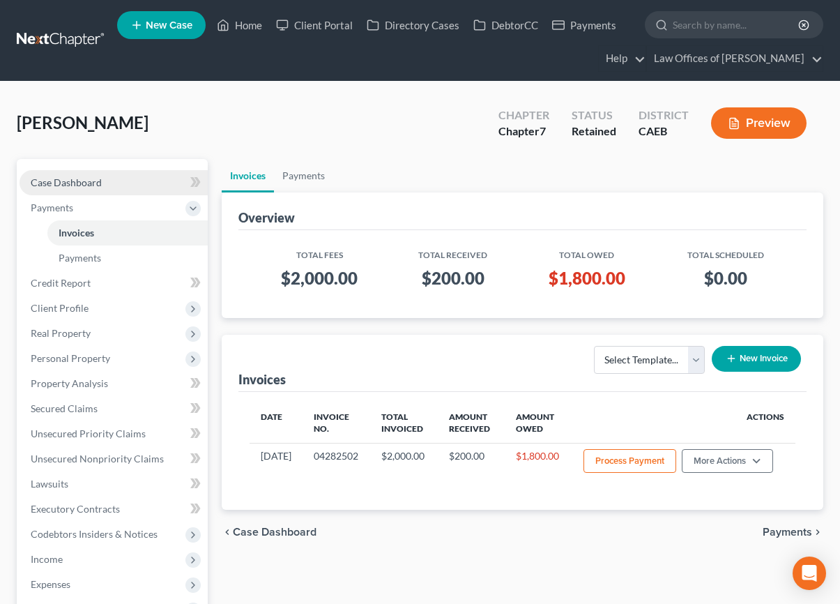
click at [121, 173] on link "Case Dashboard" at bounding box center [114, 182] width 188 height 25
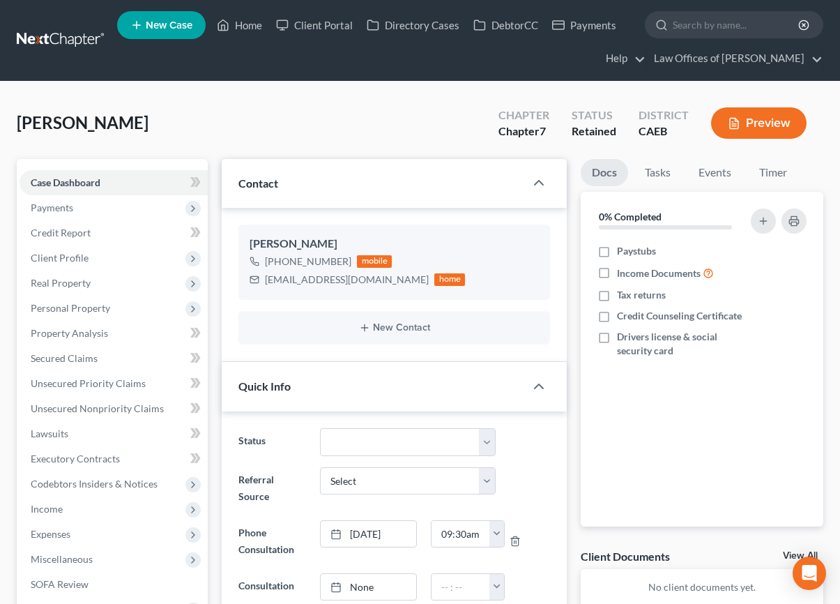
scroll to position [2520, 0]
click at [519, 287] on icon "button" at bounding box center [516, 288] width 11 height 11
select select "0"
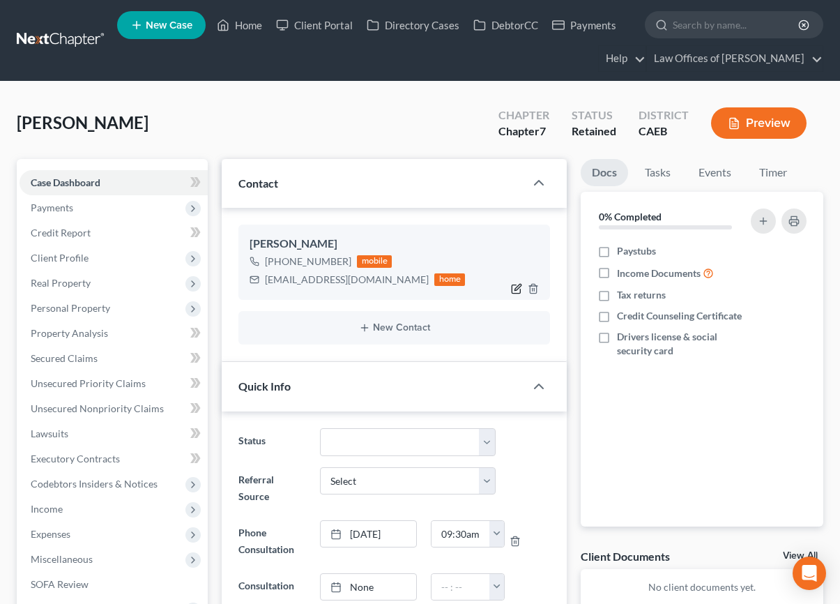
select select "0"
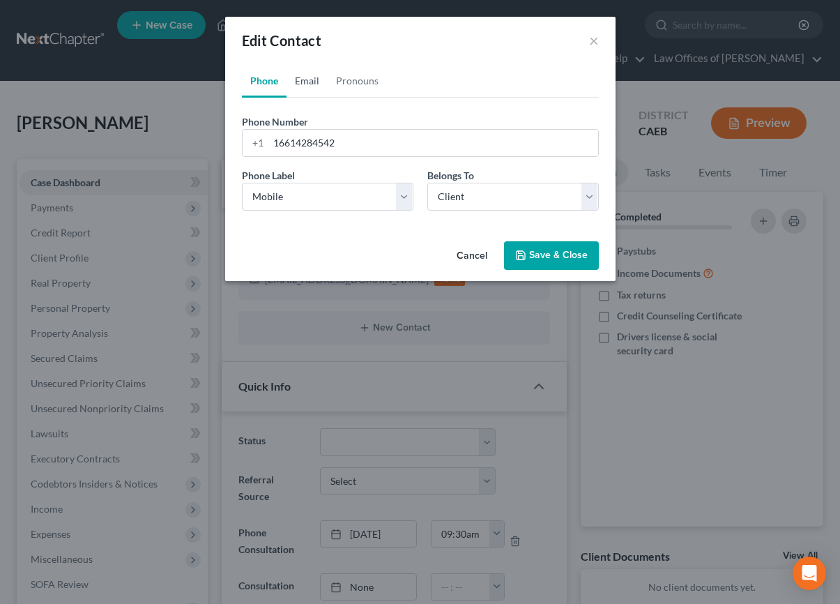
click at [298, 79] on link "Email" at bounding box center [307, 80] width 41 height 33
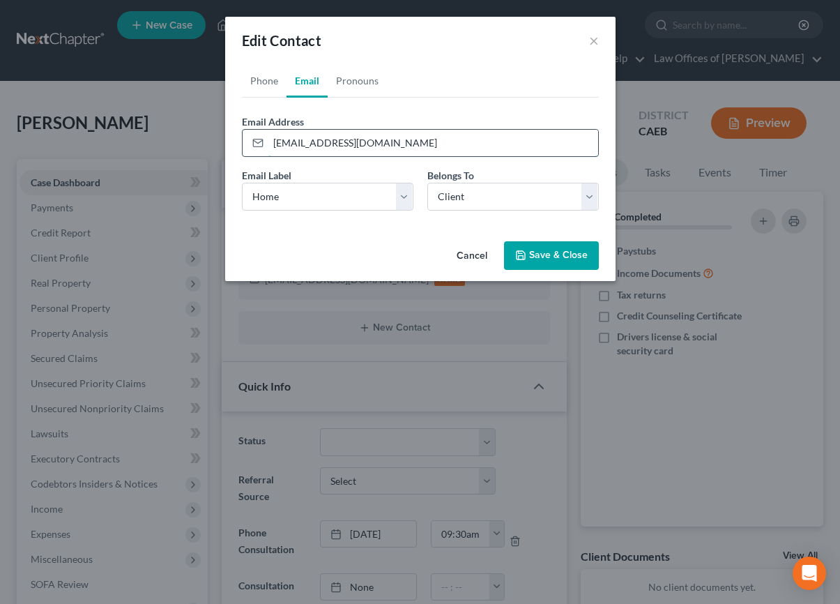
drag, startPoint x: 370, startPoint y: 140, endPoint x: 245, endPoint y: 146, distance: 125.7
click at [245, 146] on div "[EMAIL_ADDRESS][DOMAIN_NAME]" at bounding box center [420, 143] width 357 height 28
type input "[EMAIL_ADDRESS][DOMAIN_NAME]"
click at [541, 264] on button "Save & Close" at bounding box center [551, 255] width 95 height 29
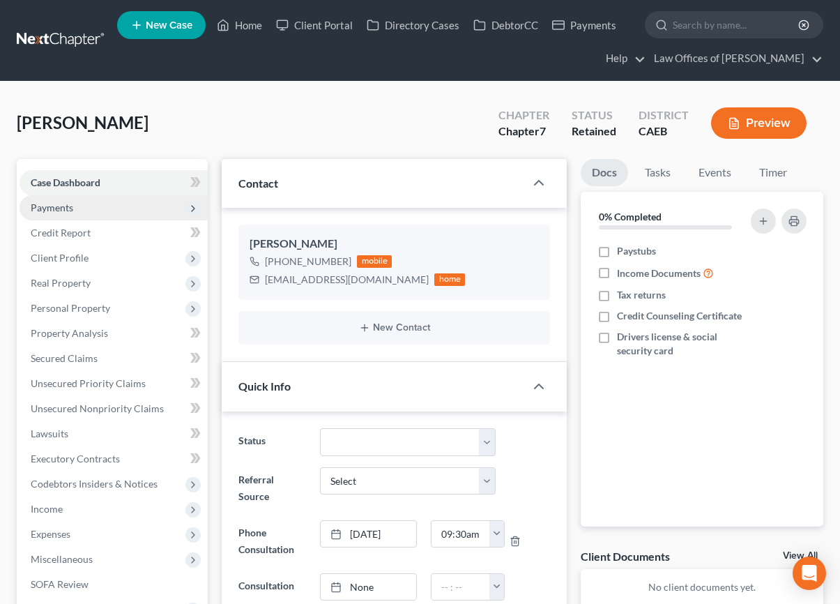
click at [67, 211] on span "Payments" at bounding box center [52, 207] width 43 height 12
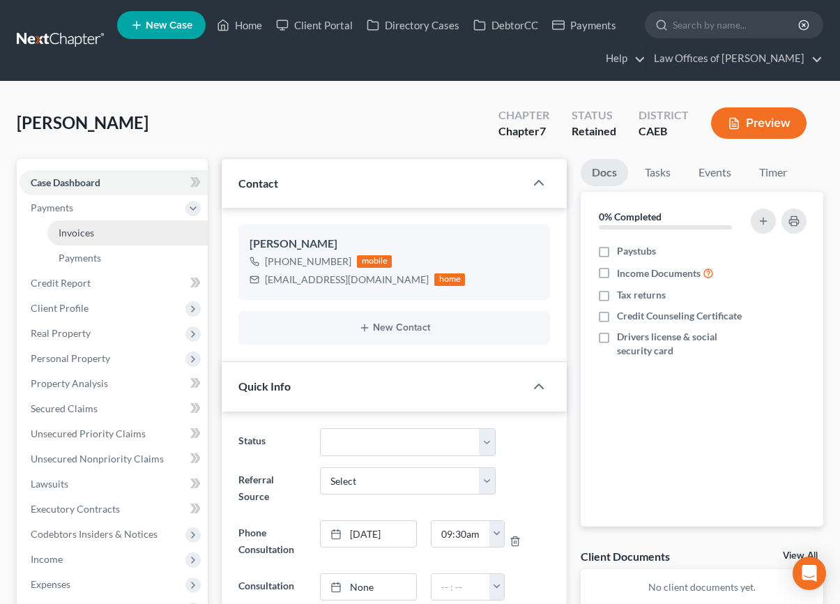
click at [86, 236] on span "Invoices" at bounding box center [77, 233] width 36 height 12
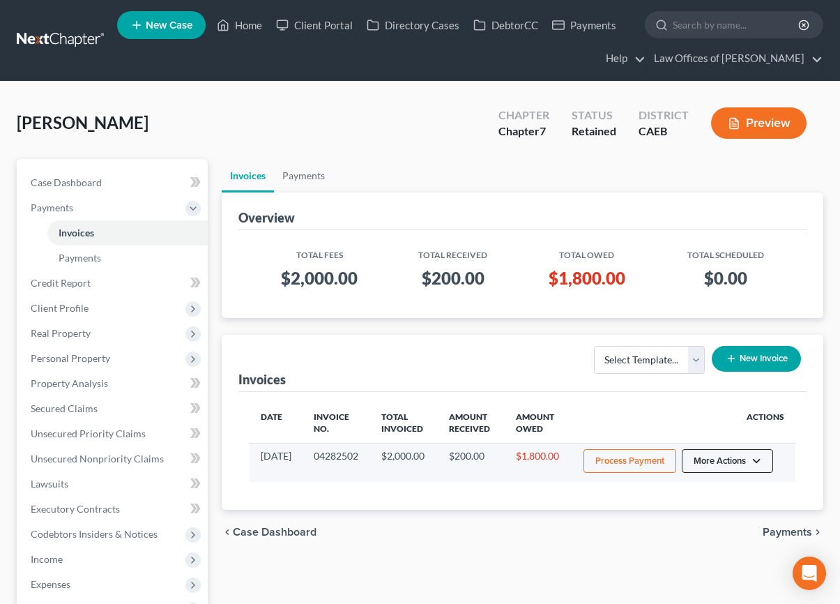
click at [745, 464] on button "More Actions" at bounding box center [727, 461] width 91 height 24
click at [703, 512] on link "Record Cash or Check Payment" at bounding box center [746, 514] width 163 height 24
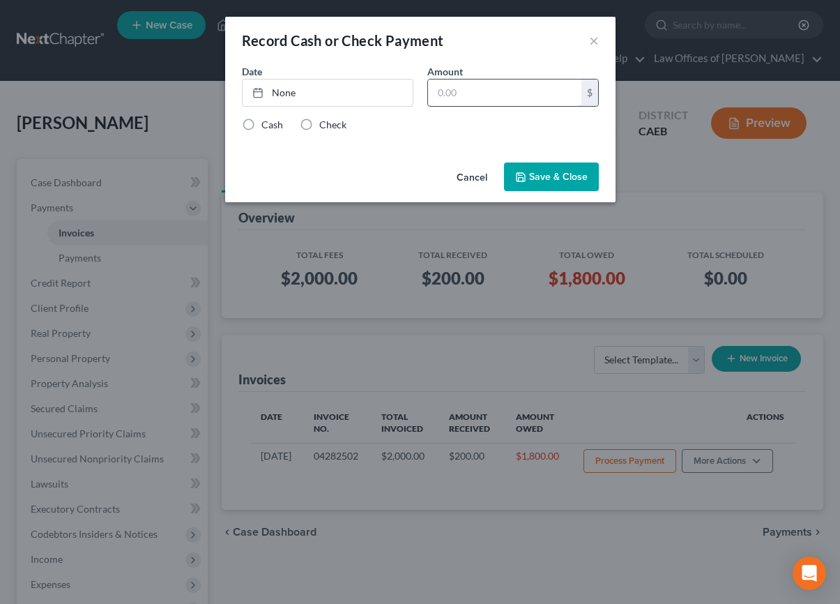
click at [447, 86] on input "text" at bounding box center [504, 92] width 153 height 26
type input "1,800"
click at [381, 93] on link "None" at bounding box center [328, 92] width 170 height 26
type input "[DATE]"
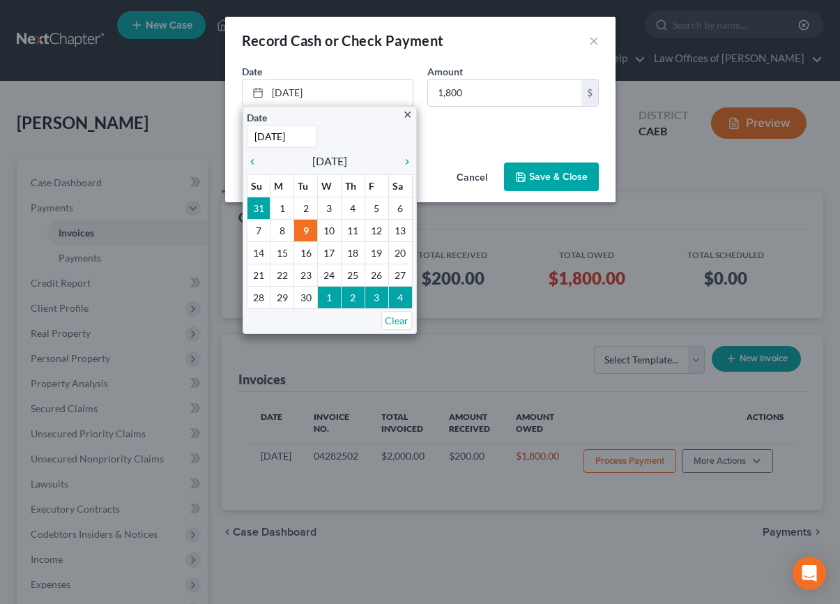
click at [496, 126] on div "Cash Check" at bounding box center [420, 125] width 357 height 14
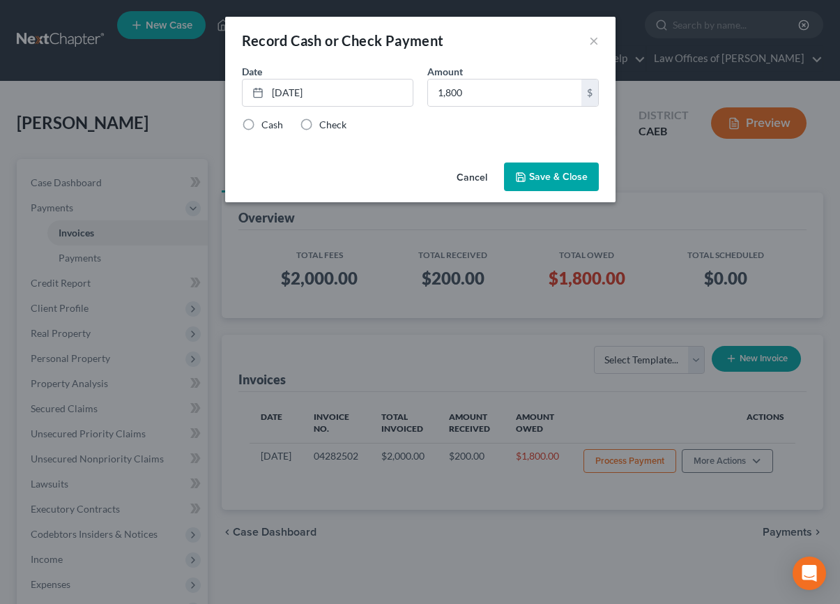
click at [319, 125] on label "Check" at bounding box center [332, 125] width 27 height 14
click at [325, 125] on input "Check" at bounding box center [329, 122] width 9 height 9
radio input "true"
click at [531, 169] on button "Save & Close" at bounding box center [551, 176] width 95 height 29
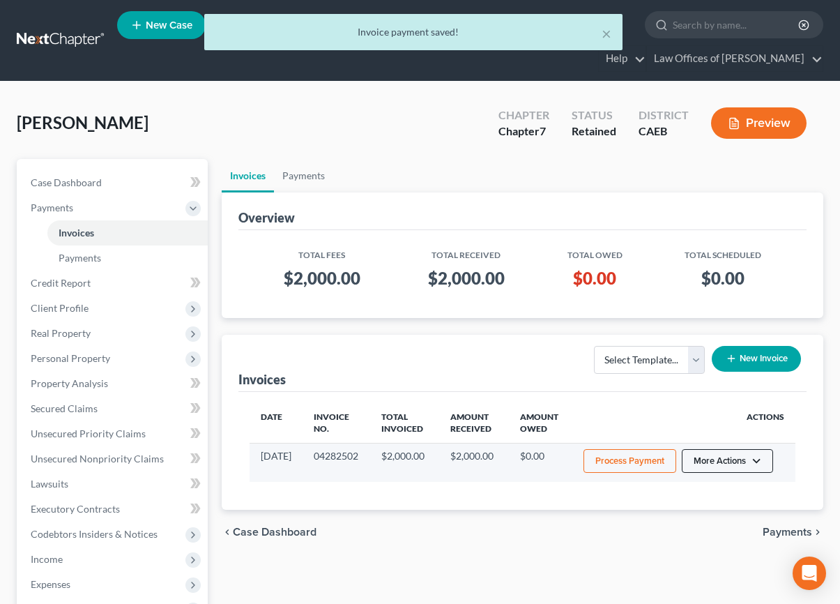
click at [754, 462] on button "More Actions" at bounding box center [727, 461] width 91 height 24
click at [717, 488] on link "View/Edit" at bounding box center [746, 491] width 163 height 24
select select "0"
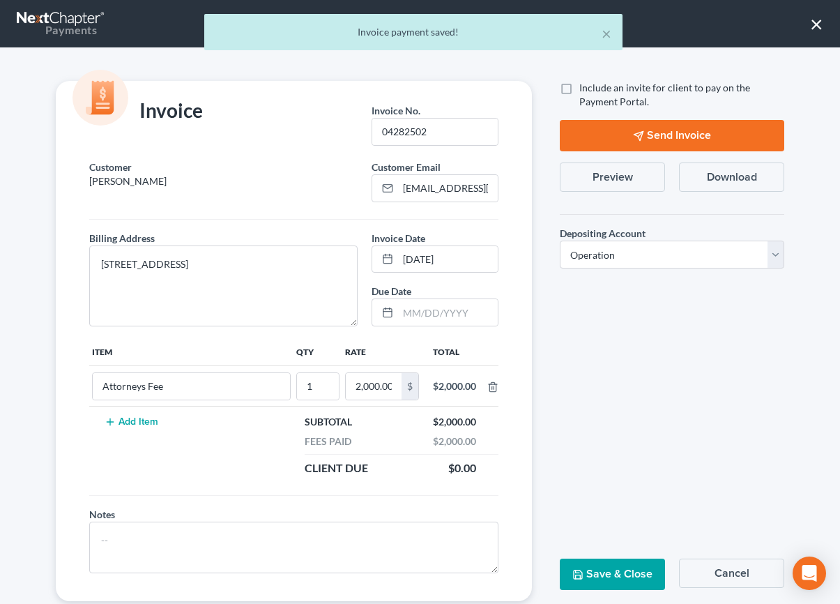
click at [665, 136] on button "Send Invoice" at bounding box center [672, 135] width 225 height 31
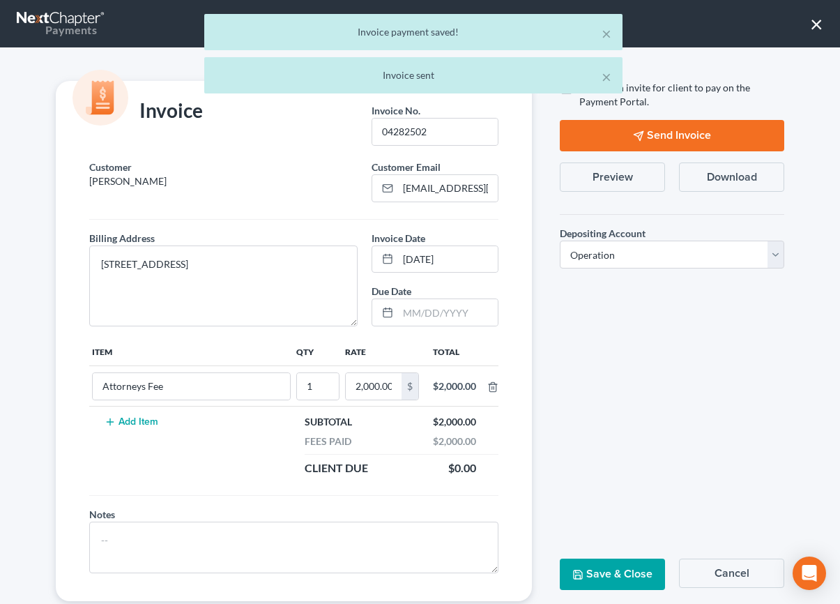
click at [817, 23] on div "× Invoice payment saved! × Invoice sent" at bounding box center [413, 57] width 840 height 86
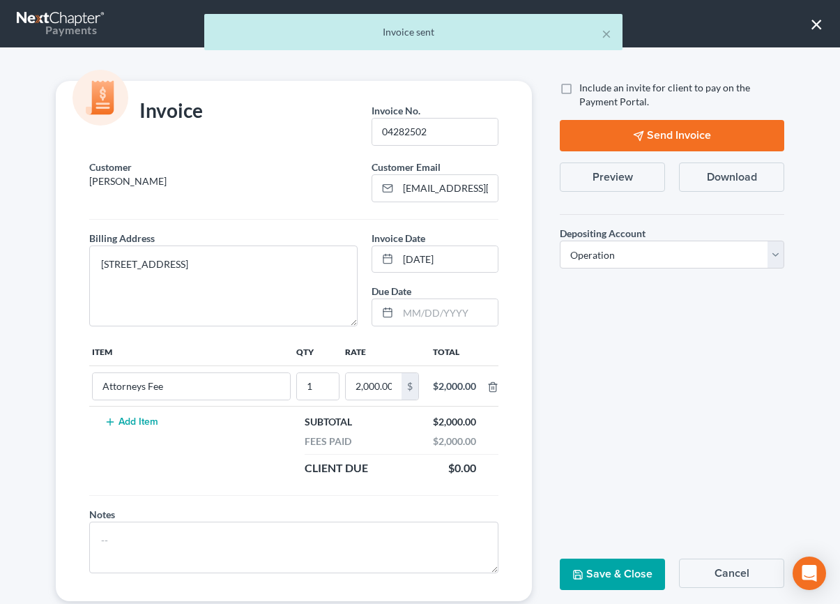
click at [817, 23] on div "× Invoice sent" at bounding box center [413, 35] width 840 height 43
click at [815, 25] on div "× Invoice sent" at bounding box center [413, 35] width 840 height 43
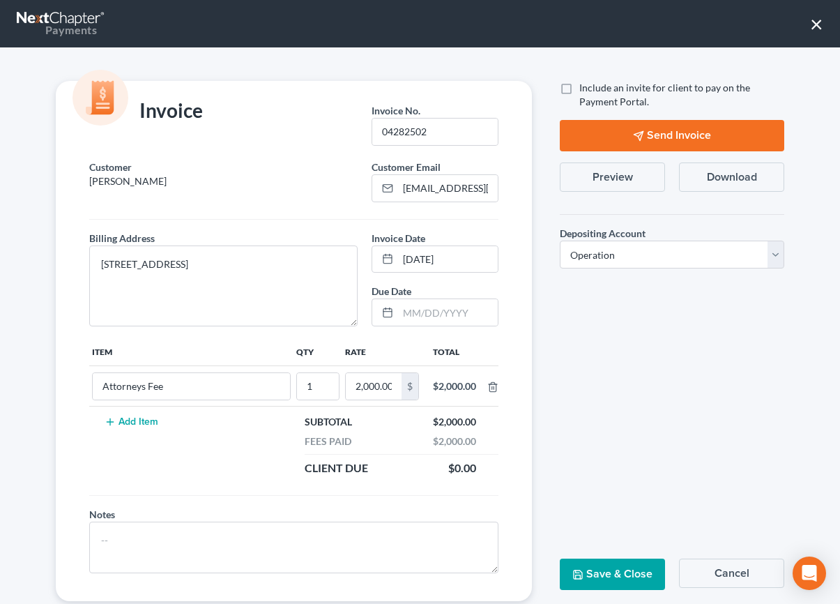
click at [821, 26] on button "×" at bounding box center [816, 24] width 13 height 22
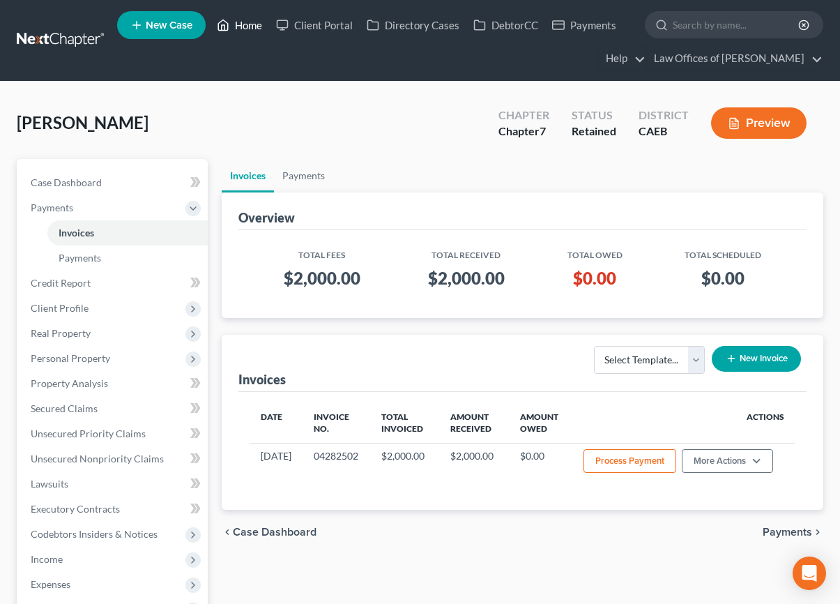
click at [241, 25] on link "Home" at bounding box center [239, 25] width 59 height 25
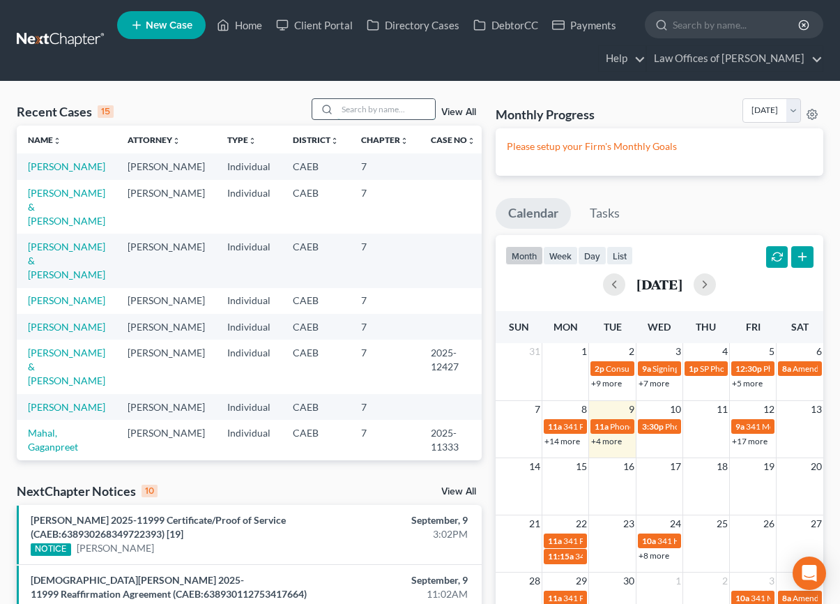
click at [391, 114] on input "search" at bounding box center [386, 109] width 98 height 20
click at [68, 195] on link "[PERSON_NAME] & [PERSON_NAME]" at bounding box center [66, 207] width 77 height 40
select select "11"
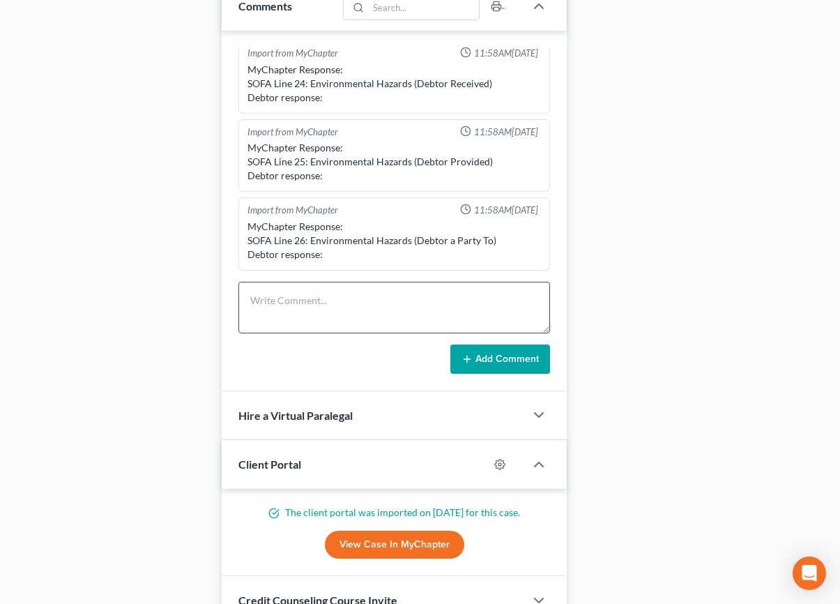
scroll to position [392, 0]
click at [265, 290] on textarea at bounding box center [394, 308] width 312 height 52
type textarea "Pre-petition complete."
click at [496, 351] on button "Add Comment" at bounding box center [500, 358] width 100 height 29
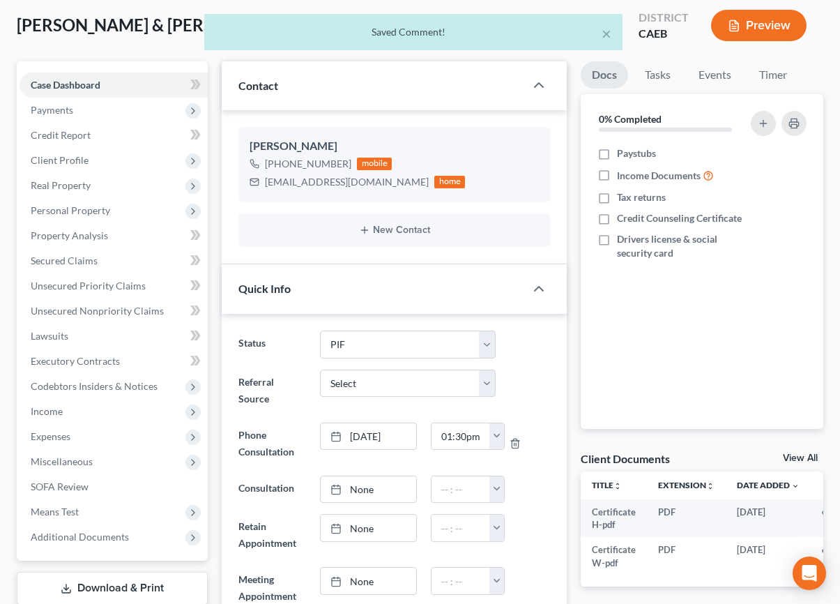
scroll to position [0, 0]
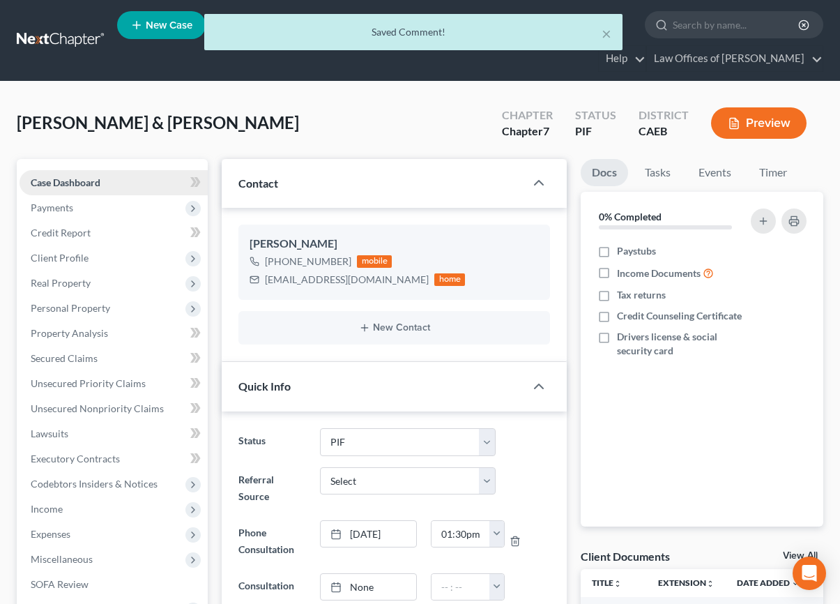
click at [81, 182] on span "Case Dashboard" at bounding box center [66, 182] width 70 height 12
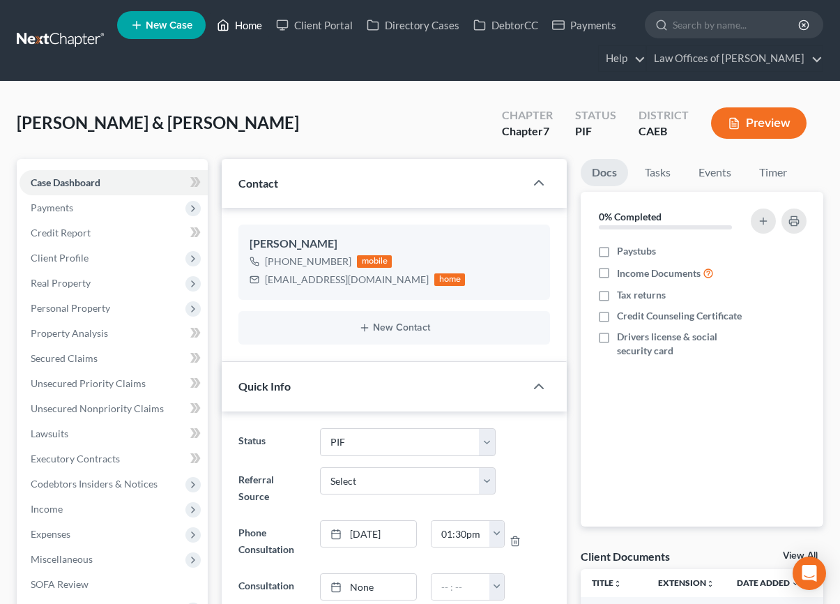
click at [233, 18] on link "Home" at bounding box center [239, 25] width 59 height 25
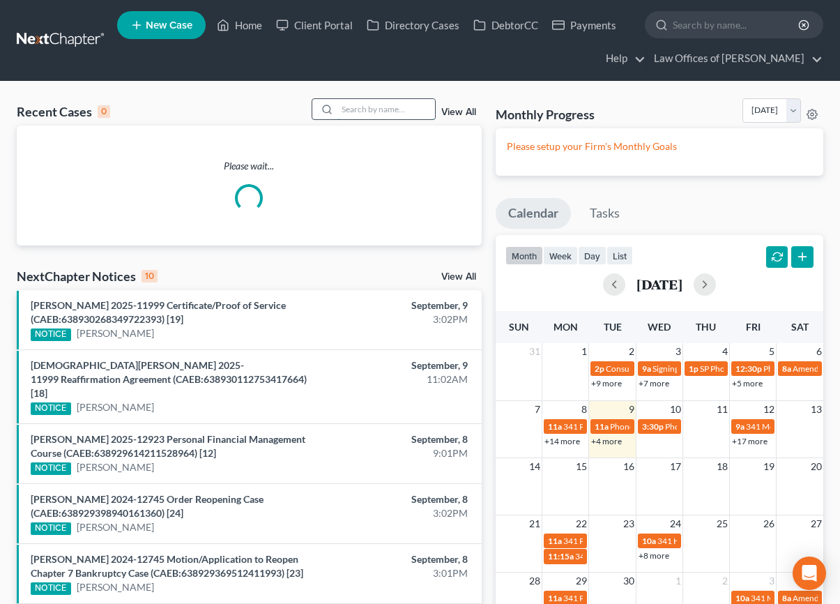
click at [368, 107] on input "search" at bounding box center [386, 109] width 98 height 20
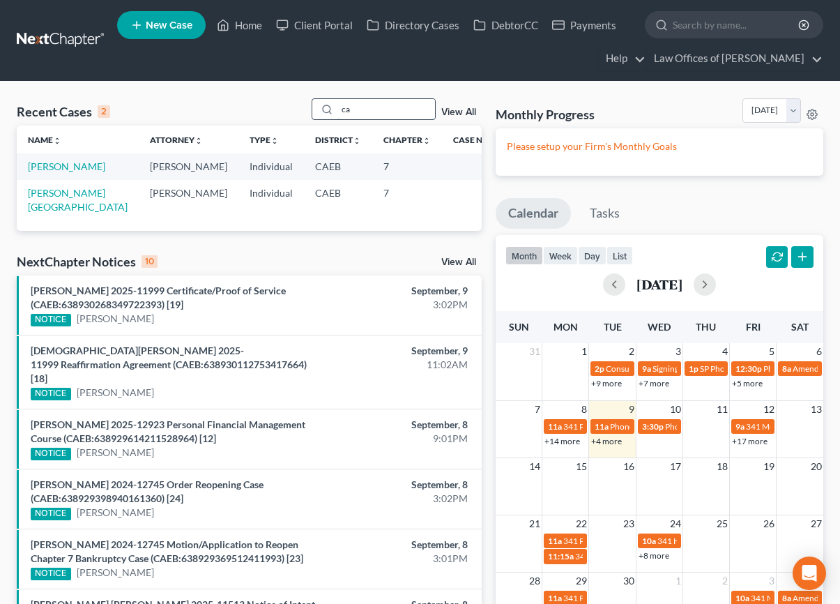
type input "c"
type input "j"
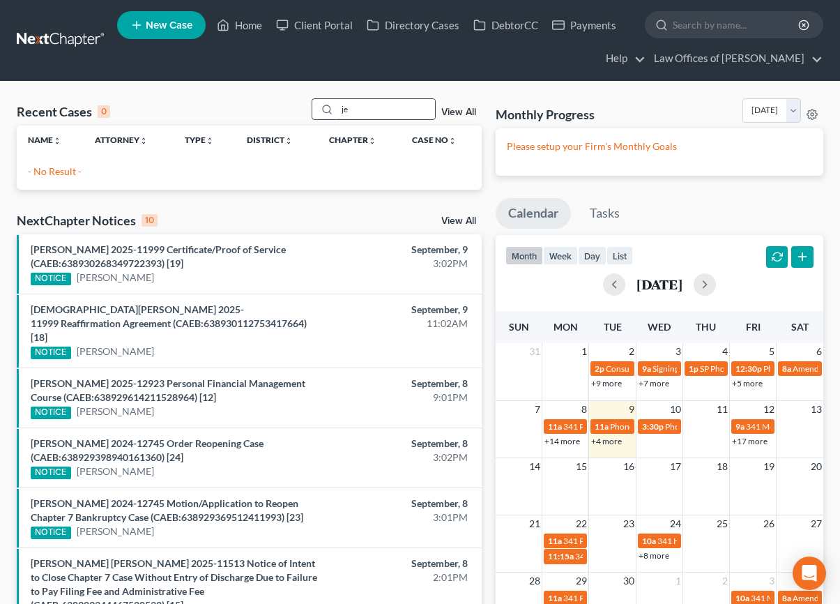
type input "j"
type input "g"
type input "G"
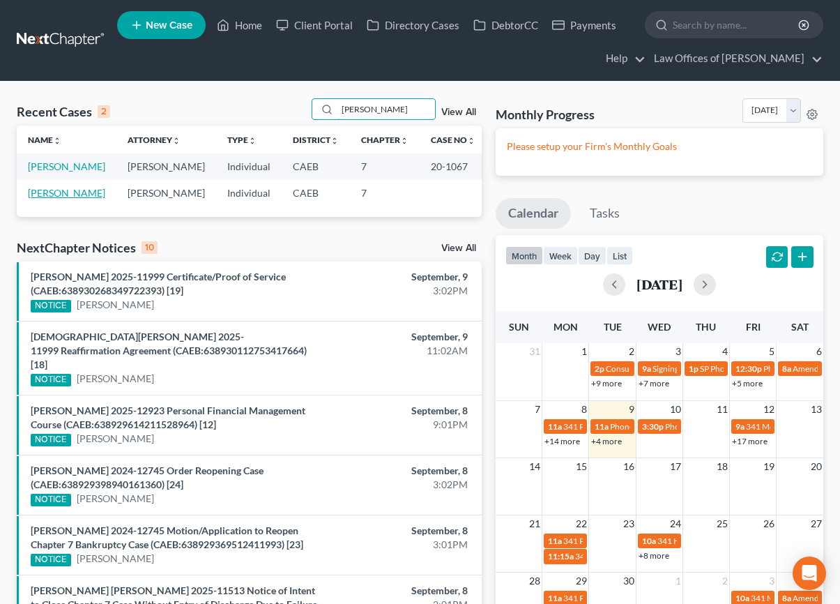
type input "[PERSON_NAME]"
click at [86, 194] on link "[PERSON_NAME]" at bounding box center [66, 193] width 77 height 12
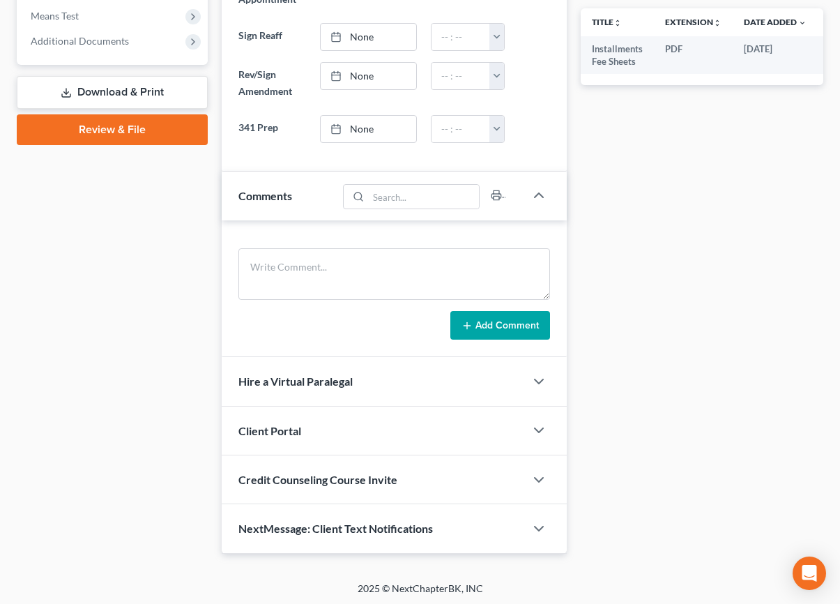
scroll to position [596, 0]
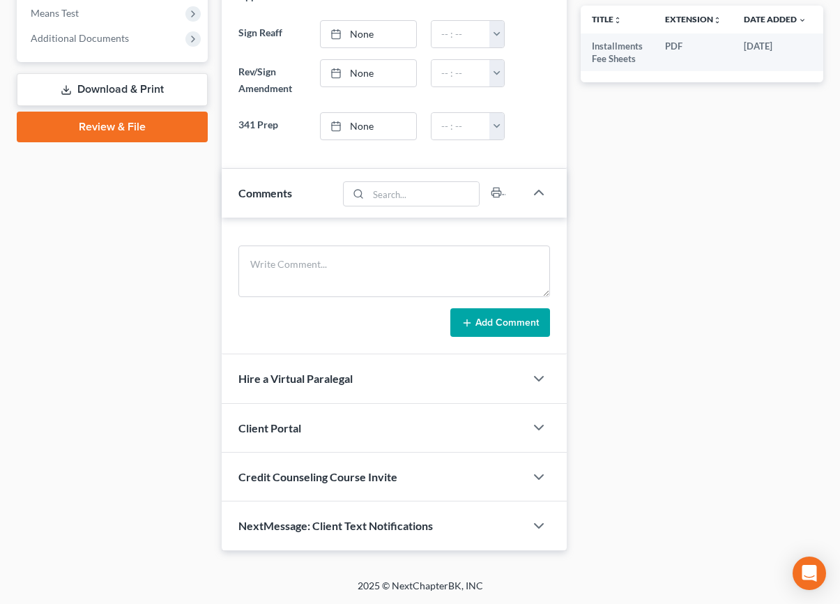
click at [218, 248] on div "Updates & News × Electronic Filing Available! Cases in the Eastern District of …" at bounding box center [394, 57] width 359 height 988
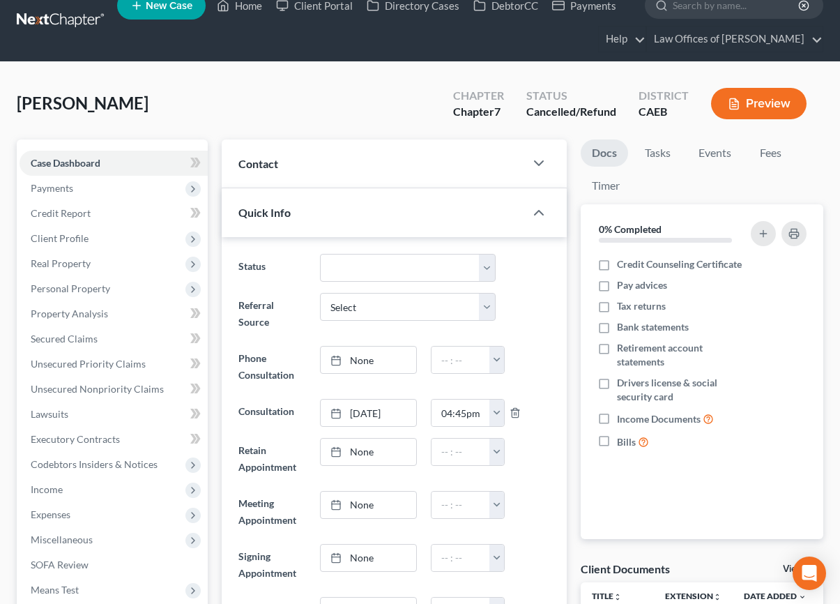
scroll to position [0, 0]
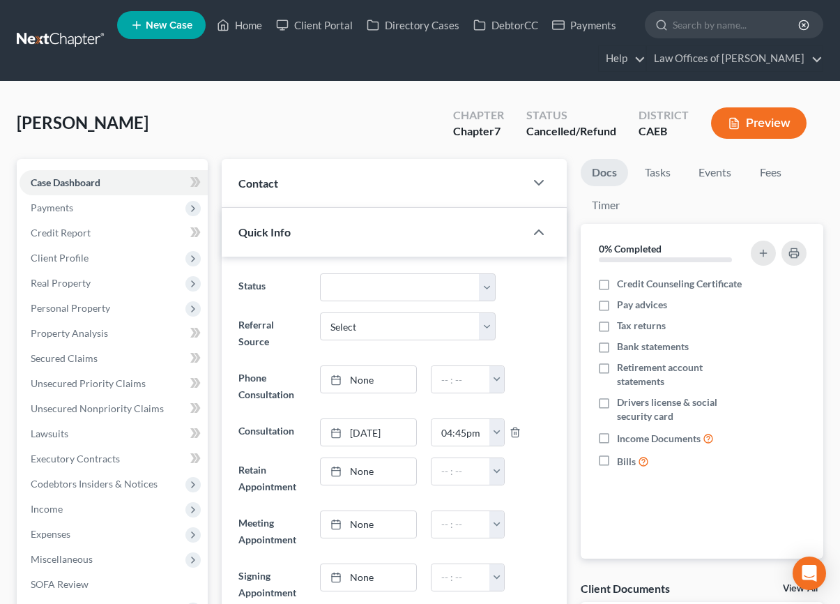
click at [332, 182] on div "Contact" at bounding box center [373, 183] width 303 height 48
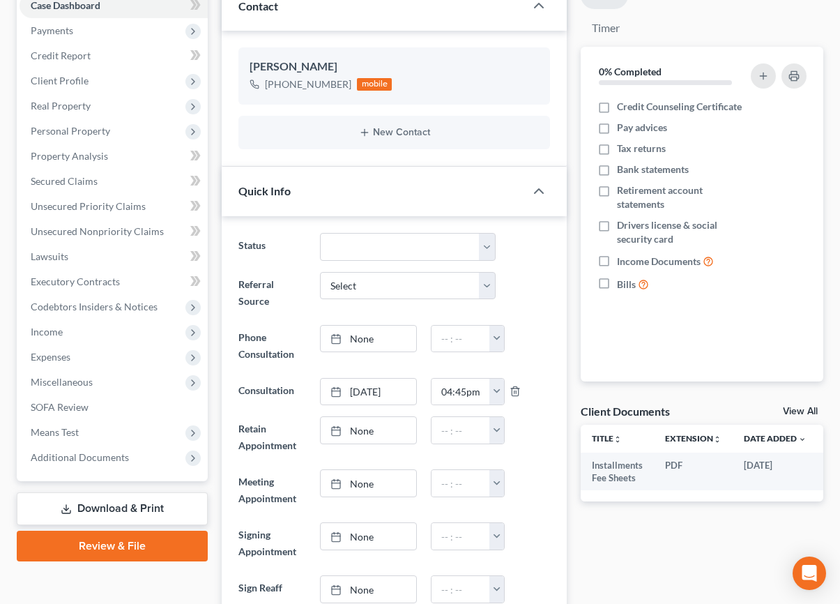
scroll to position [179, 0]
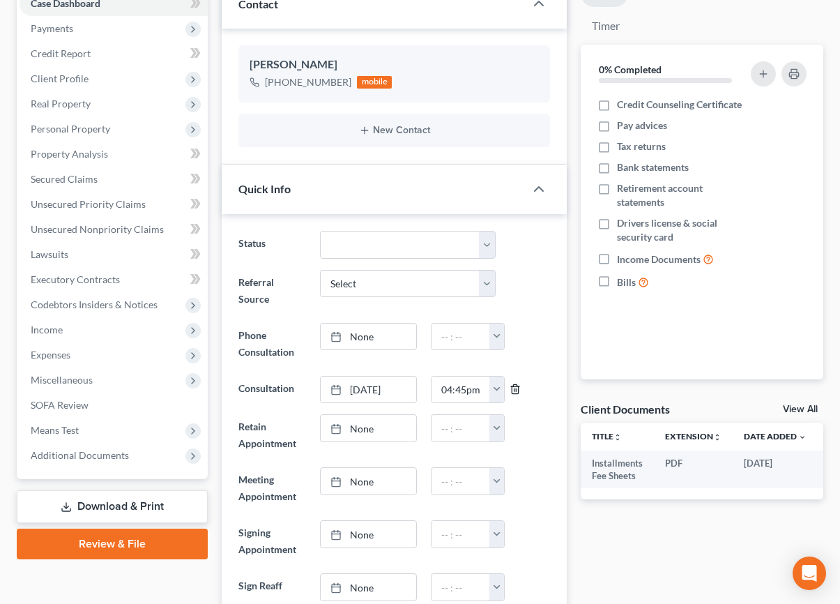
click at [517, 390] on line "button" at bounding box center [517, 390] width 0 height 3
click at [393, 338] on link "None" at bounding box center [369, 337] width 96 height 26
type input "[DATE]"
click at [498, 342] on button "button" at bounding box center [496, 337] width 15 height 26
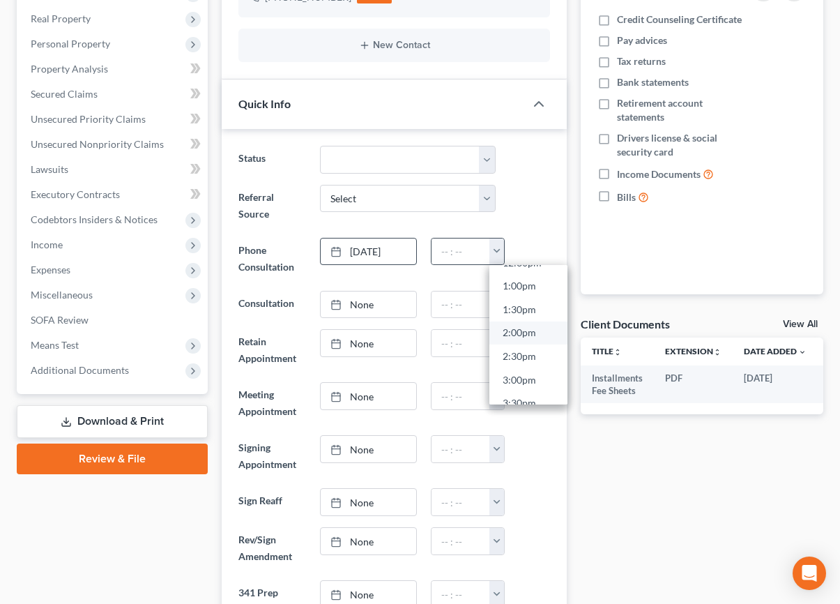
scroll to position [606, 0]
drag, startPoint x: 538, startPoint y: 380, endPoint x: 543, endPoint y: 222, distance: 157.7
click at [538, 380] on link "3:00pm" at bounding box center [528, 379] width 78 height 24
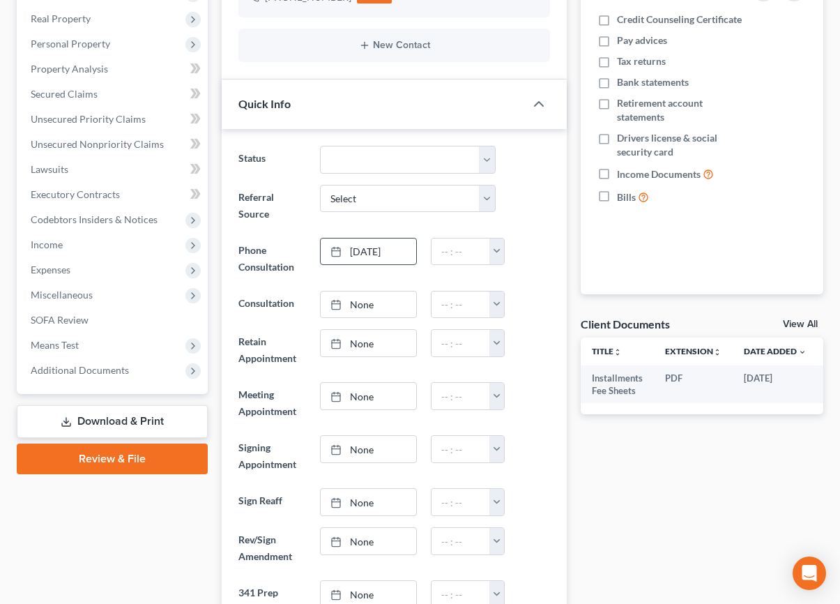
type input "3:00pm"
click at [542, 220] on div "Referral Source Select Word Of Mouth Previous Clients Direct Mail Website Googl…" at bounding box center [394, 205] width 326 height 42
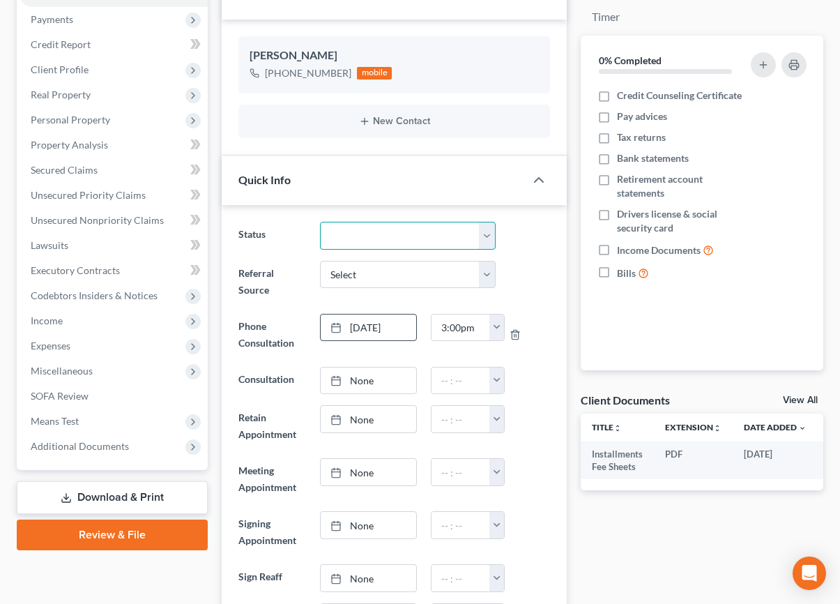
click at [400, 225] on select "Cancelled/Refund Closed Consultation Declined Discharged Filed Income Check In …" at bounding box center [408, 236] width 176 height 28
select select "2"
click at [320, 222] on select "Cancelled/Refund Closed Consultation Declined Discharged Filed Income Check In …" at bounding box center [408, 236] width 176 height 28
click at [520, 252] on ng-include "Status Cancelled/Refund Closed Consultation Declined Discharged Filed Income Ch…" at bounding box center [394, 453] width 312 height 462
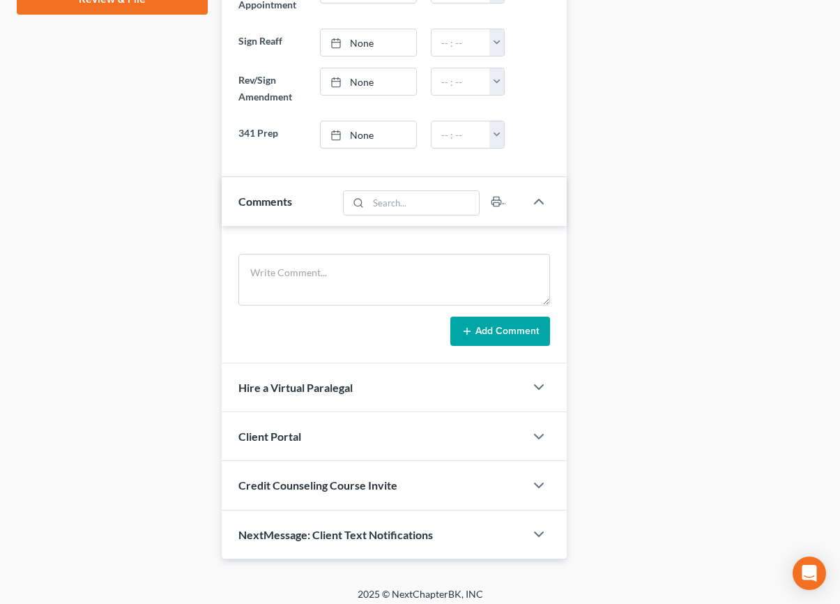
scroll to position [732, 0]
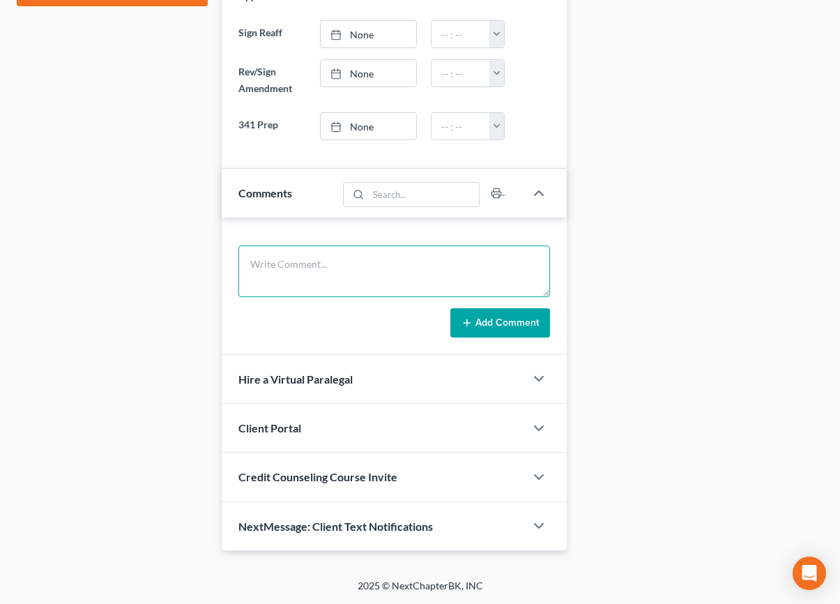
click at [303, 285] on textarea at bounding box center [394, 271] width 312 height 52
type textarea "h"
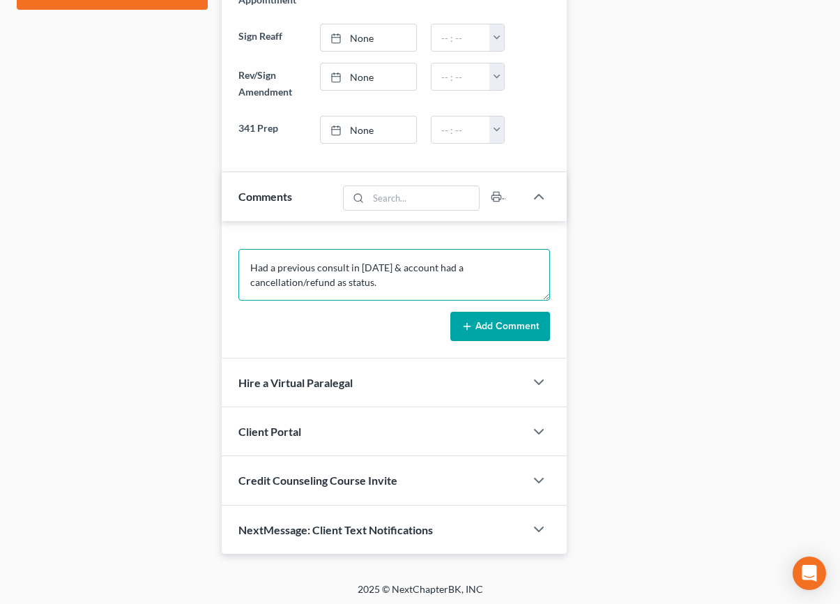
type textarea "Had a previous consult in [DATE] & account had a cancellation/refund as status."
click at [504, 324] on button "Add Comment" at bounding box center [500, 326] width 100 height 29
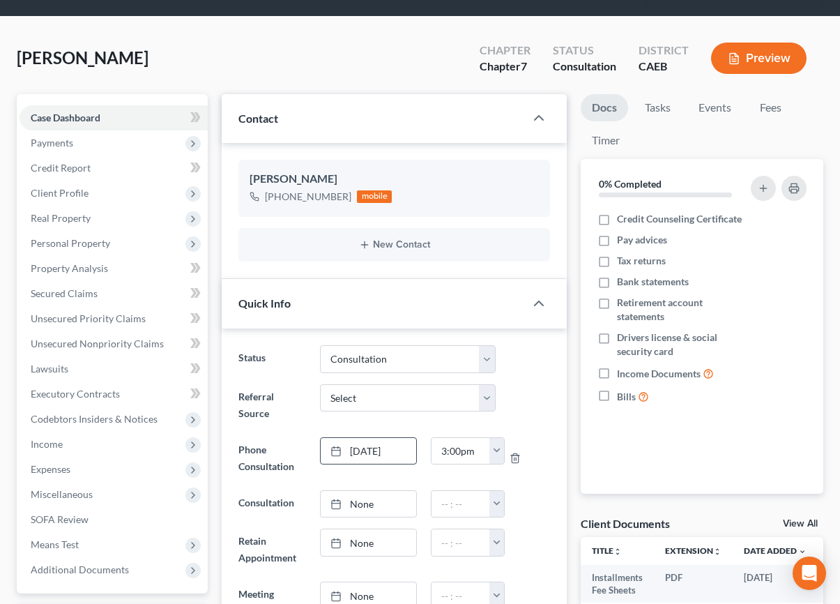
scroll to position [0, 0]
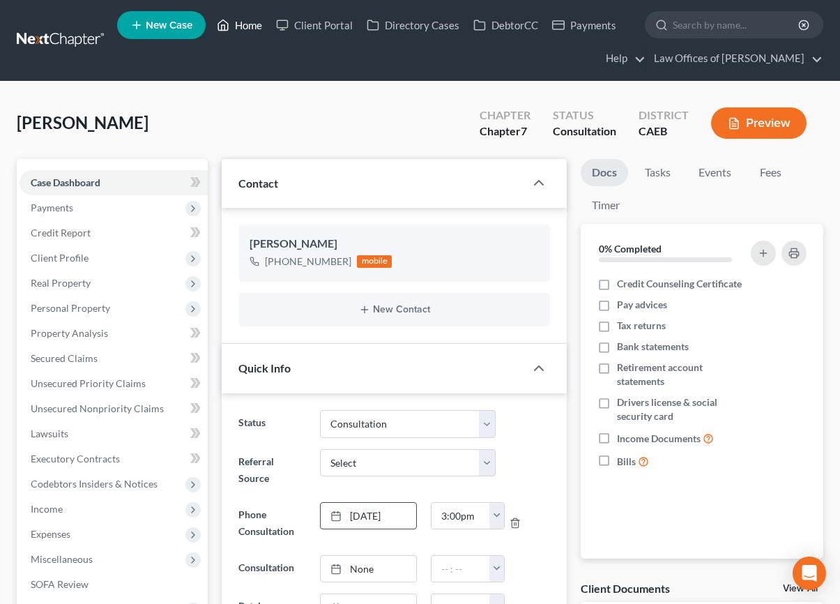
click at [240, 29] on link "Home" at bounding box center [239, 25] width 59 height 25
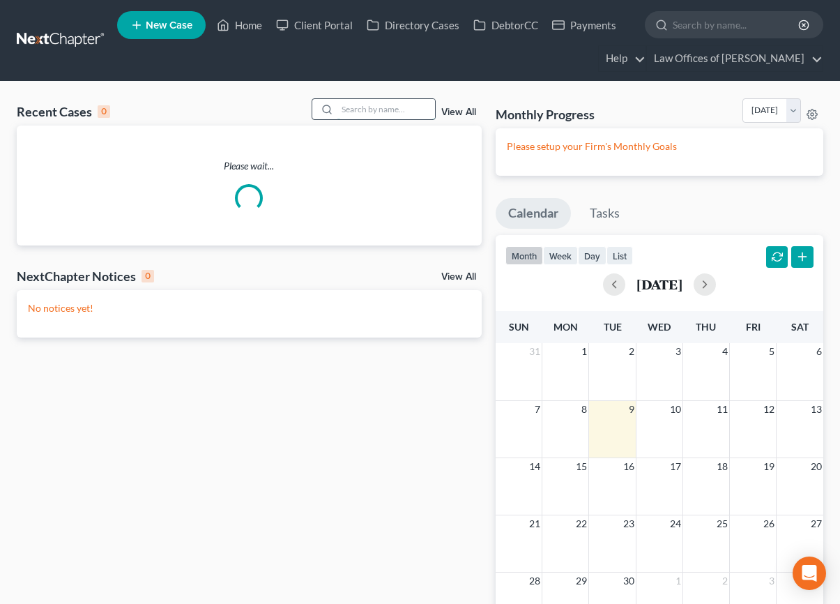
click at [385, 110] on input "search" at bounding box center [386, 109] width 98 height 20
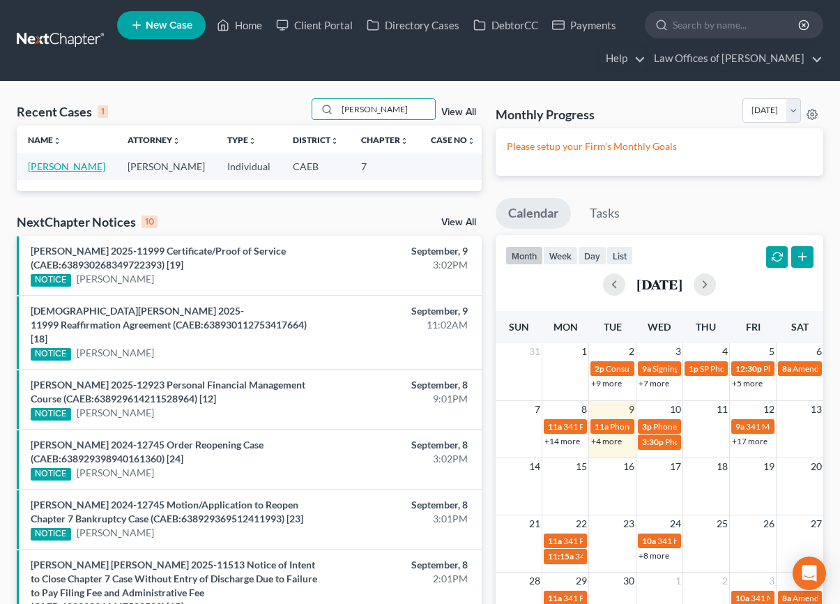
type input "[PERSON_NAME]"
click at [71, 168] on link "[PERSON_NAME]" at bounding box center [66, 166] width 77 height 12
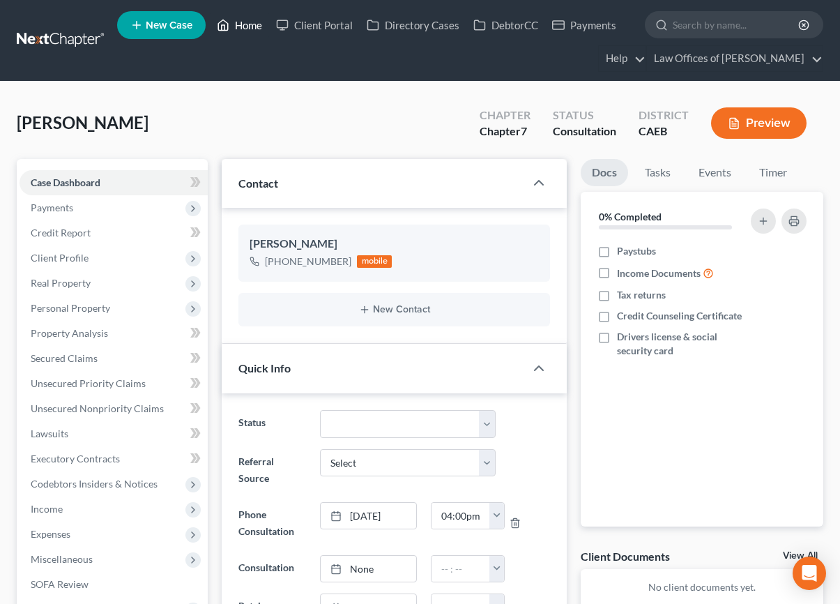
drag, startPoint x: 252, startPoint y: 28, endPoint x: 283, endPoint y: 3, distance: 39.6
click at [252, 28] on link "Home" at bounding box center [239, 25] width 59 height 25
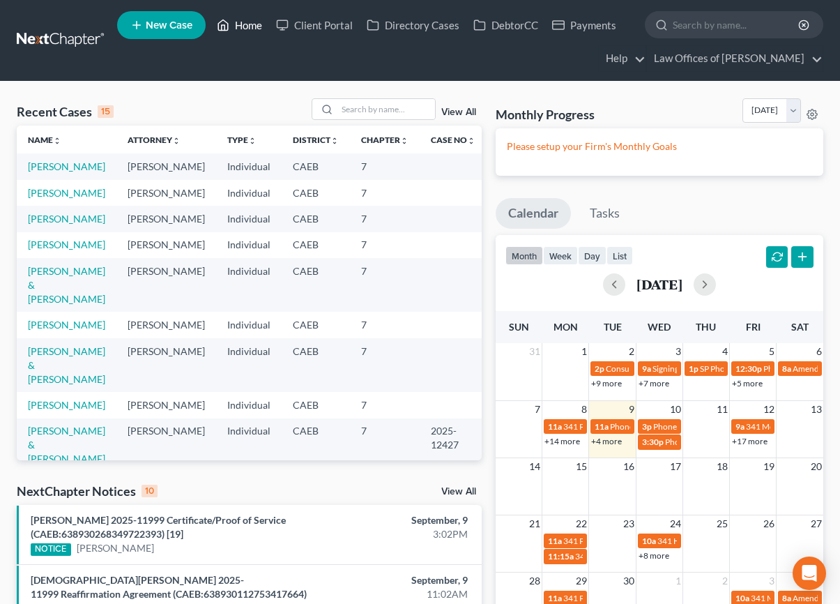
click at [250, 26] on link "Home" at bounding box center [239, 25] width 59 height 25
click at [356, 112] on input "search" at bounding box center [386, 109] width 98 height 20
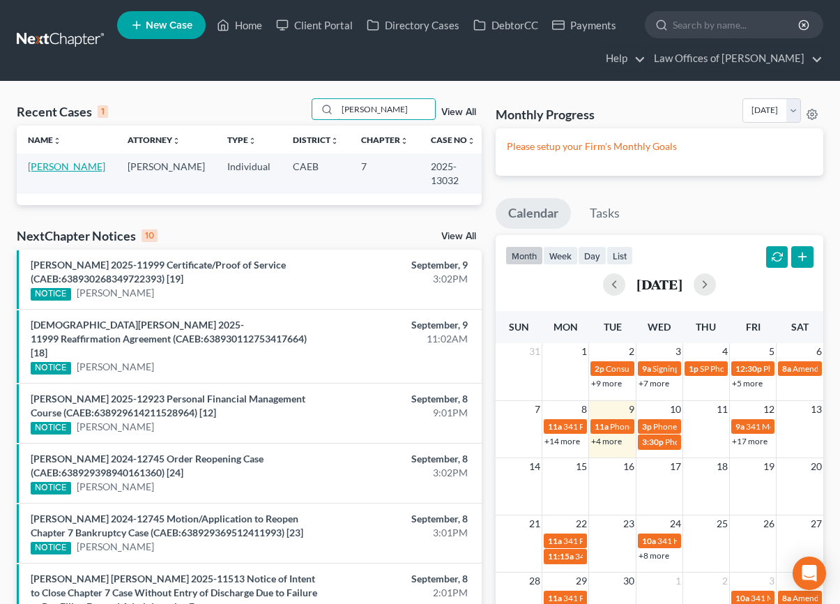
type input "[PERSON_NAME]"
click at [76, 164] on link "[PERSON_NAME]" at bounding box center [66, 166] width 77 height 12
select select "5"
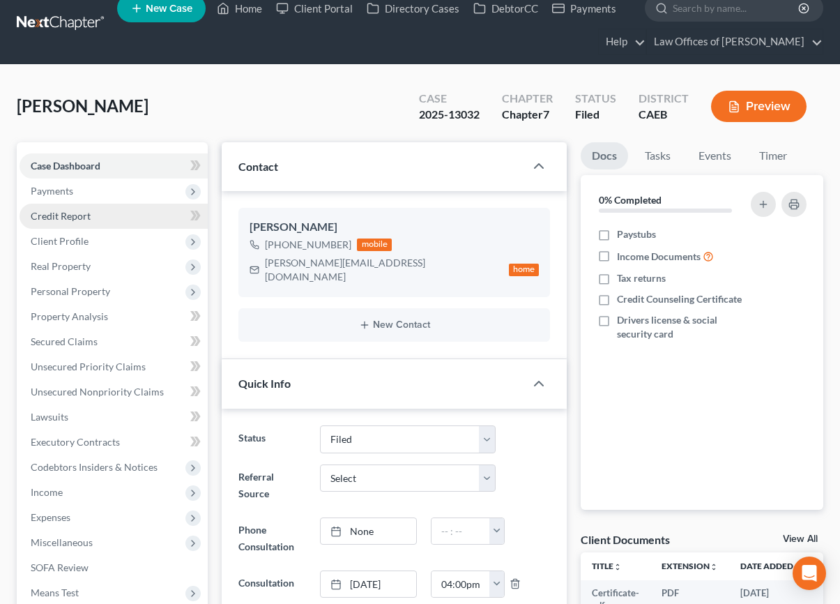
scroll to position [19, 0]
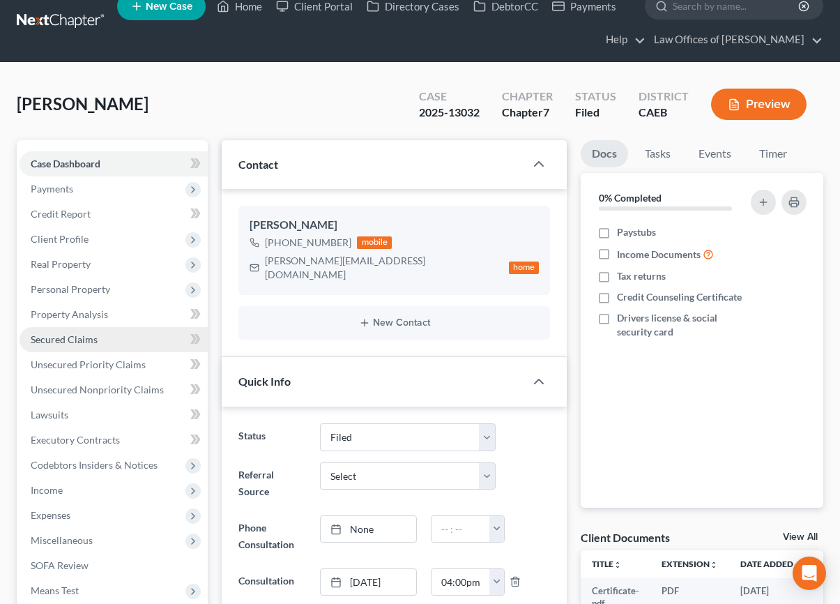
click at [84, 347] on link "Secured Claims" at bounding box center [114, 339] width 188 height 25
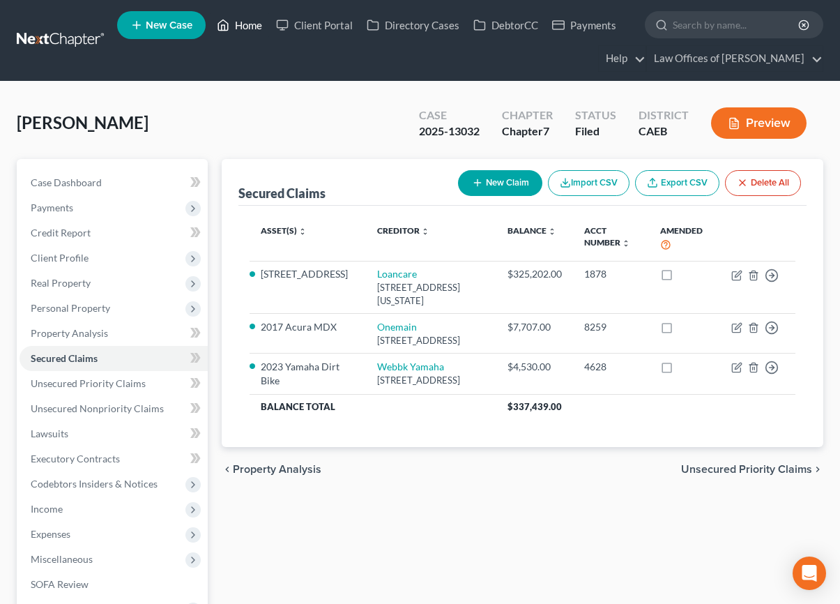
click at [257, 22] on link "Home" at bounding box center [239, 25] width 59 height 25
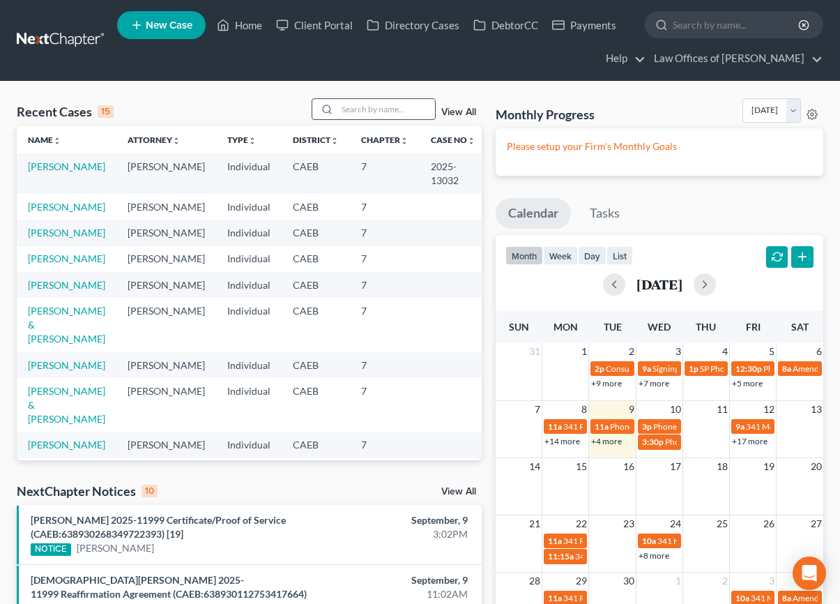
click at [378, 112] on input "search" at bounding box center [386, 109] width 98 height 20
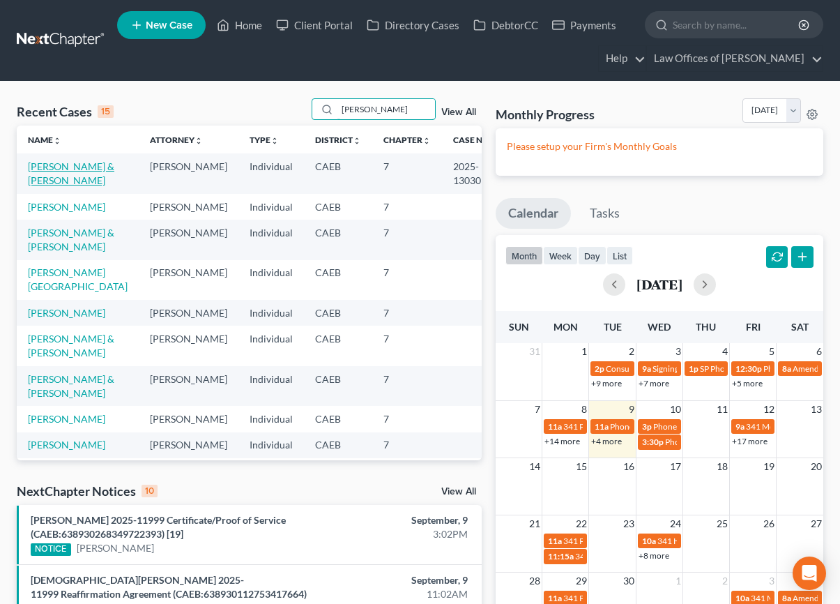
type input "[PERSON_NAME]"
click at [85, 171] on link "[PERSON_NAME] & [PERSON_NAME]" at bounding box center [71, 173] width 86 height 26
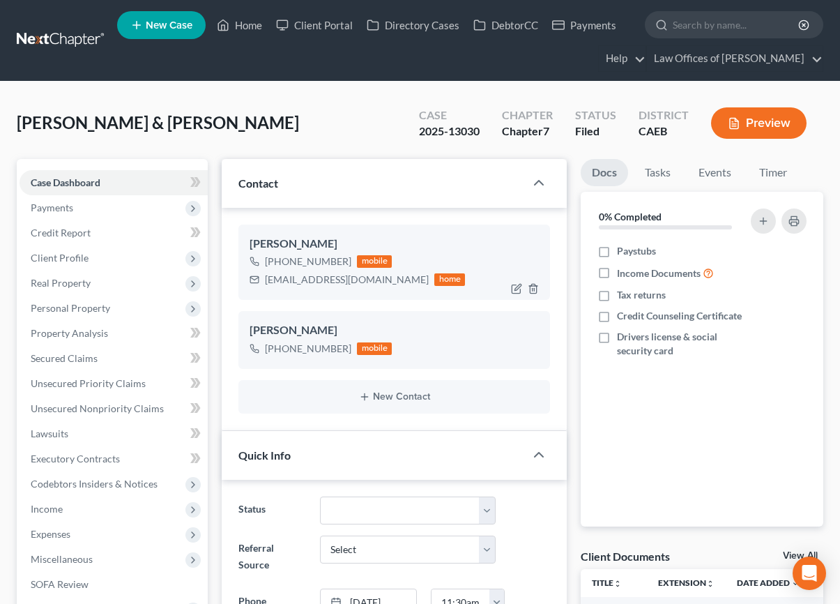
scroll to position [3736, 0]
click at [84, 359] on span "Secured Claims" at bounding box center [64, 358] width 67 height 12
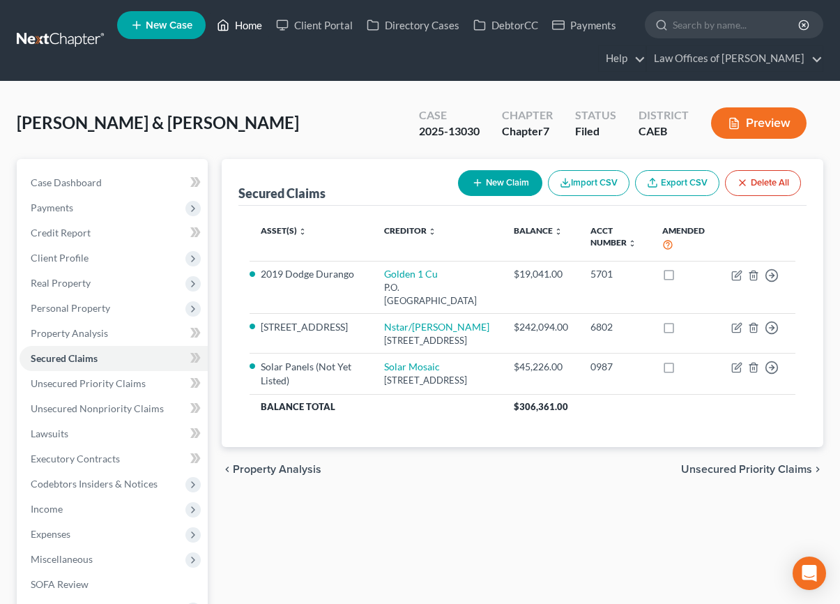
click at [248, 27] on link "Home" at bounding box center [239, 25] width 59 height 25
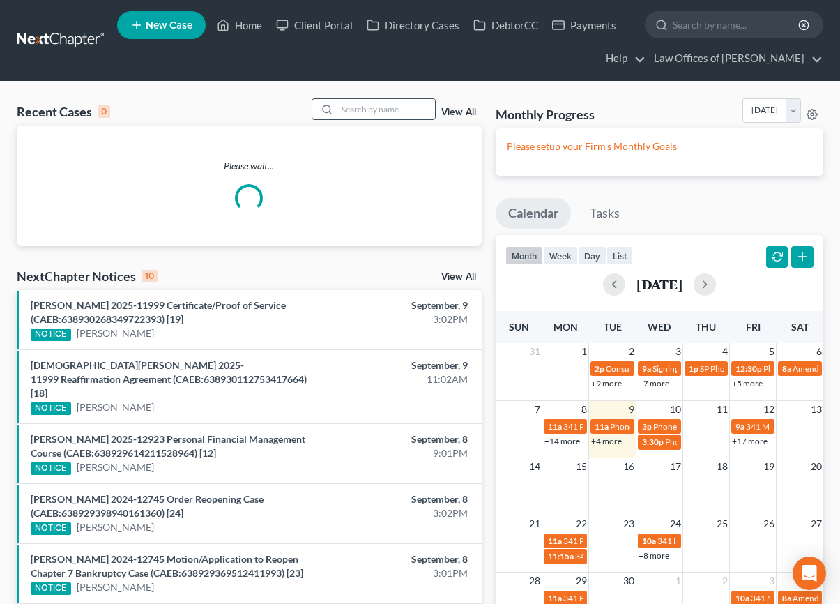
click at [425, 114] on input "search" at bounding box center [386, 109] width 98 height 20
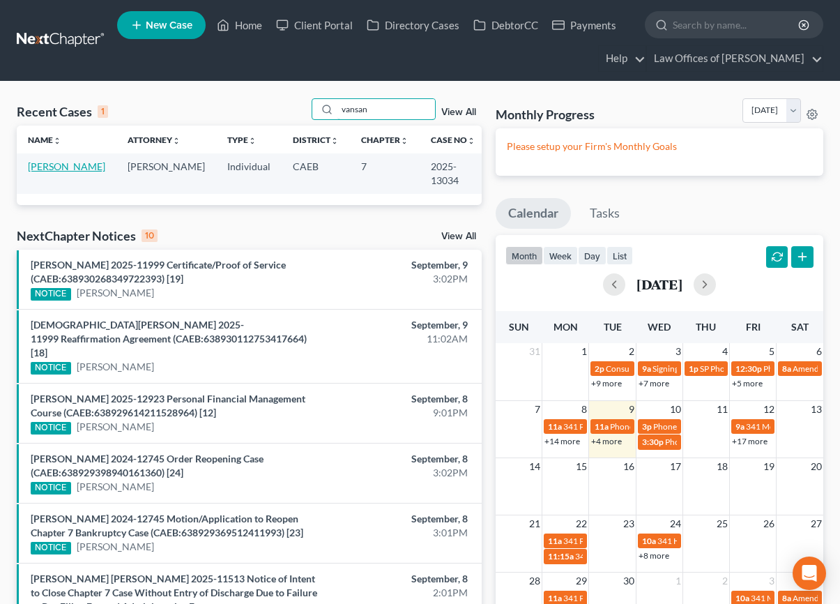
type input "vansan"
click at [49, 166] on link "[PERSON_NAME]" at bounding box center [66, 166] width 77 height 12
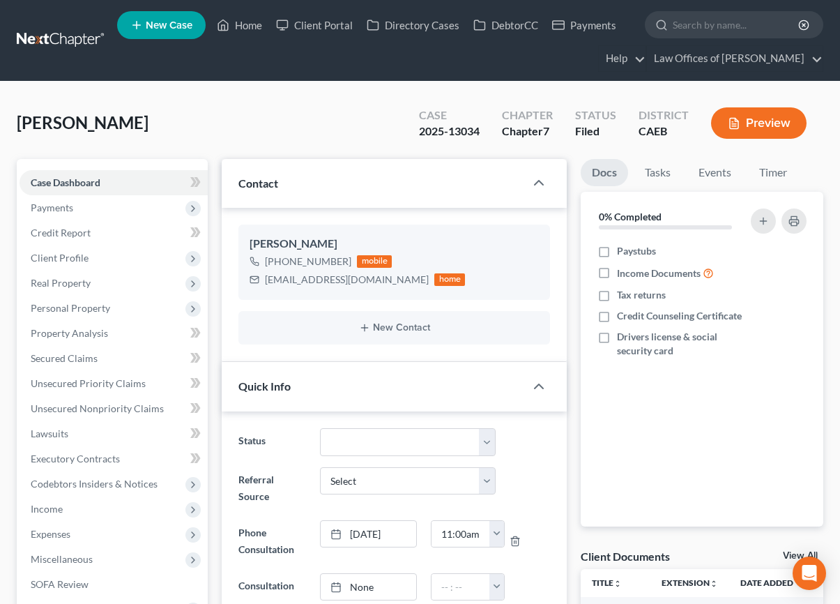
scroll to position [2303, 0]
click at [72, 356] on span "Secured Claims" at bounding box center [64, 358] width 67 height 12
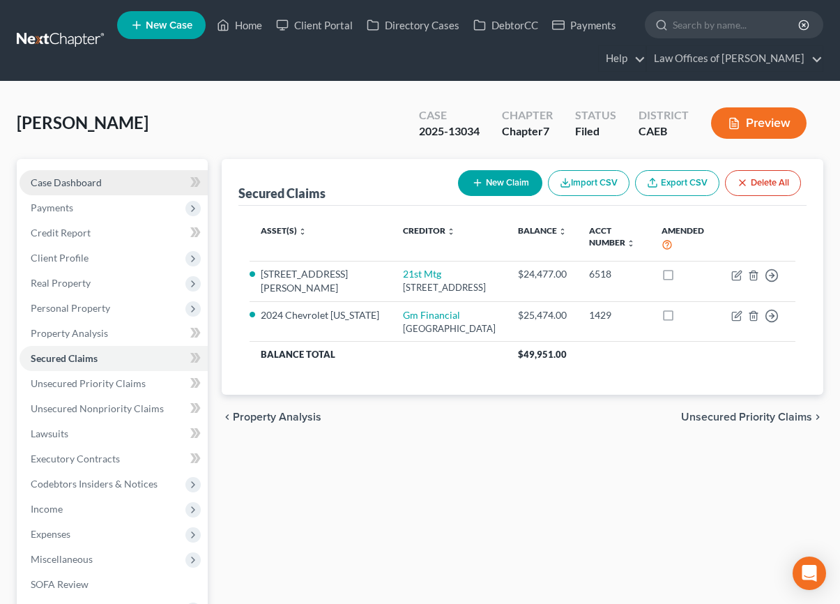
click at [111, 182] on link "Case Dashboard" at bounding box center [114, 182] width 188 height 25
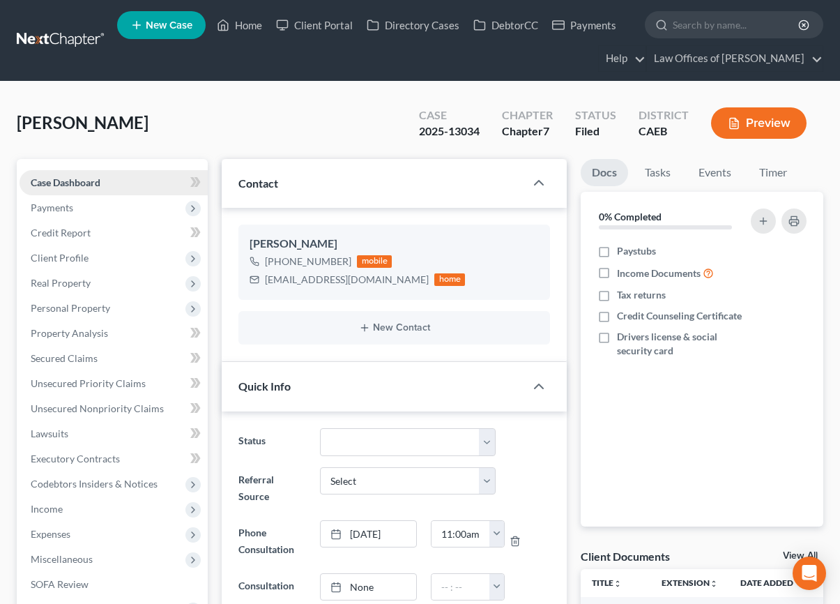
scroll to position [2303, 0]
click at [245, 24] on link "Home" at bounding box center [239, 25] width 59 height 25
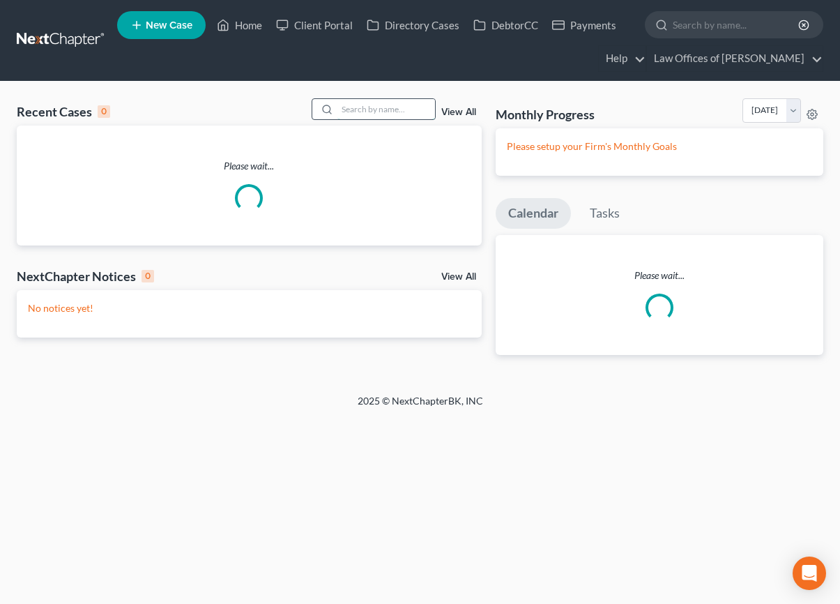
click at [374, 108] on input "search" at bounding box center [386, 109] width 98 height 20
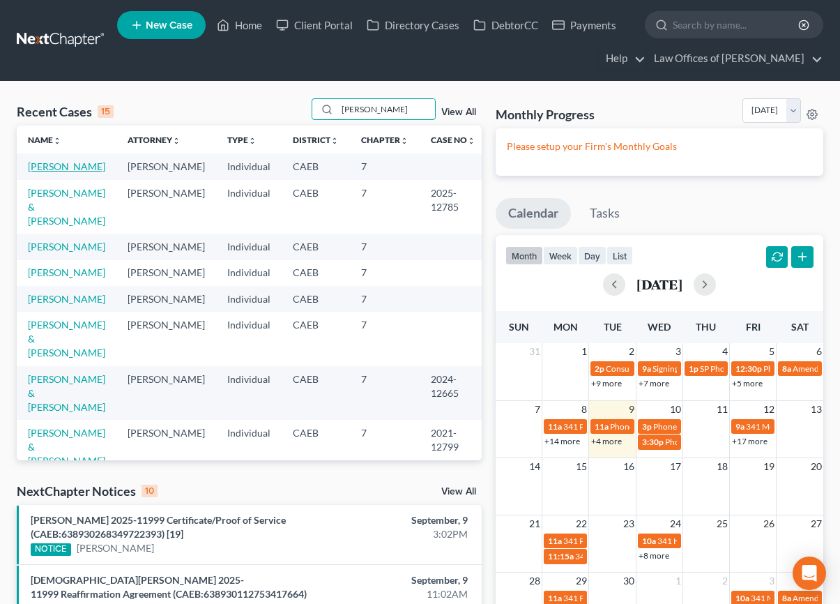
type input "[PERSON_NAME]"
click at [53, 166] on link "[PERSON_NAME]" at bounding box center [66, 166] width 77 height 12
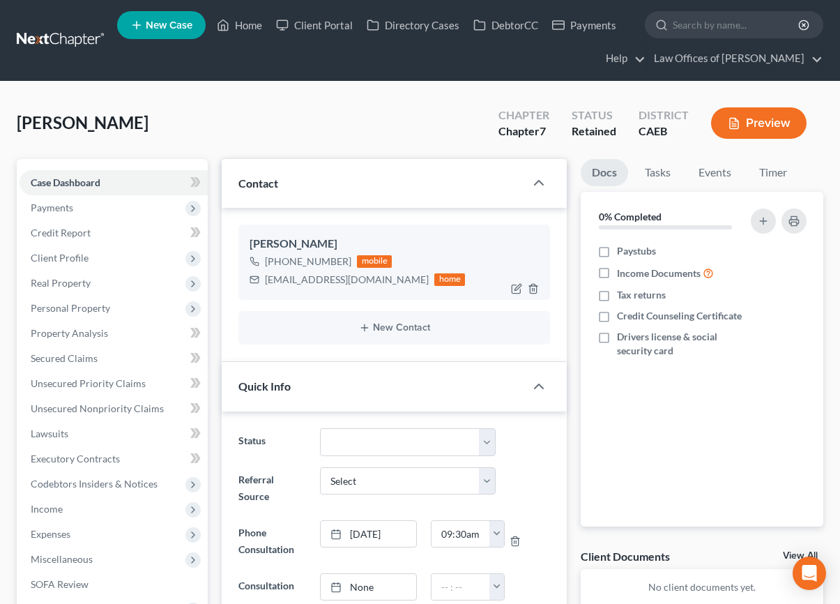
scroll to position [2520, 0]
drag, startPoint x: 264, startPoint y: 278, endPoint x: 359, endPoint y: 282, distance: 95.6
click at [374, 279] on div "[EMAIL_ADDRESS][DOMAIN_NAME] home" at bounding box center [357, 280] width 215 height 18
copy div "[EMAIL_ADDRESS][DOMAIN_NAME]"
click at [402, 446] on select "Cancelled/Refund Closed Consultation Declined Discharged Filed Income Check In …" at bounding box center [408, 442] width 176 height 28
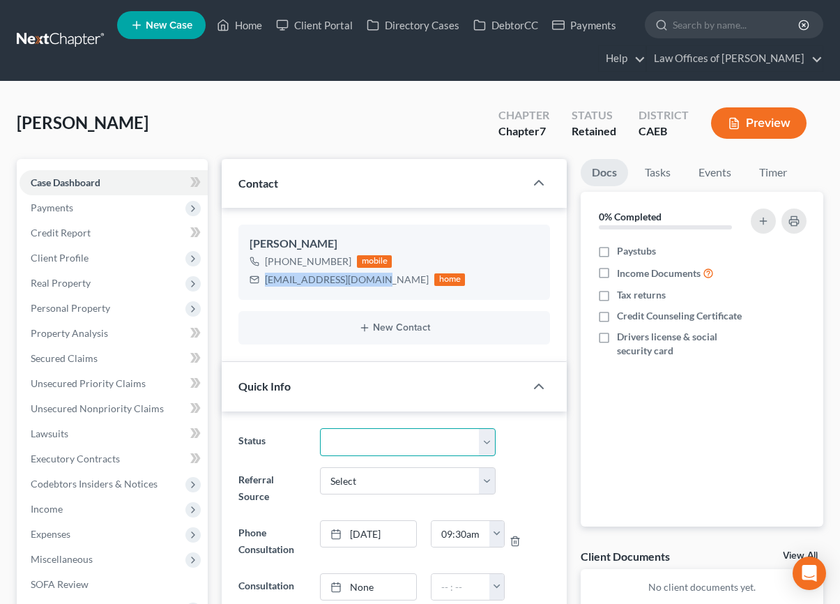
select select "11"
click at [320, 428] on select "Cancelled/Refund Closed Consultation Declined Discharged Filed Income Check In …" at bounding box center [408, 442] width 176 height 28
click at [247, 22] on link "Home" at bounding box center [239, 25] width 59 height 25
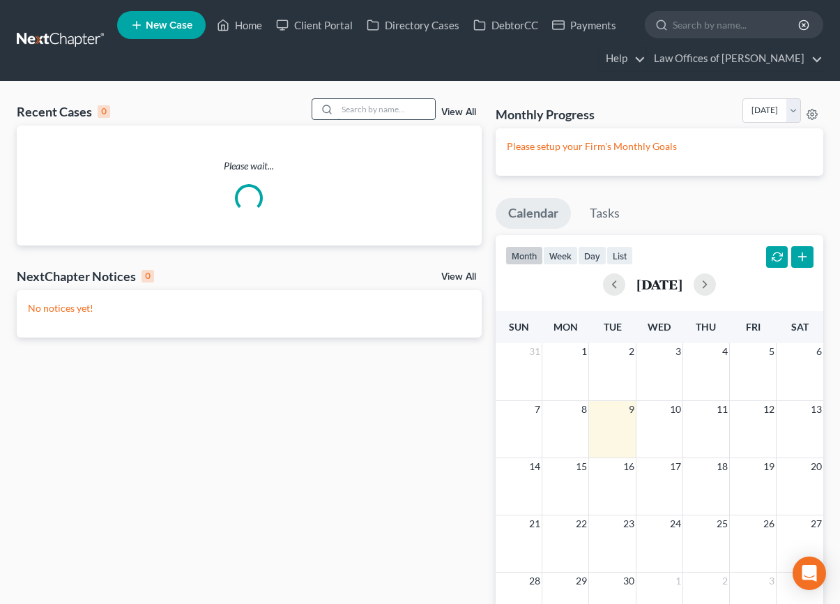
click at [395, 114] on input "search" at bounding box center [386, 109] width 98 height 20
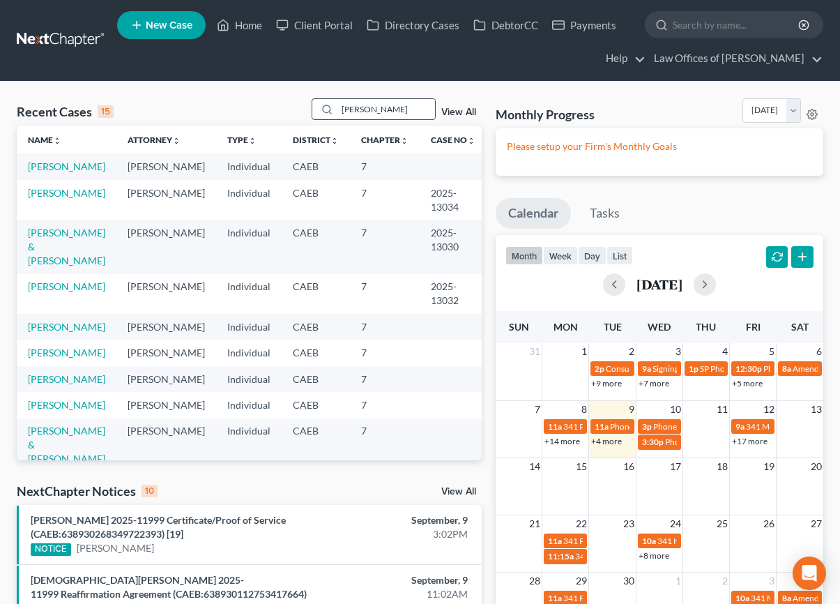
type input "[PERSON_NAME]"
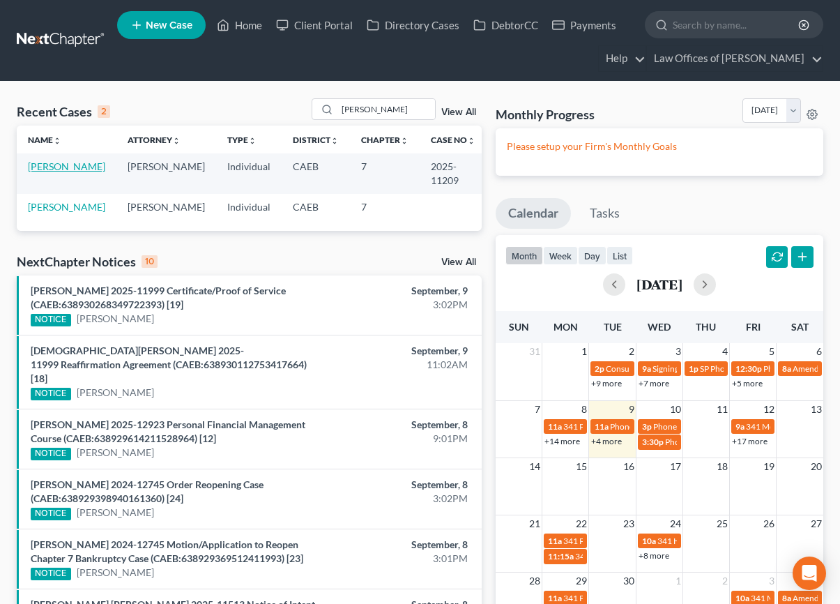
click at [80, 167] on link "[PERSON_NAME]" at bounding box center [66, 166] width 77 height 12
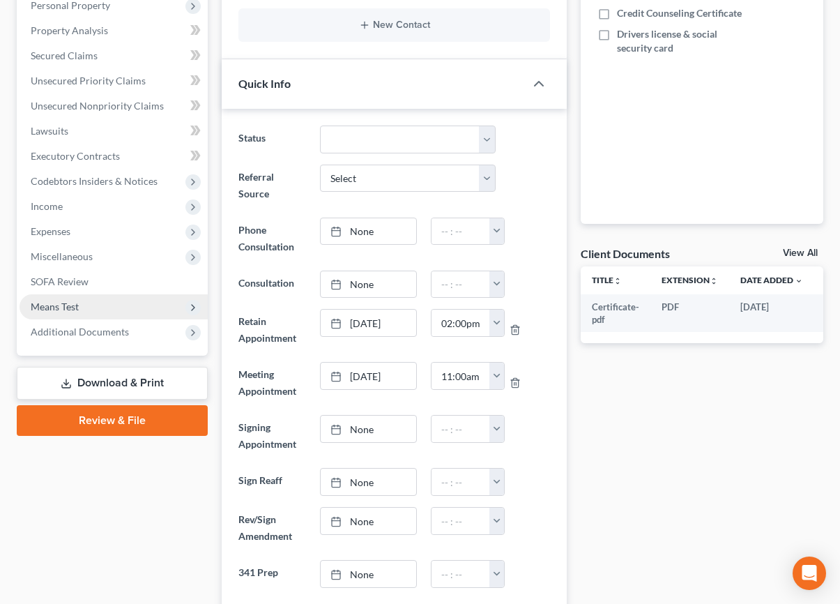
scroll to position [323, 0]
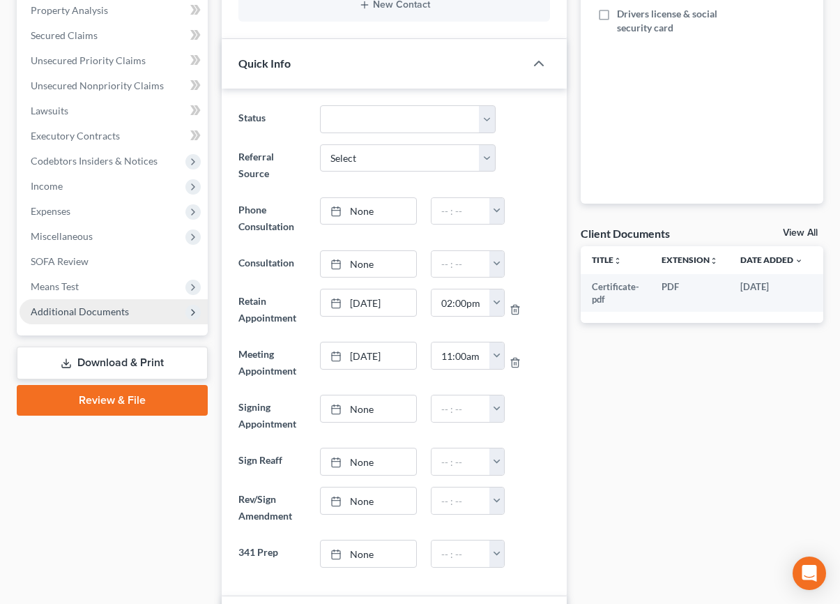
click at [99, 307] on span "Additional Documents" at bounding box center [80, 311] width 98 height 12
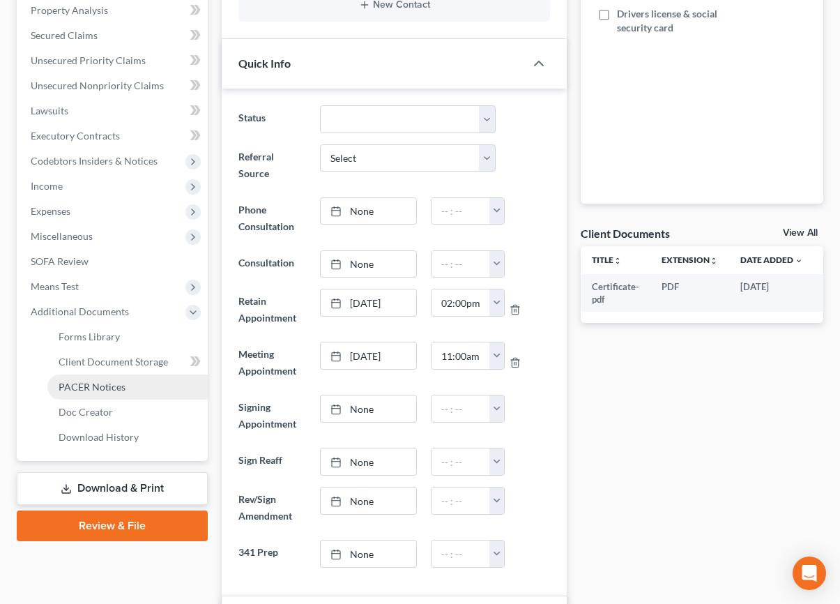
click at [102, 392] on span "PACER Notices" at bounding box center [92, 387] width 67 height 12
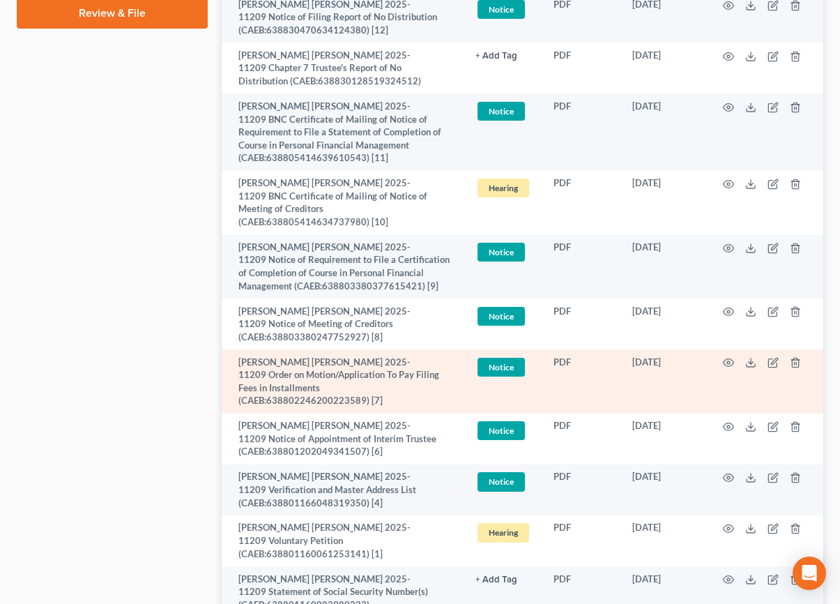
scroll to position [837, 0]
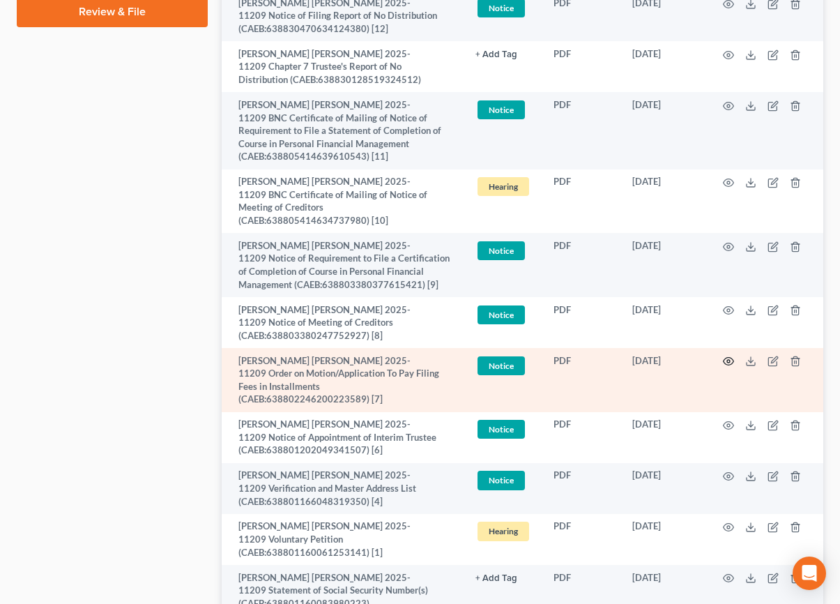
click at [727, 356] on icon "button" at bounding box center [728, 361] width 11 height 11
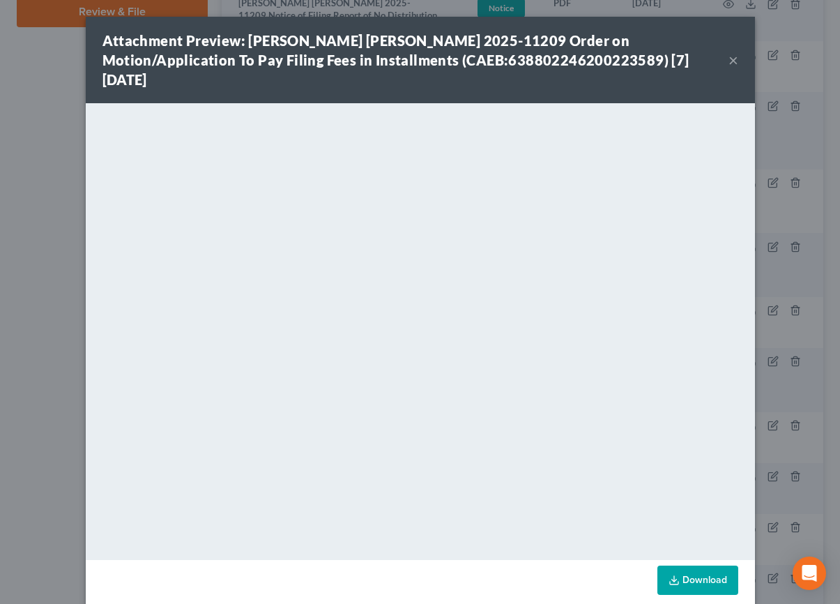
click at [735, 54] on button "×" at bounding box center [734, 60] width 10 height 17
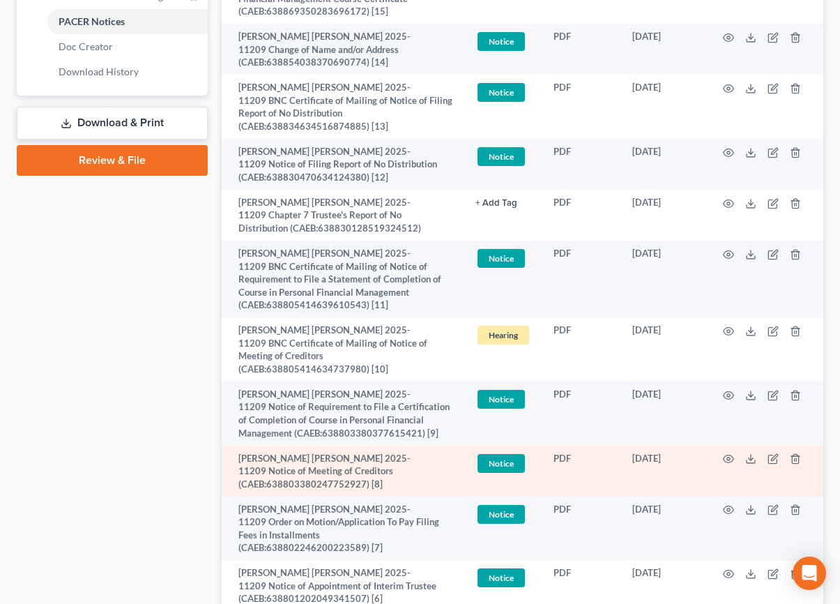
scroll to position [0, 0]
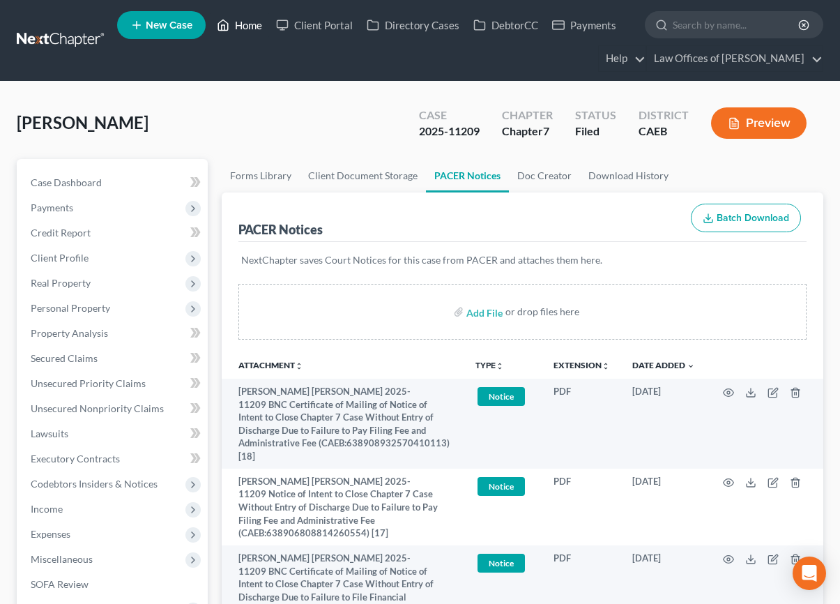
click at [249, 29] on link "Home" at bounding box center [239, 25] width 59 height 25
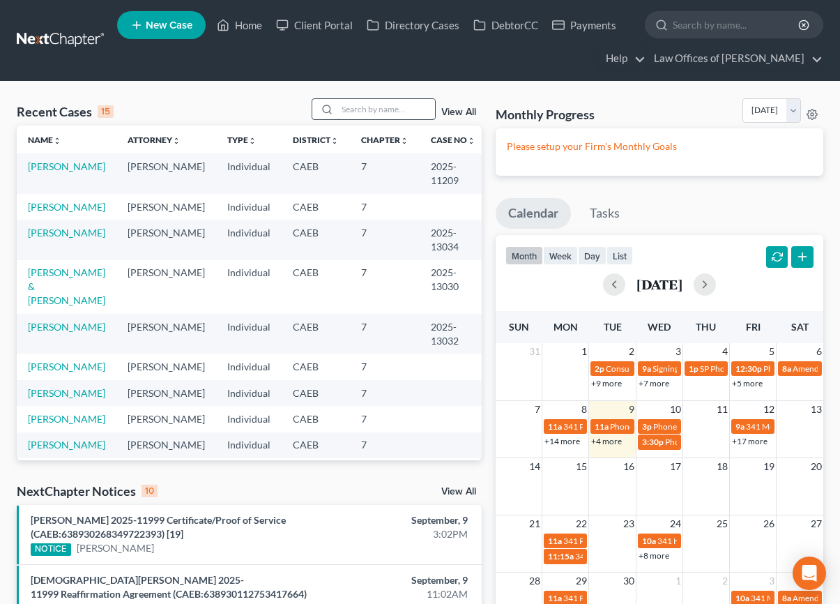
click at [402, 114] on input "search" at bounding box center [386, 109] width 98 height 20
click at [73, 208] on link "[PERSON_NAME]" at bounding box center [66, 207] width 77 height 12
select select "11"
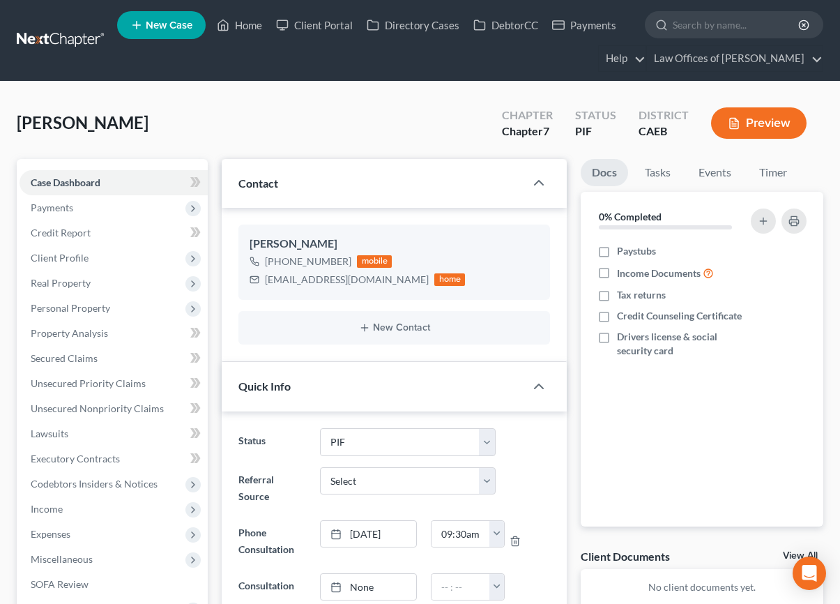
scroll to position [2520, 0]
click at [253, 25] on link "Home" at bounding box center [239, 25] width 59 height 25
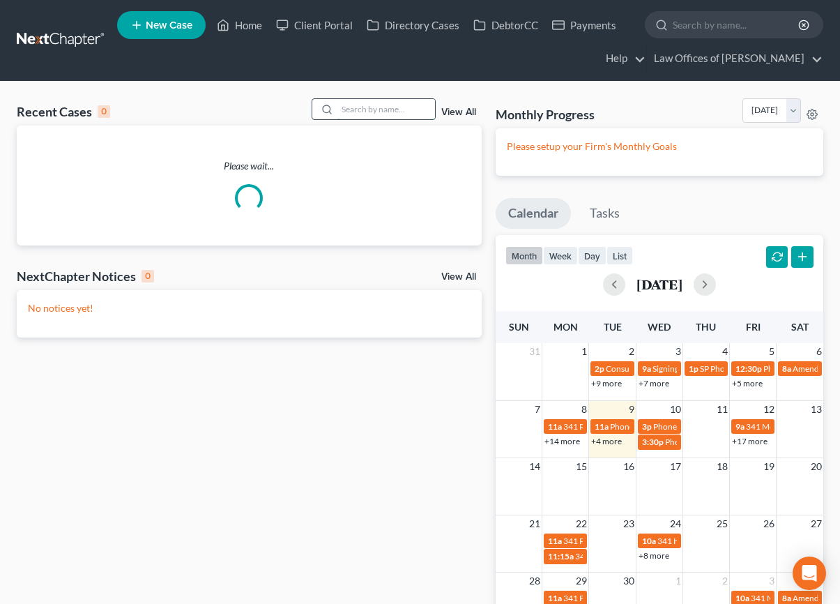
click at [353, 114] on input "search" at bounding box center [386, 109] width 98 height 20
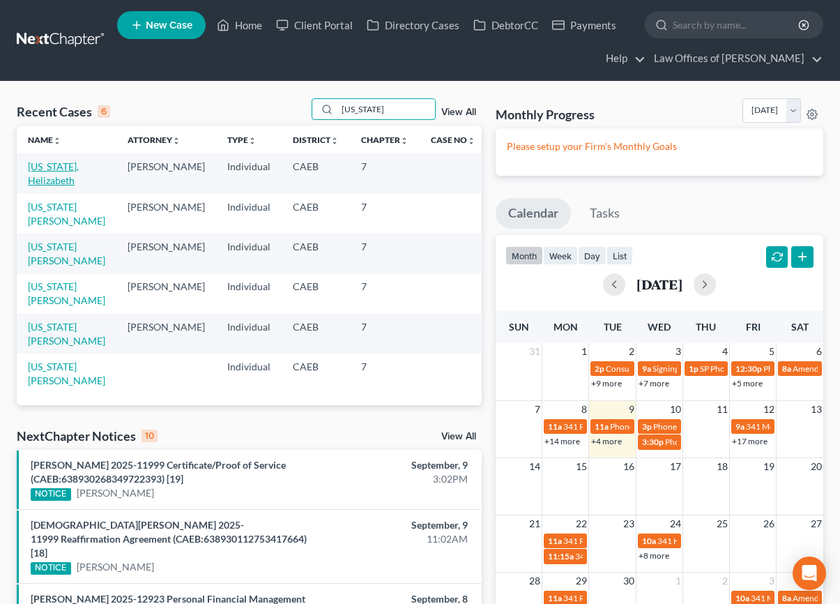
type input "[US_STATE]"
click at [52, 176] on link "[US_STATE], Helizabeth" at bounding box center [53, 173] width 51 height 26
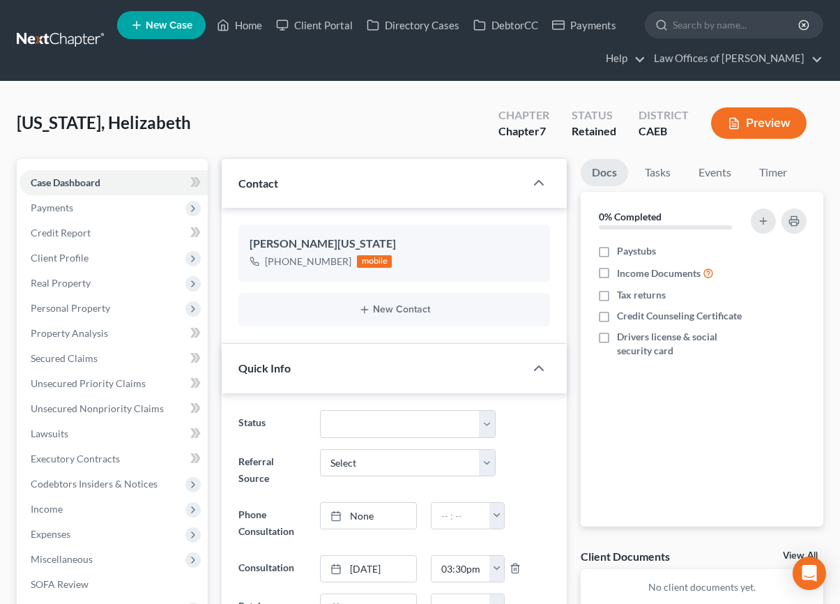
scroll to position [437, 0]
click at [79, 255] on span "Client Profile" at bounding box center [60, 258] width 58 height 12
click at [68, 208] on span "Payments" at bounding box center [52, 207] width 43 height 12
click at [80, 208] on span "Payments" at bounding box center [114, 207] width 188 height 25
click at [80, 205] on span "Payments" at bounding box center [114, 207] width 188 height 25
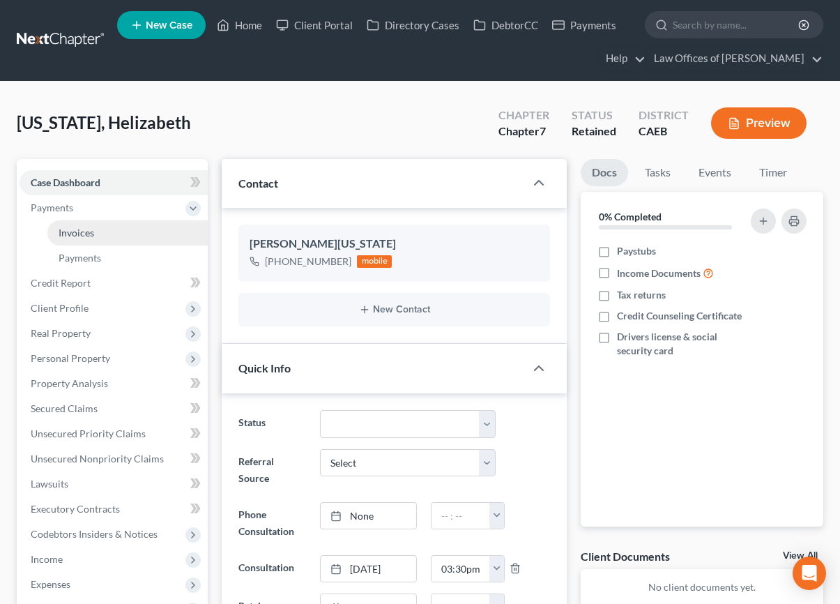
click at [95, 236] on link "Invoices" at bounding box center [127, 232] width 160 height 25
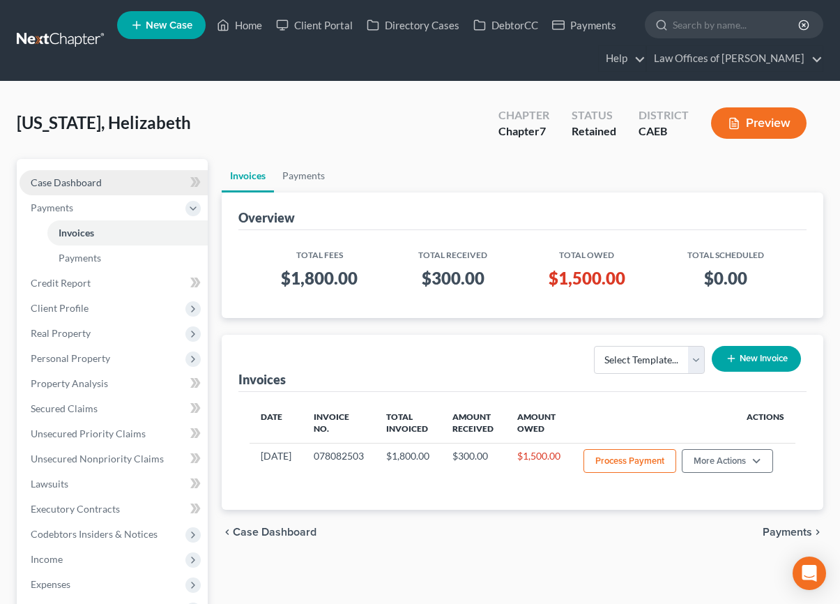
click at [123, 185] on link "Case Dashboard" at bounding box center [114, 182] width 188 height 25
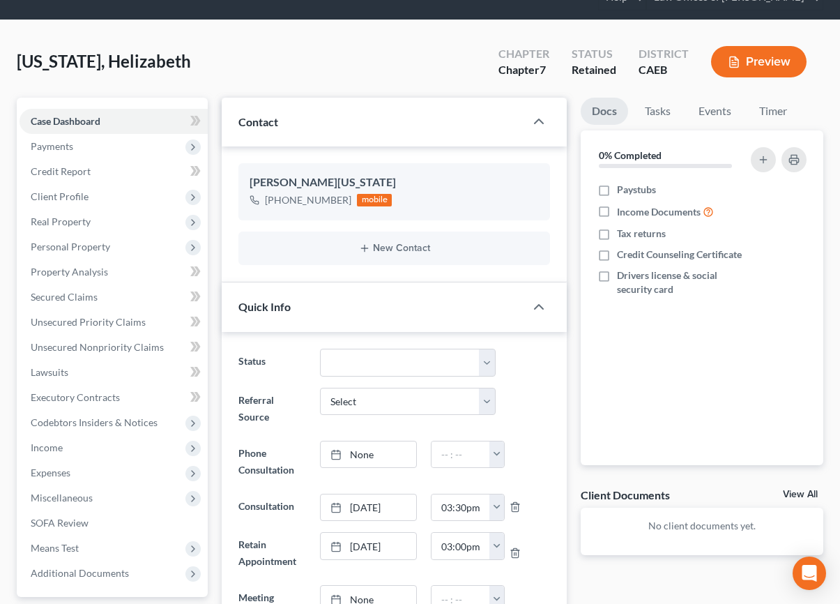
scroll to position [82, 0]
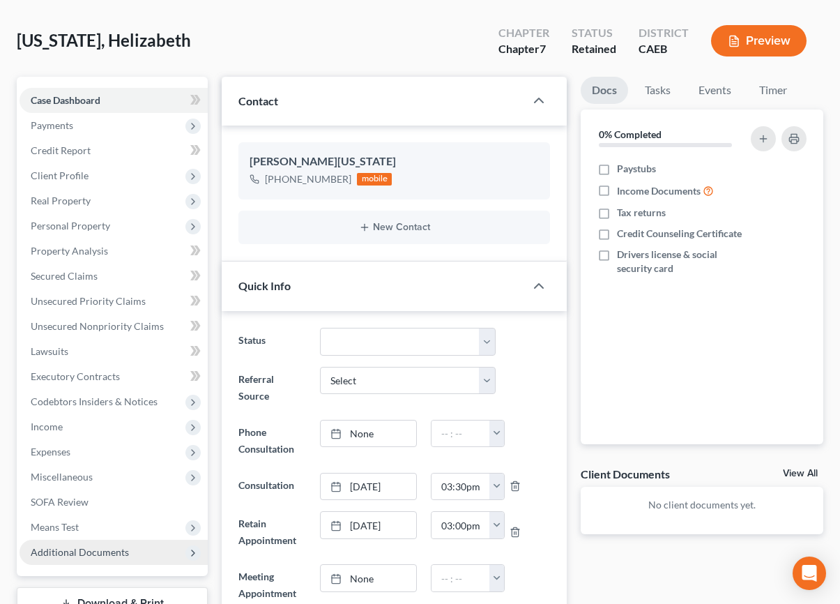
click at [89, 553] on span "Additional Documents" at bounding box center [80, 552] width 98 height 12
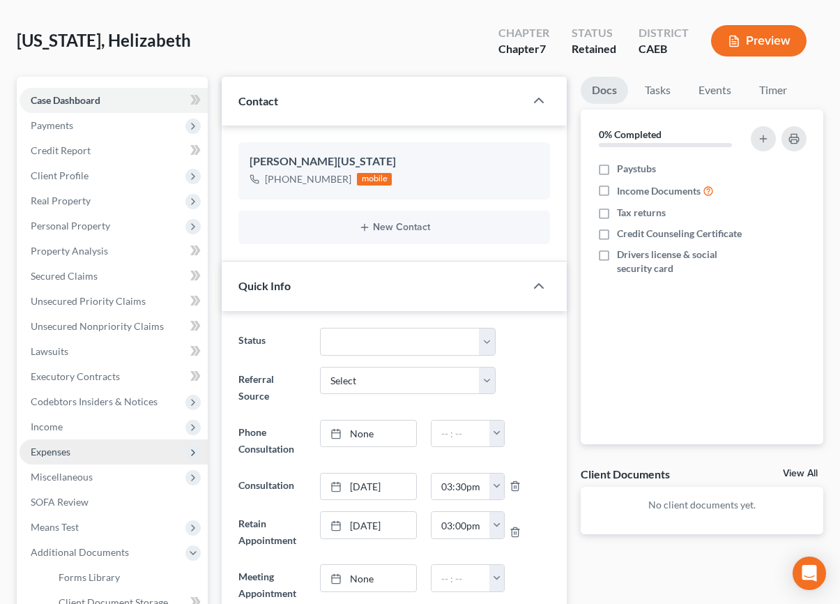
scroll to position [172, 0]
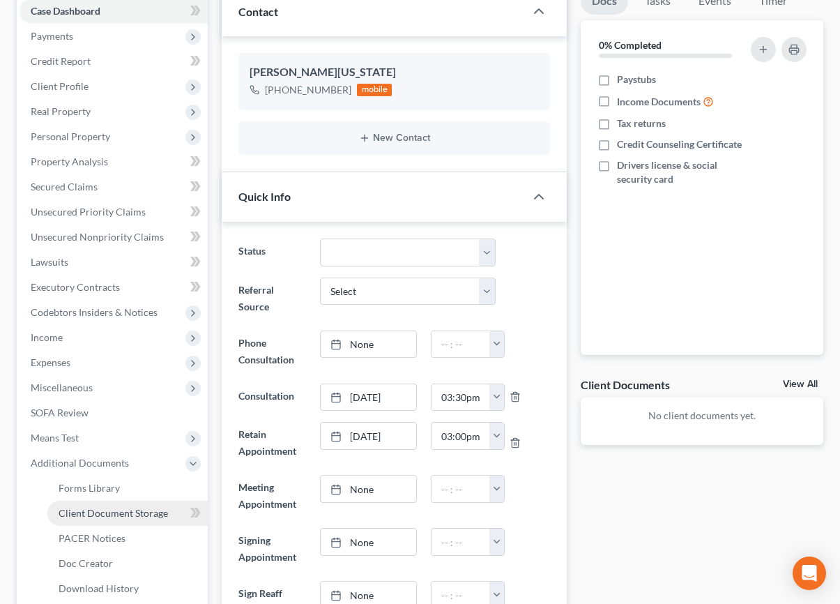
click at [102, 511] on span "Client Document Storage" at bounding box center [113, 513] width 109 height 12
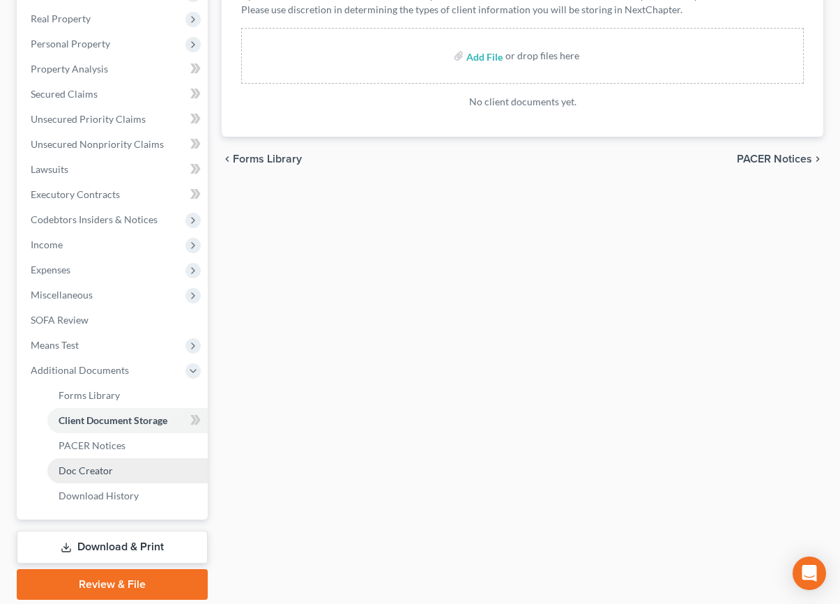
scroll to position [298, 0]
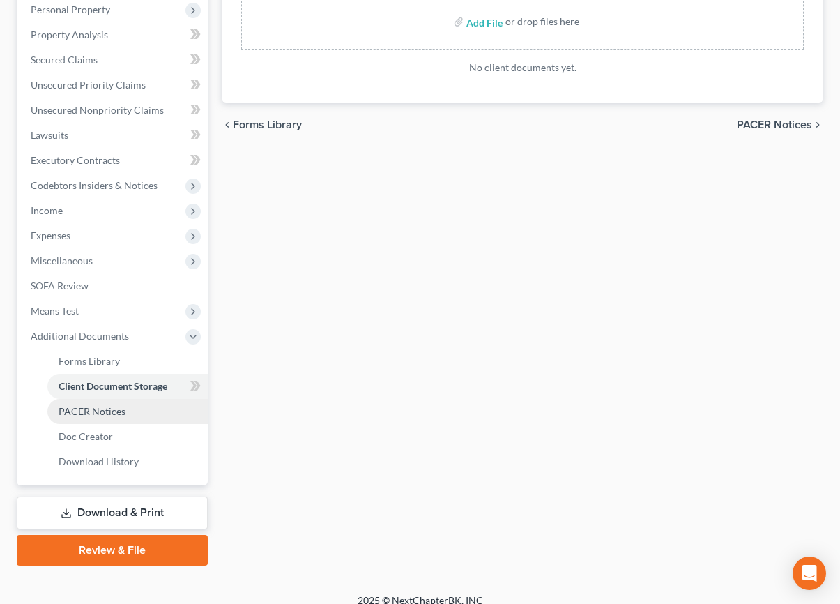
click at [105, 409] on span "PACER Notices" at bounding box center [92, 411] width 67 height 12
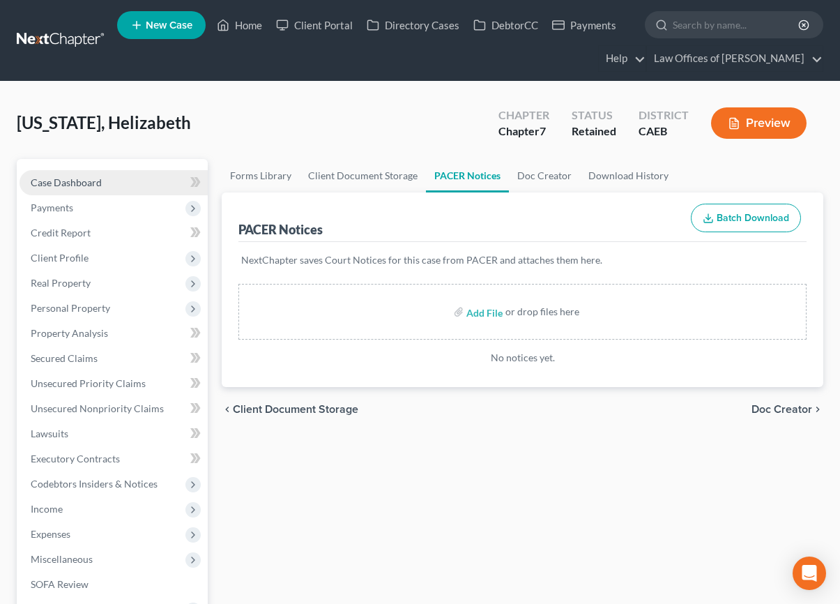
click at [107, 186] on link "Case Dashboard" at bounding box center [114, 182] width 188 height 25
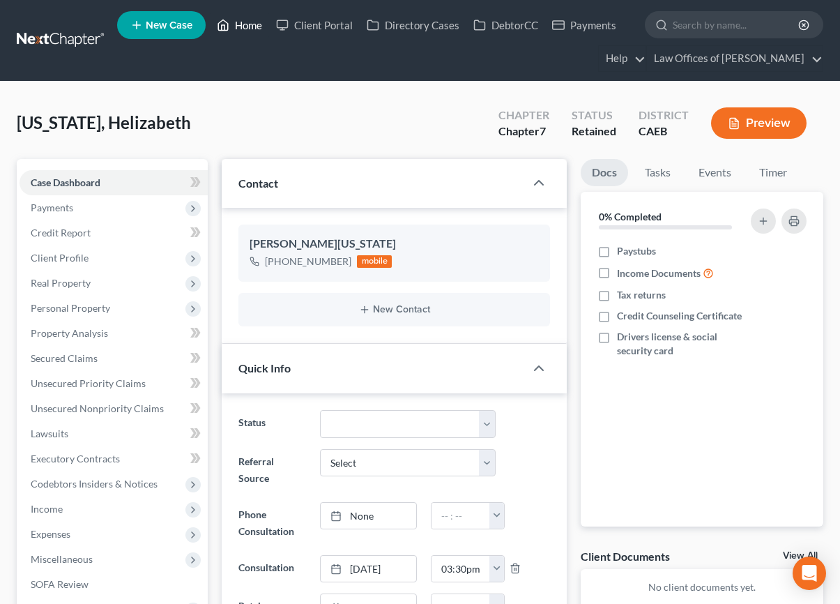
click at [257, 29] on link "Home" at bounding box center [239, 25] width 59 height 25
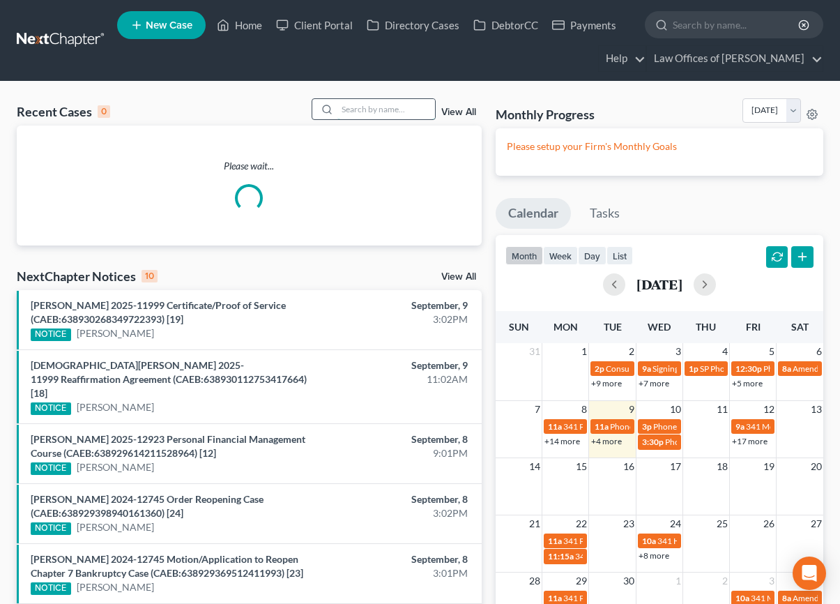
click at [388, 115] on input "search" at bounding box center [386, 109] width 98 height 20
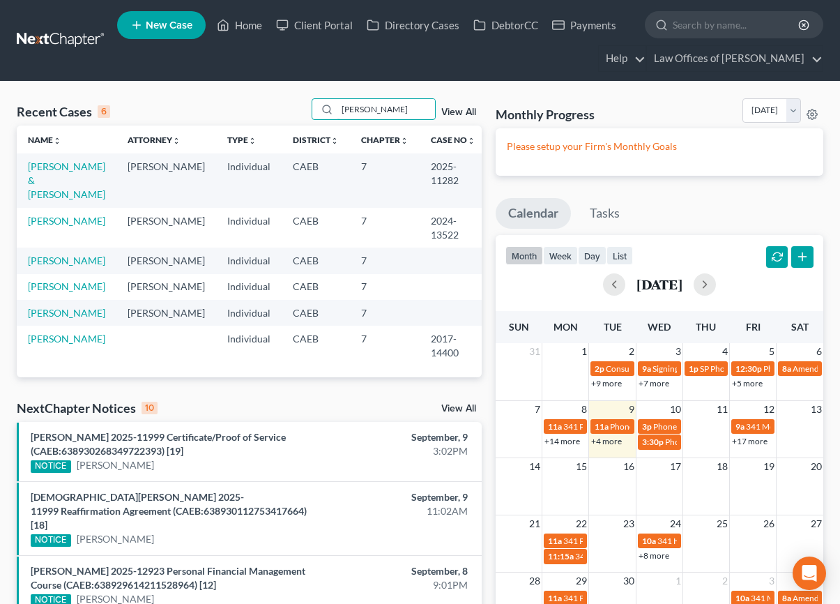
type input "[PERSON_NAME]"
click at [65, 169] on link "[PERSON_NAME] & [PERSON_NAME]" at bounding box center [66, 180] width 77 height 40
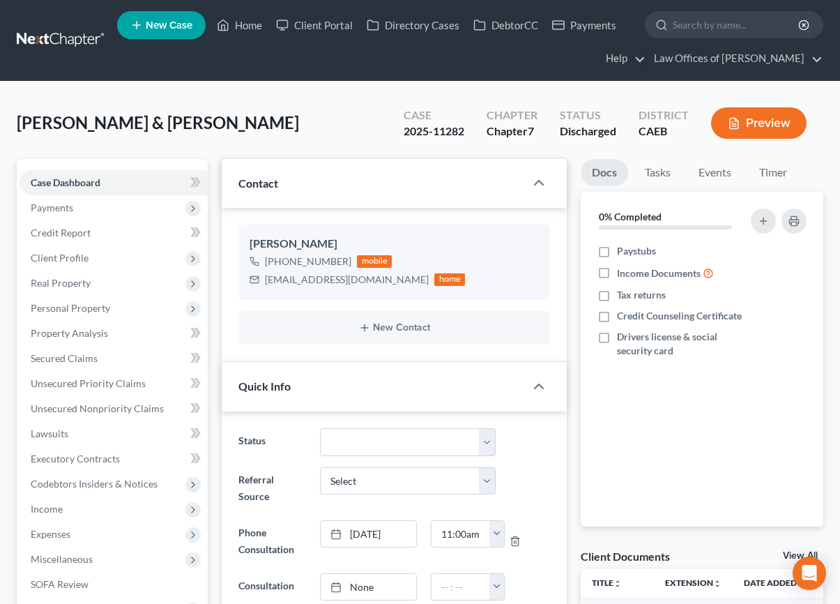
scroll to position [5415, 0]
